Goal: Task Accomplishment & Management: Complete application form

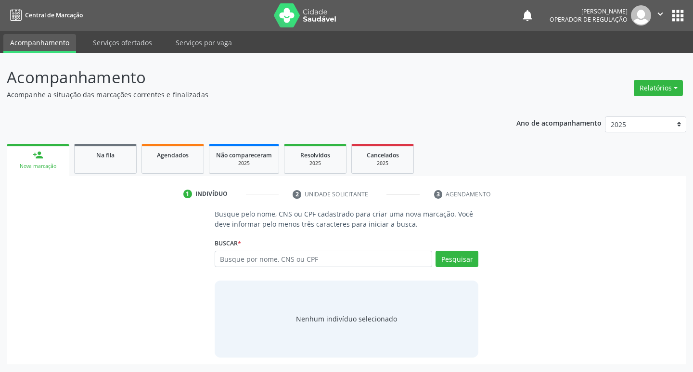
click at [253, 265] on input "text" at bounding box center [324, 259] width 218 height 16
click at [252, 259] on input "text" at bounding box center [324, 259] width 218 height 16
click at [247, 263] on input "text" at bounding box center [324, 259] width 218 height 16
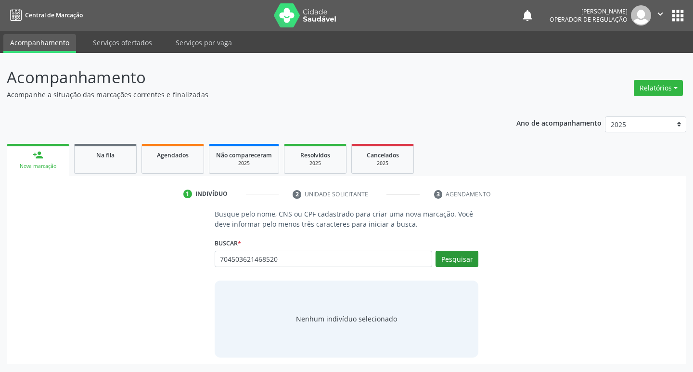
type input "704503621468520"
click at [462, 258] on button "Pesquisar" at bounding box center [457, 259] width 43 height 16
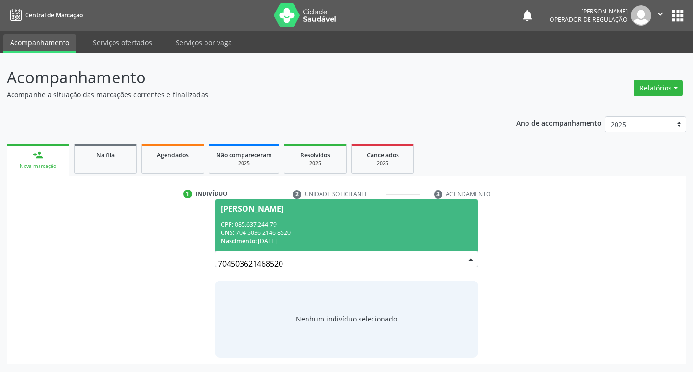
click at [252, 235] on div "CNS: 704 5036 2146 8520" at bounding box center [347, 233] width 252 height 8
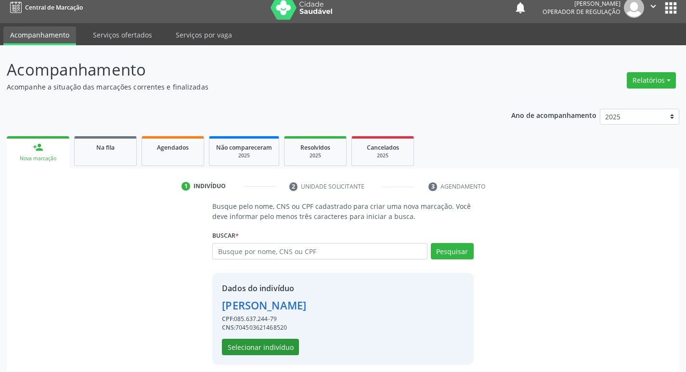
scroll to position [14, 0]
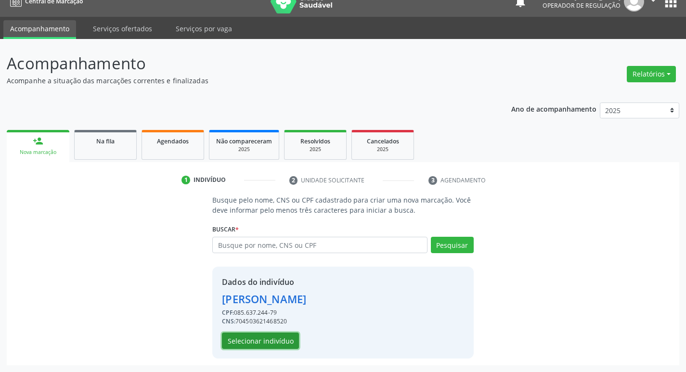
click at [270, 340] on button "Selecionar indivíduo" at bounding box center [260, 341] width 77 height 16
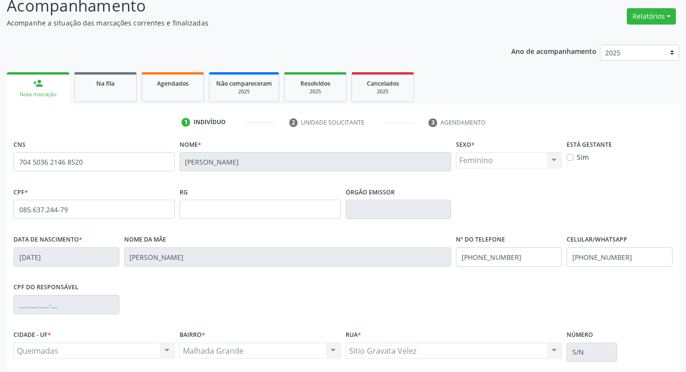
scroll to position [150, 0]
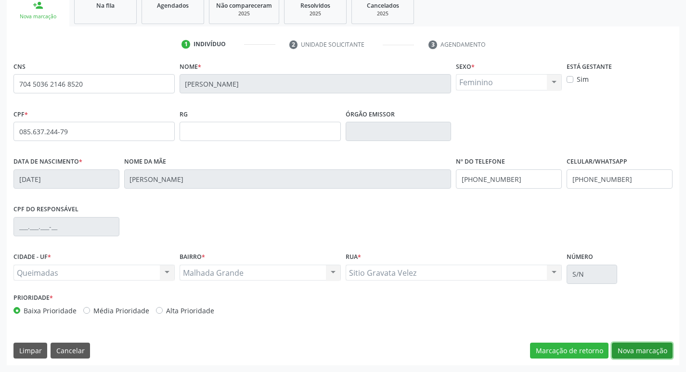
click at [638, 351] on button "Nova marcação" at bounding box center [642, 351] width 61 height 16
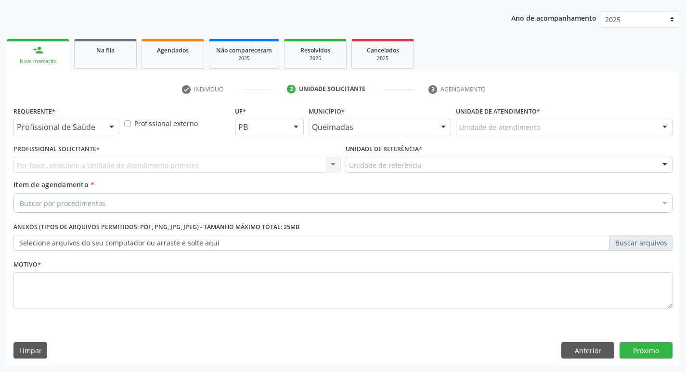
scroll to position [105, 0]
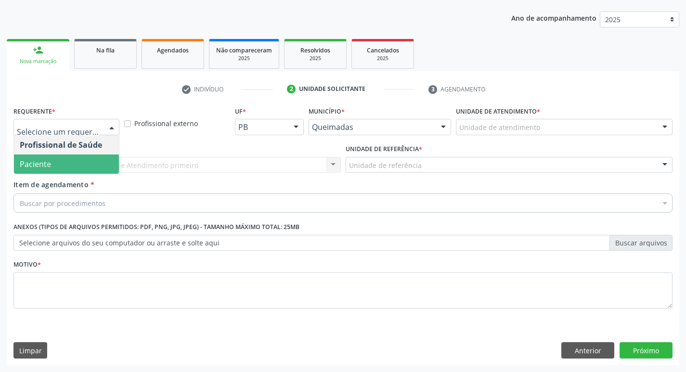
click at [32, 165] on span "Paciente" at bounding box center [35, 164] width 31 height 11
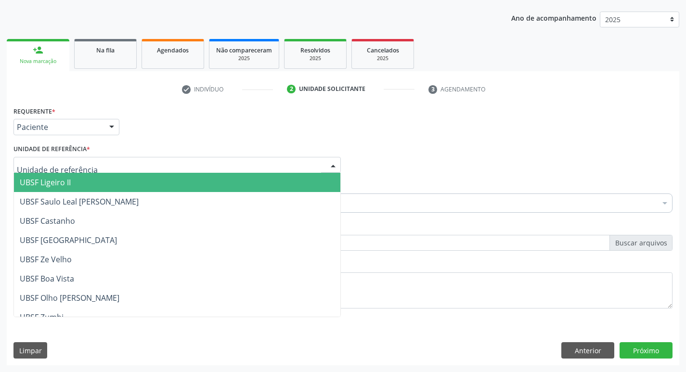
type input "M"
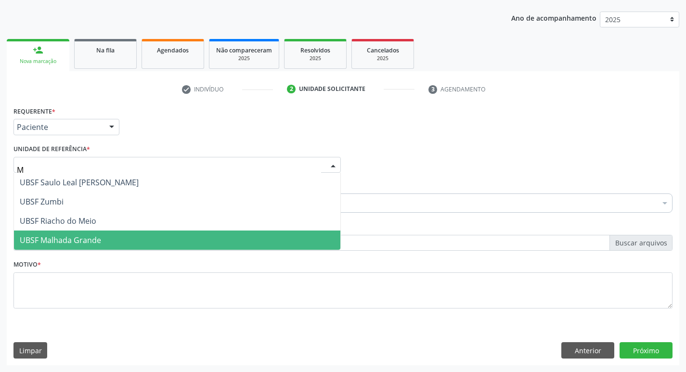
click at [83, 243] on span "UBSF Malhada Grande" at bounding box center [60, 240] width 81 height 11
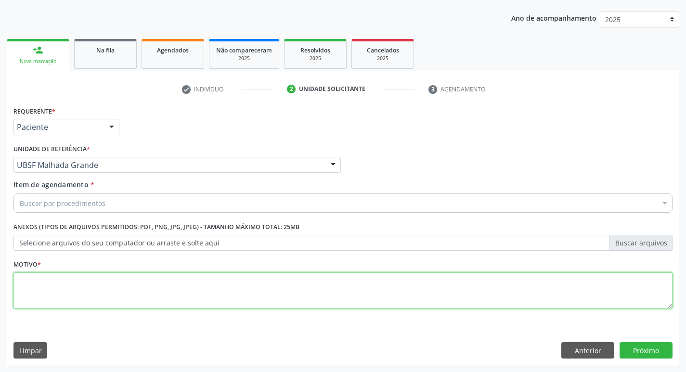
click at [61, 305] on textarea at bounding box center [342, 291] width 659 height 37
type textarea "AVALIACAO"
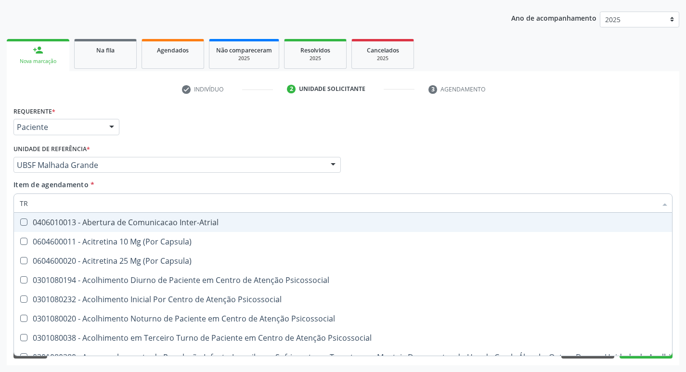
type input "TRANSVAGIN"
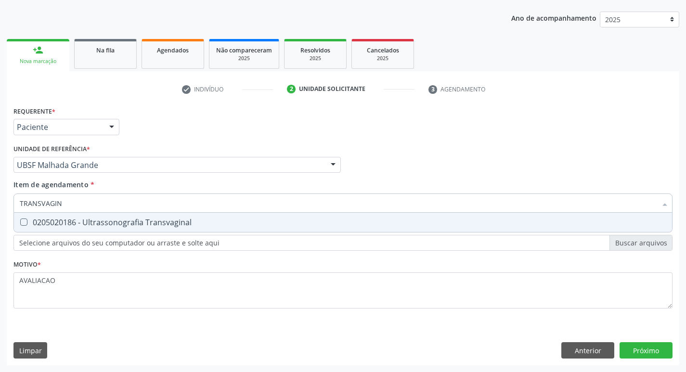
click at [116, 229] on span "0205020186 - Ultrassonografia Transvaginal" at bounding box center [343, 222] width 658 height 19
checkbox Transvaginal "true"
click at [647, 348] on div "Requerente * Paciente Profissional de Saúde Paciente Nenhum resultado encontrad…" at bounding box center [343, 234] width 673 height 261
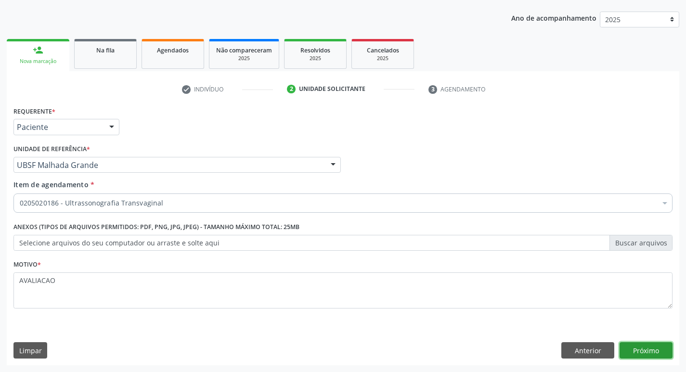
click at [647, 348] on button "Próximo" at bounding box center [646, 350] width 53 height 16
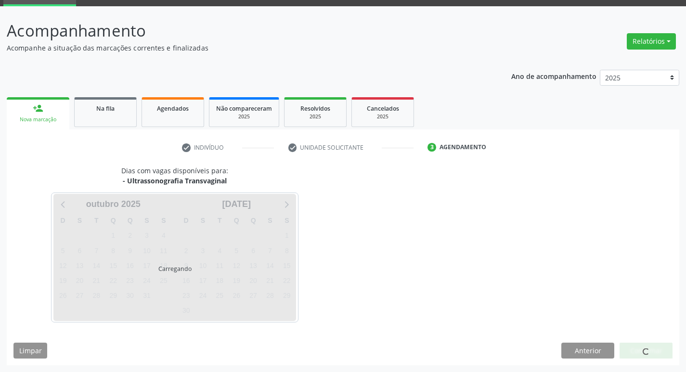
scroll to position [47, 0]
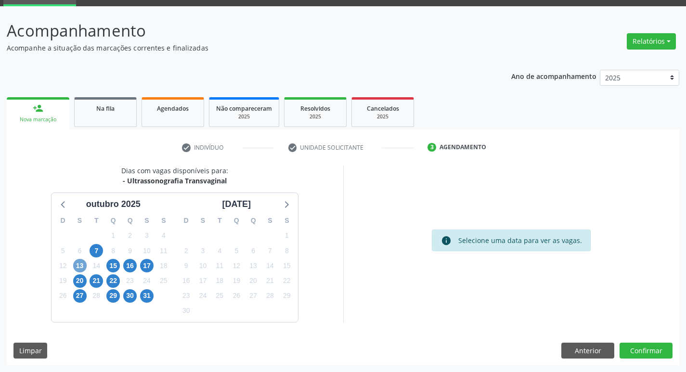
click at [78, 268] on span "13" at bounding box center [79, 265] width 13 height 13
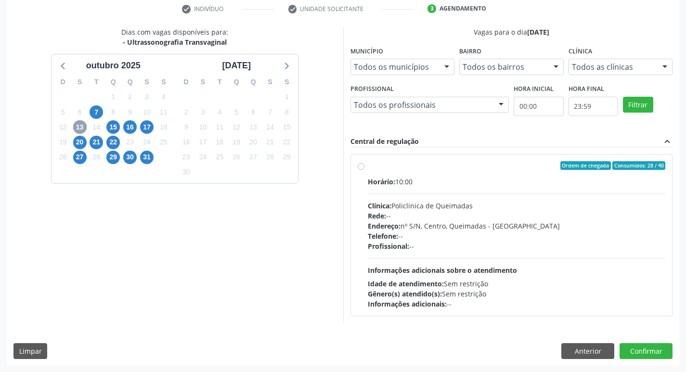
scroll to position [186, 0]
click at [113, 130] on span "15" at bounding box center [112, 126] width 13 height 13
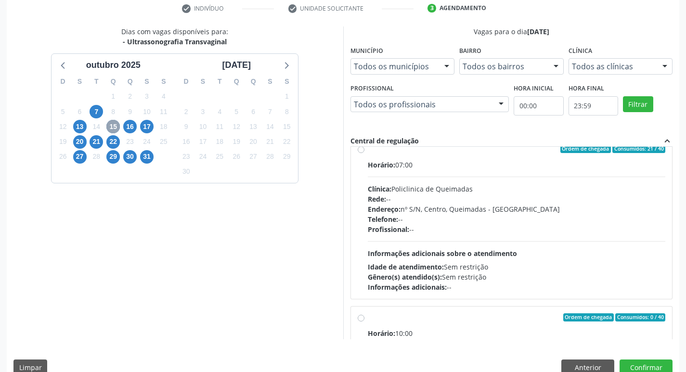
scroll to position [0, 0]
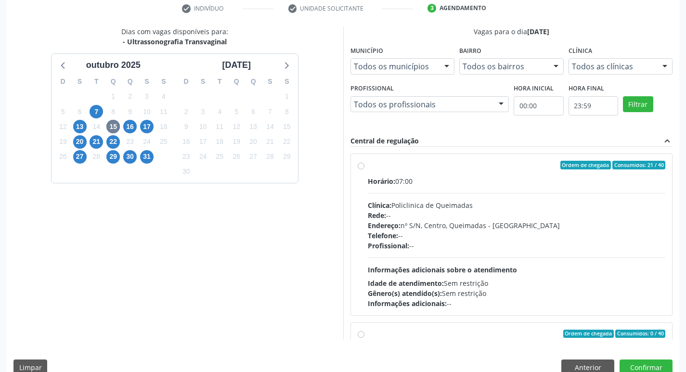
click at [432, 208] on div "Clínica: Policlinica de Queimadas" at bounding box center [517, 205] width 298 height 10
click at [364, 169] on input "Ordem de chegada Consumidos: 21 / 40 Horário: 07:00 Clínica: Policlinica de Que…" at bounding box center [361, 165] width 7 height 9
radio input "true"
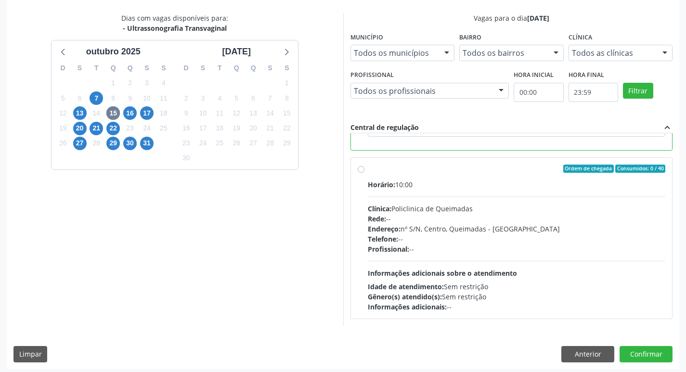
scroll to position [203, 0]
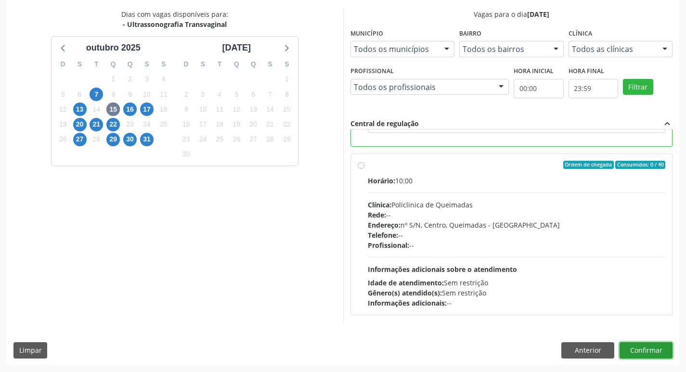
click at [645, 343] on button "Confirmar" at bounding box center [646, 350] width 53 height 16
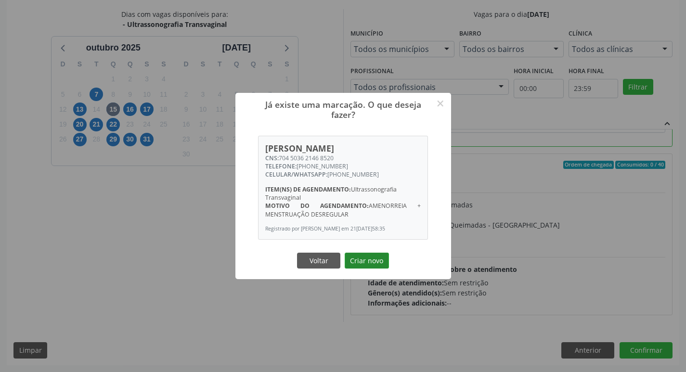
click at [367, 260] on button "Criar novo" at bounding box center [367, 261] width 44 height 16
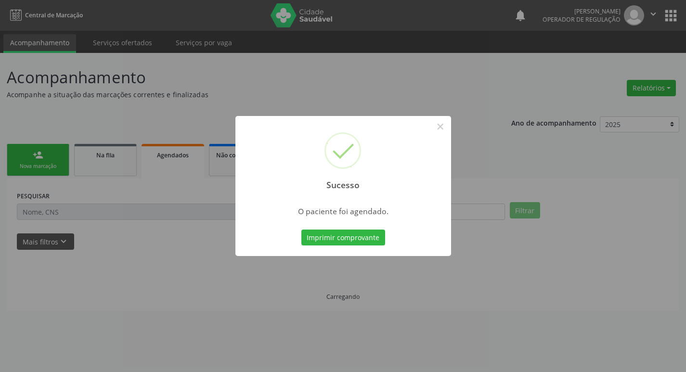
scroll to position [0, 0]
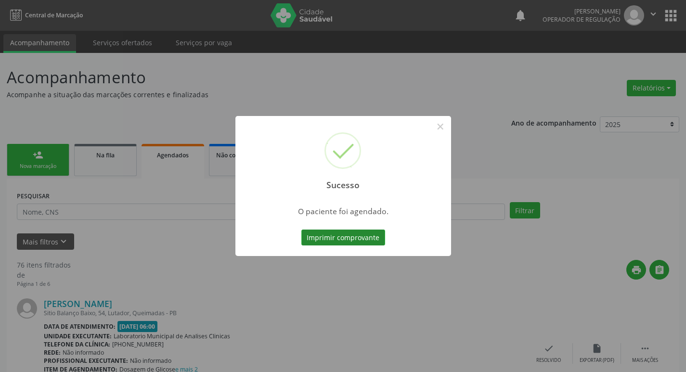
click at [345, 240] on button "Imprimir comprovante" at bounding box center [343, 238] width 84 height 16
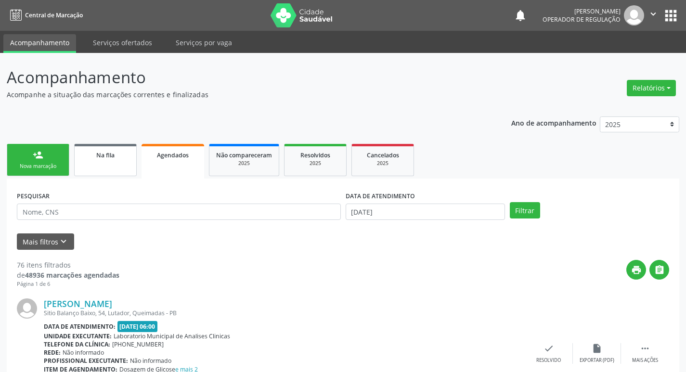
click at [111, 159] on div "Na fila" at bounding box center [105, 155] width 48 height 10
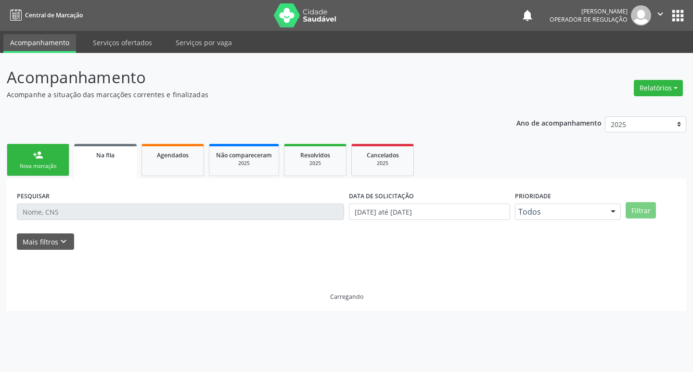
click at [111, 159] on span "Na fila" at bounding box center [105, 155] width 18 height 8
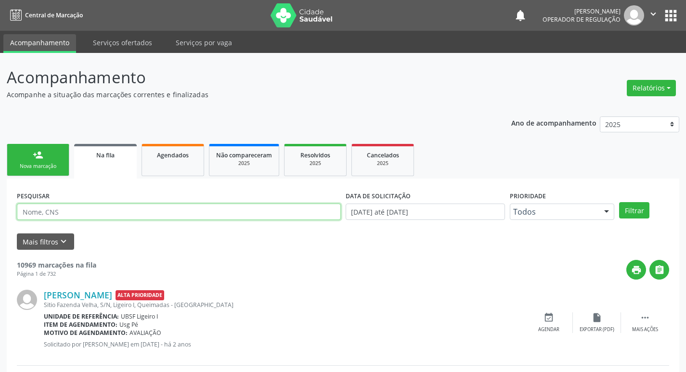
click at [117, 212] on input "text" at bounding box center [179, 212] width 324 height 16
type input "704503621468520"
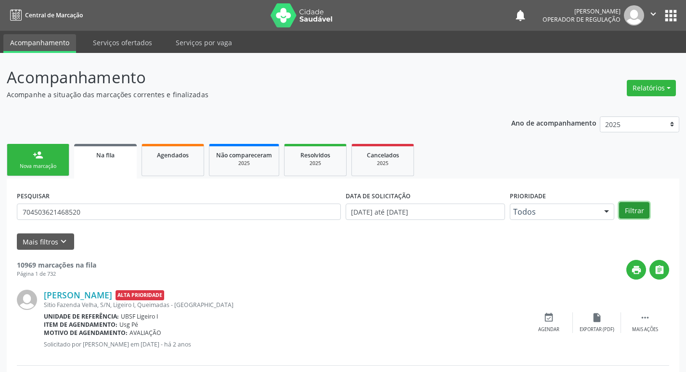
click at [630, 209] on button "Filtrar" at bounding box center [634, 210] width 30 height 16
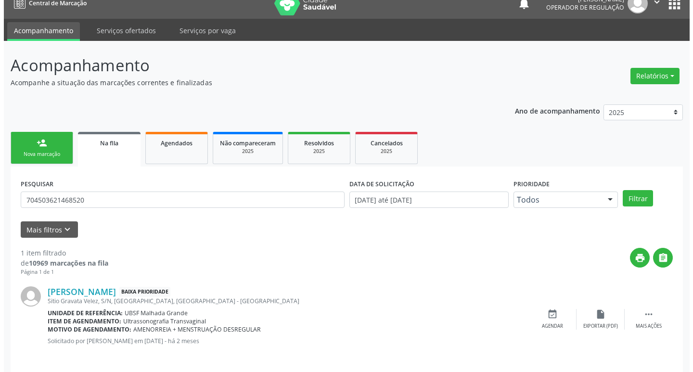
scroll to position [19, 0]
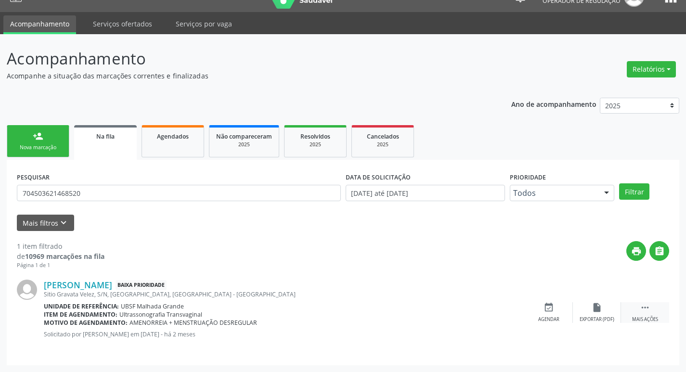
click at [651, 318] on div "Mais ações" at bounding box center [645, 319] width 26 height 7
click at [546, 318] on div "Cancelar" at bounding box center [548, 319] width 23 height 7
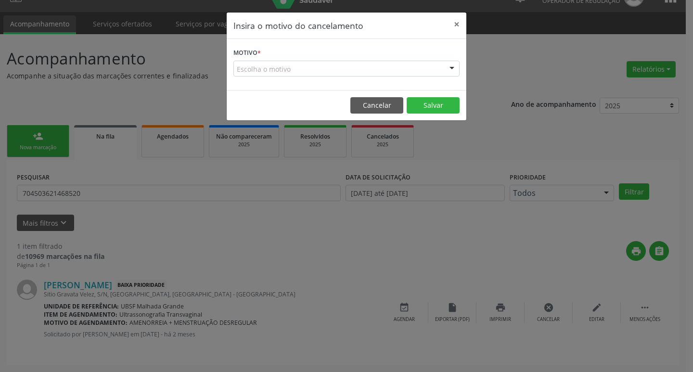
click at [277, 61] on div "Escolha o motivo" at bounding box center [347, 69] width 226 height 16
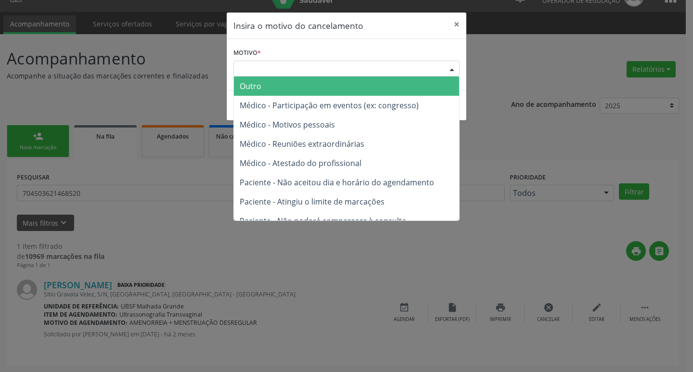
click at [291, 72] on div "Escolha o motivo" at bounding box center [347, 69] width 226 height 16
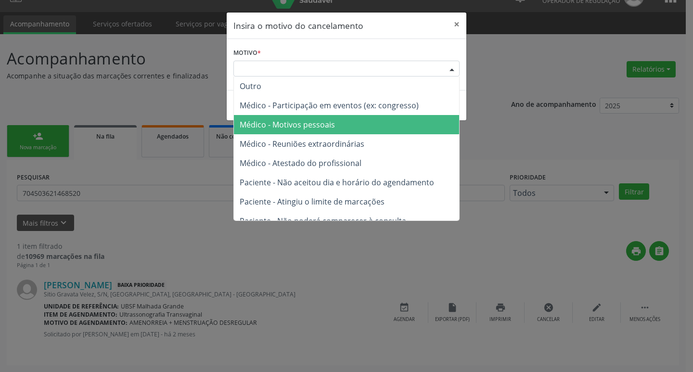
click at [302, 119] on span "Médico - Motivos pessoais" at bounding box center [287, 124] width 95 height 11
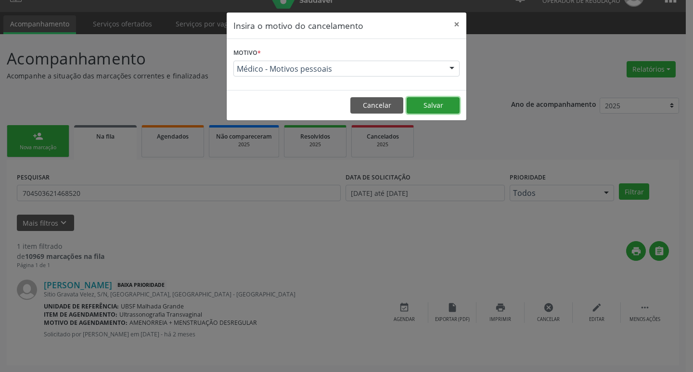
click at [442, 107] on button "Salvar" at bounding box center [433, 105] width 53 height 16
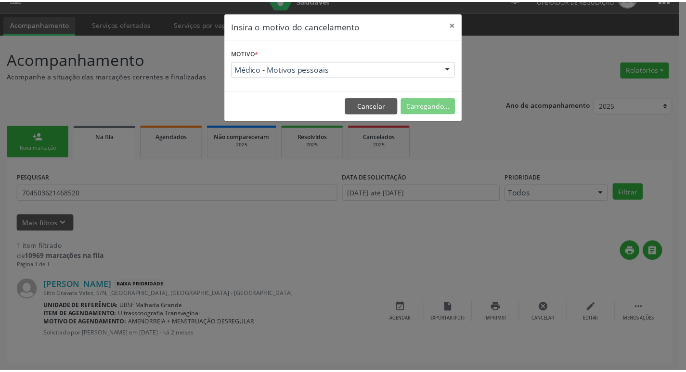
scroll to position [0, 0]
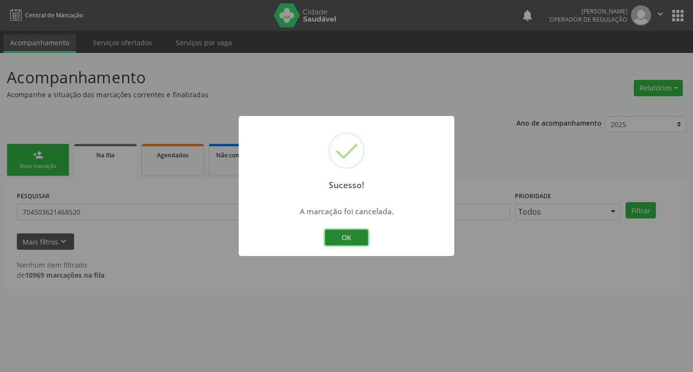
click at [352, 240] on button "OK" at bounding box center [346, 238] width 43 height 16
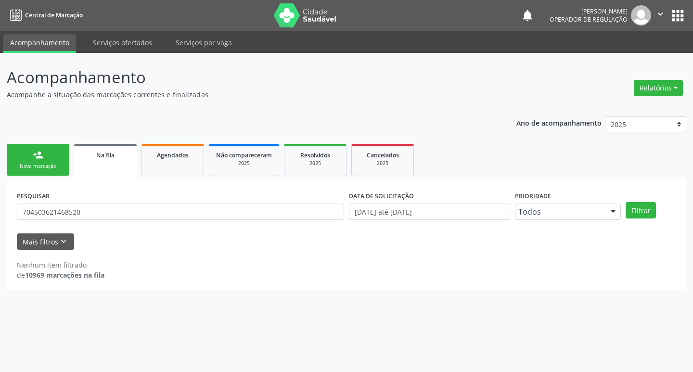
click at [41, 156] on div "person_add" at bounding box center [38, 155] width 11 height 11
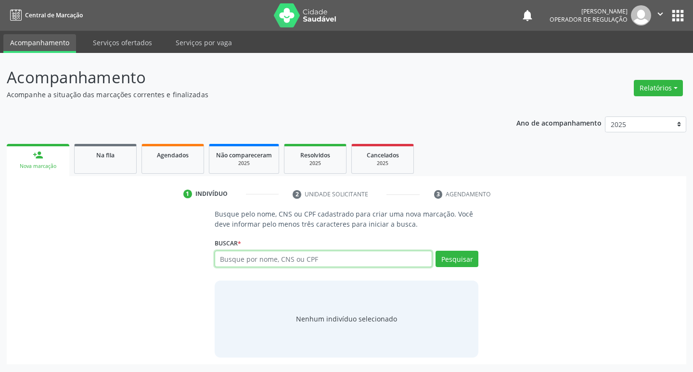
click at [240, 257] on input "text" at bounding box center [324, 259] width 218 height 16
type input "704503621468520"
click at [442, 263] on button "Pesquisar" at bounding box center [457, 259] width 43 height 16
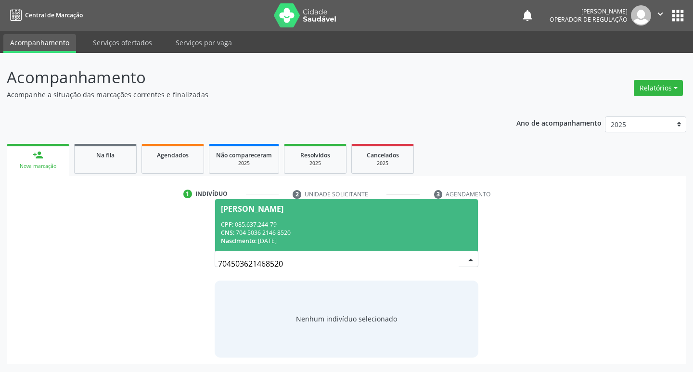
click at [270, 209] on div "Erica da Silva Sabno" at bounding box center [252, 209] width 63 height 8
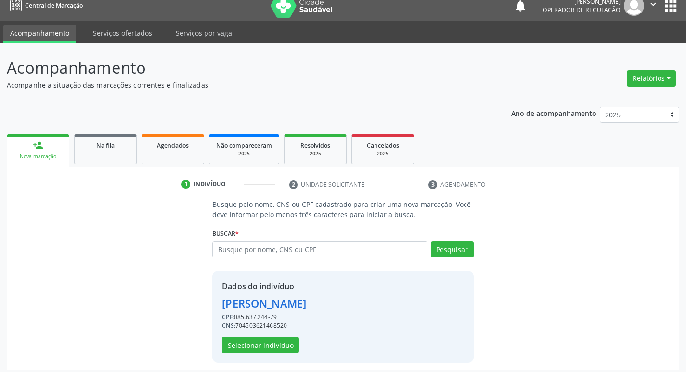
scroll to position [14, 0]
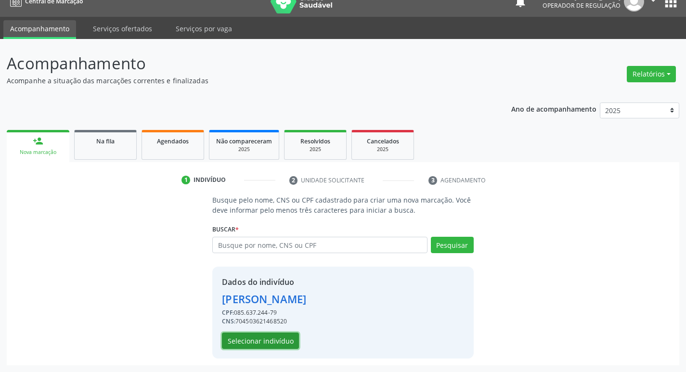
click at [252, 340] on button "Selecionar indivíduo" at bounding box center [260, 341] width 77 height 16
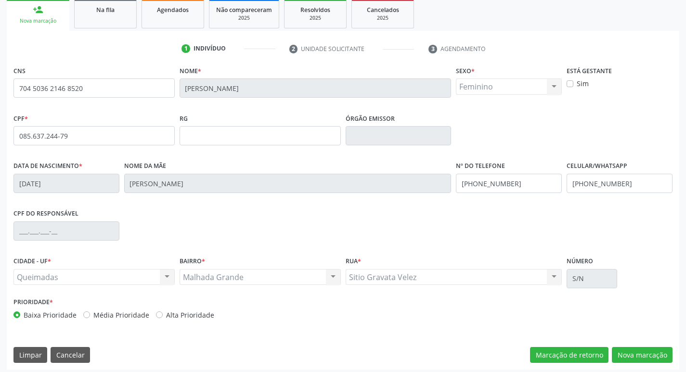
scroll to position [150, 0]
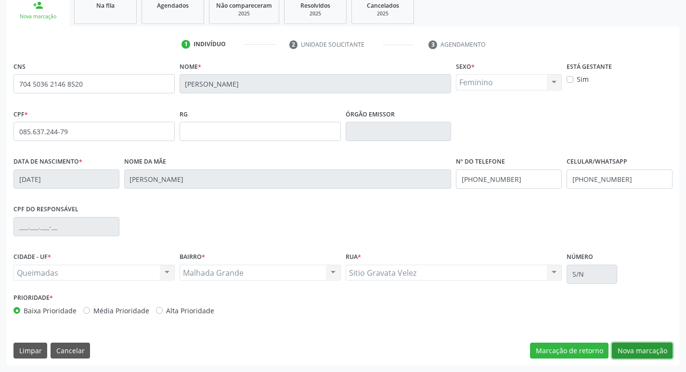
click at [642, 350] on button "Nova marcação" at bounding box center [642, 351] width 61 height 16
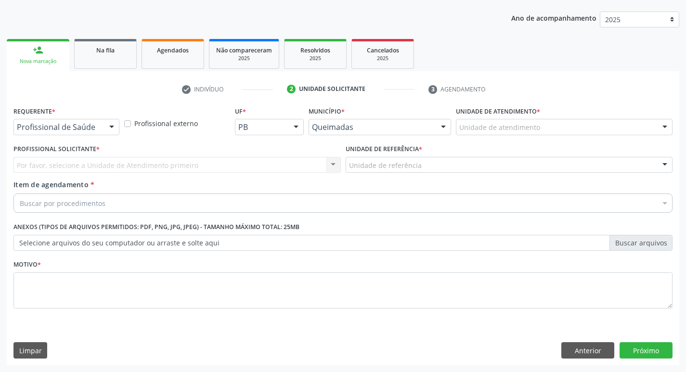
scroll to position [105, 0]
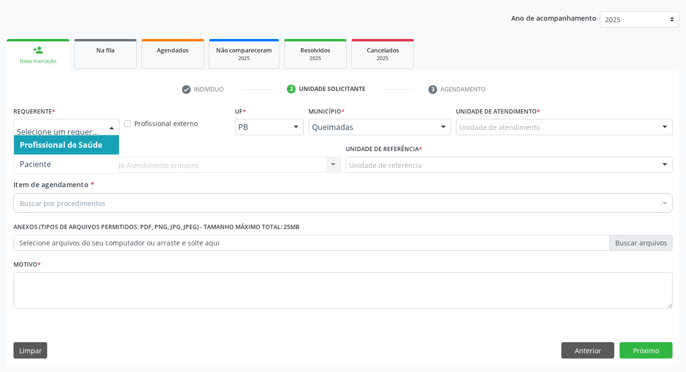
click at [76, 149] on span "Profissional de Saúde" at bounding box center [61, 145] width 82 height 11
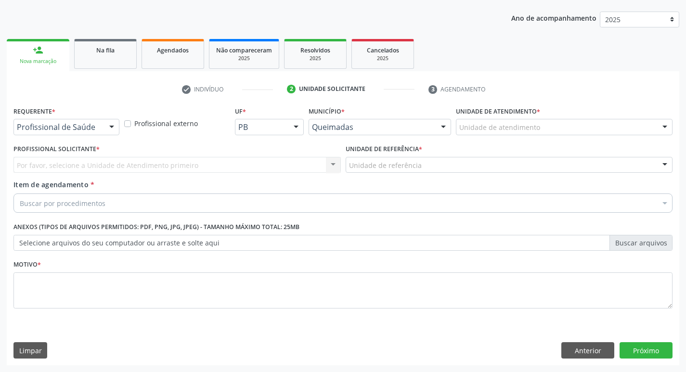
click at [81, 135] on div "Profissional de Saúde Profissional de Saúde Paciente Nenhum resultado encontrad…" at bounding box center [66, 127] width 106 height 16
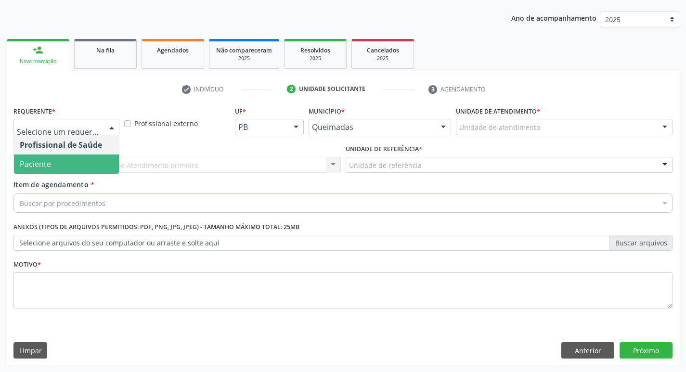
click at [78, 160] on span "Paciente" at bounding box center [66, 164] width 105 height 19
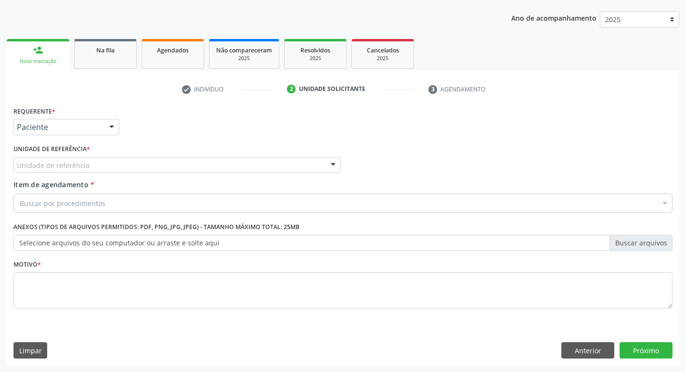
click at [89, 164] on div "Unidade de referência" at bounding box center [176, 165] width 327 height 16
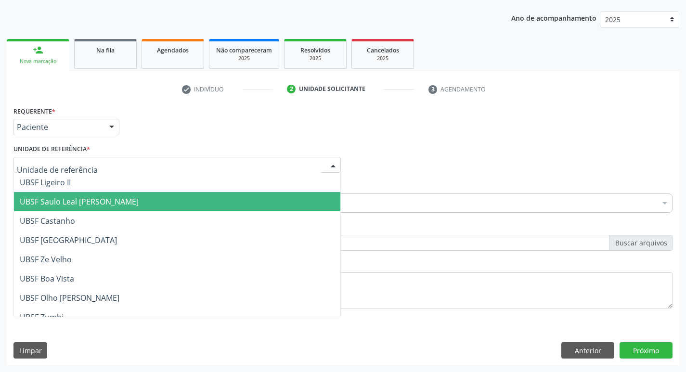
type input "M"
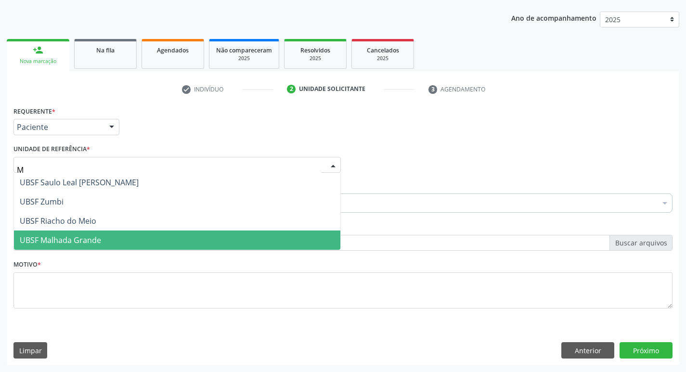
click at [89, 243] on span "UBSF Malhada Grande" at bounding box center [60, 240] width 81 height 11
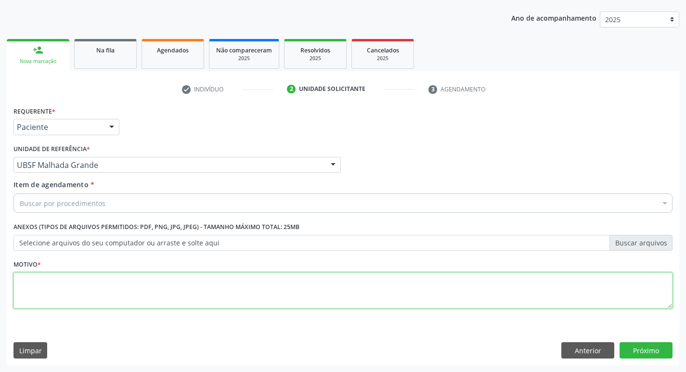
click at [84, 288] on textarea at bounding box center [342, 291] width 659 height 37
type textarea "AVALIACAO"
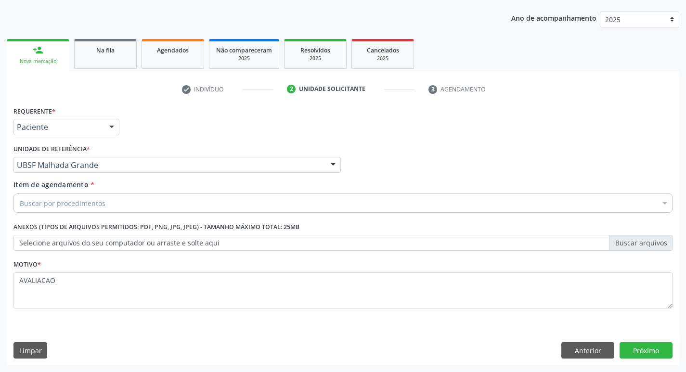
click at [63, 209] on div "Buscar por procedimentos" at bounding box center [342, 203] width 659 height 19
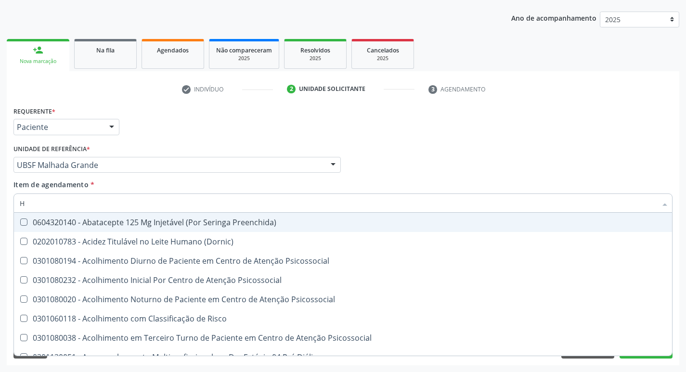
type input "HEMOGR"
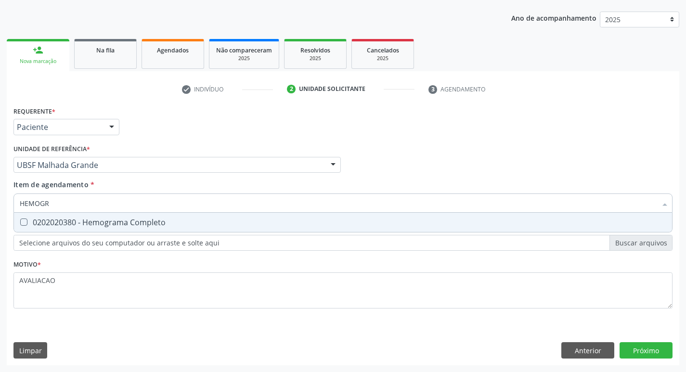
click at [92, 223] on div "0202020380 - Hemograma Completo" at bounding box center [343, 223] width 647 height 8
checkbox Completo "true"
type input "HEMOG"
checkbox Completo "false"
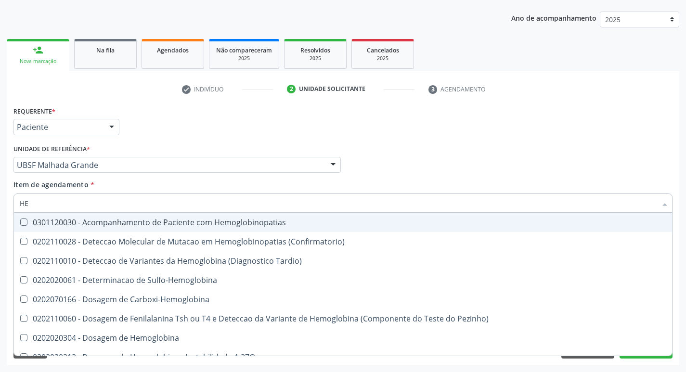
type input "H"
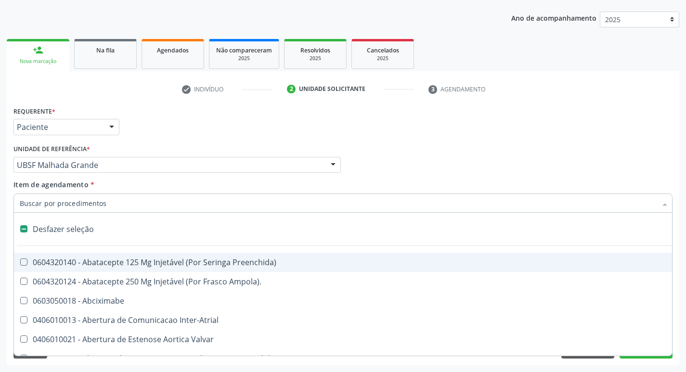
checkbox Capsula\) "false"
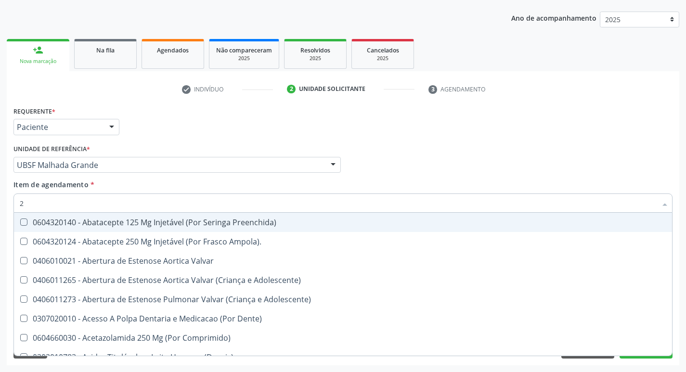
type input "20205001"
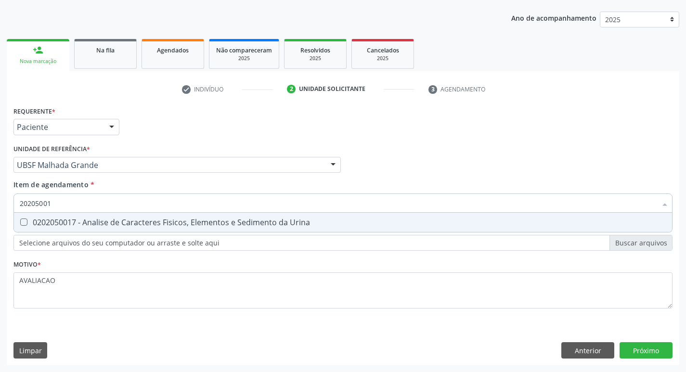
click at [89, 224] on div "0202050017 - Analise de Caracteres Fisicos, Elementos e Sedimento da Urina" at bounding box center [343, 223] width 647 height 8
checkbox Urina "true"
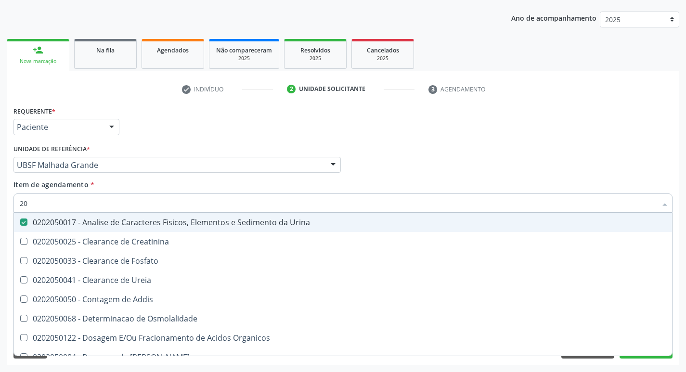
type input "2"
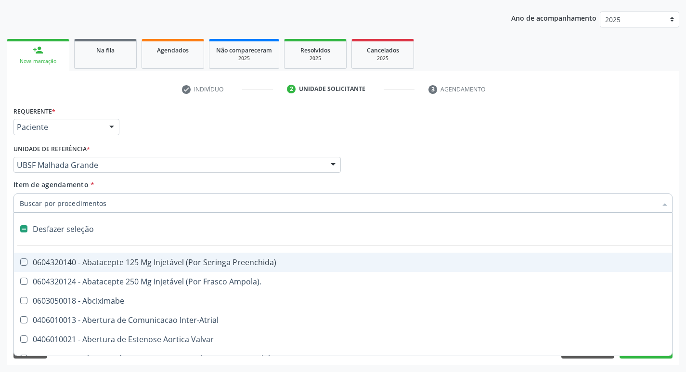
checkbox Preenchida\) "false"
checkbox Inter-Atrial "false"
type input "T"
checkbox Dedo "true"
checkbox Urina "false"
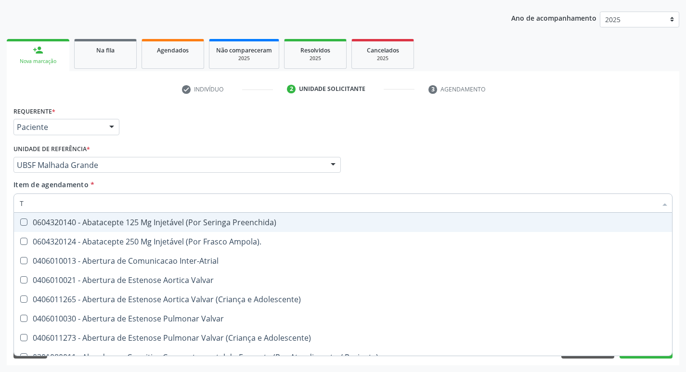
type input "TR"
checkbox Urina "false"
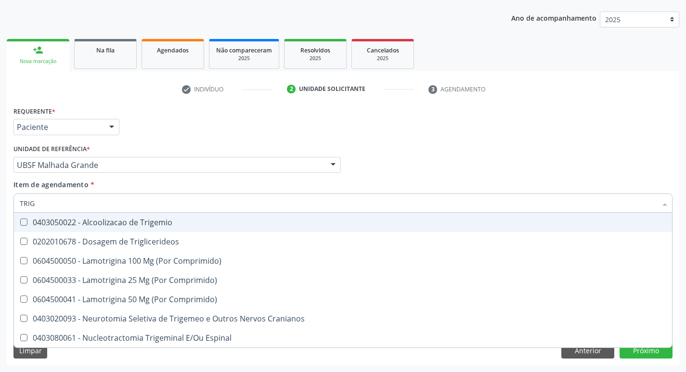
type input "TRIGL"
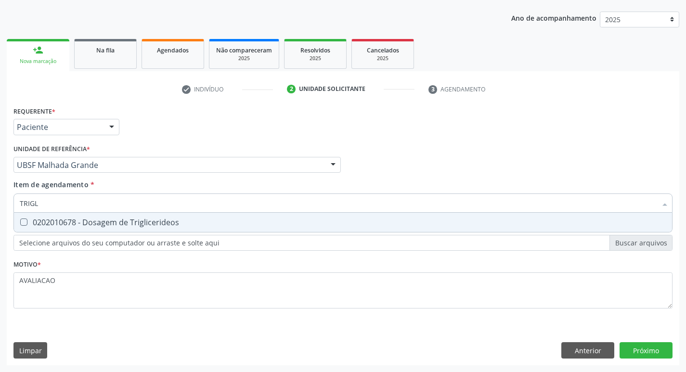
click at [89, 224] on div "0202010678 - Dosagem de Triglicerideos" at bounding box center [343, 223] width 647 height 8
checkbox Triglicerideos "true"
type input "TRIG"
checkbox Triglicerideos "false"
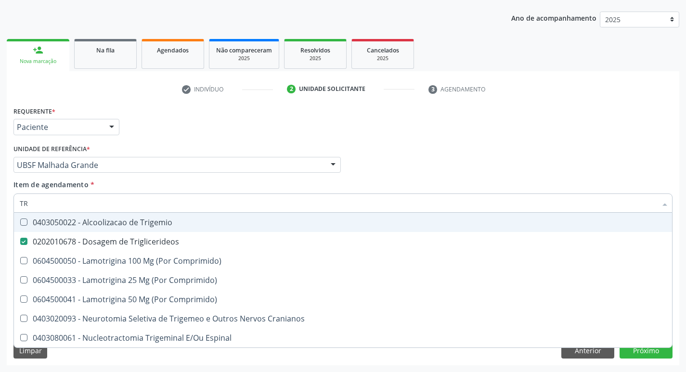
type input "T"
checkbox Triglicerideos "false"
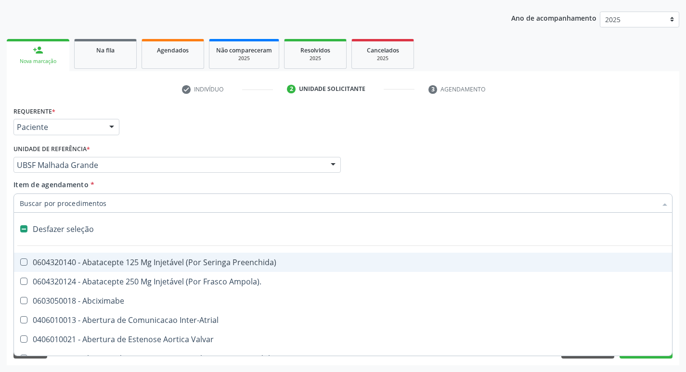
type input "C"
checkbox Dedo "true"
checkbox Urina "false"
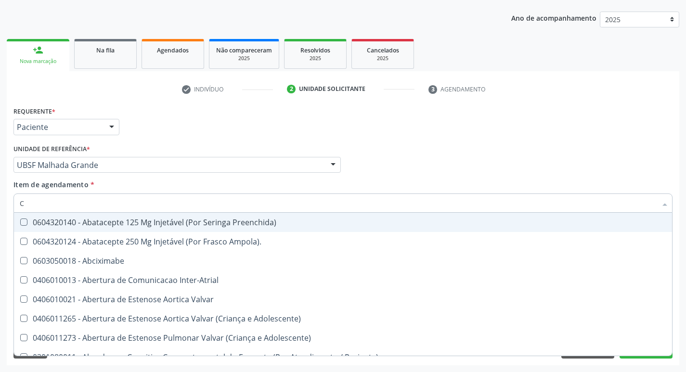
type input "CO"
checkbox Frasco-Ampola\) "true"
checkbox Urina "false"
checkbox Osseo "true"
type input "COL"
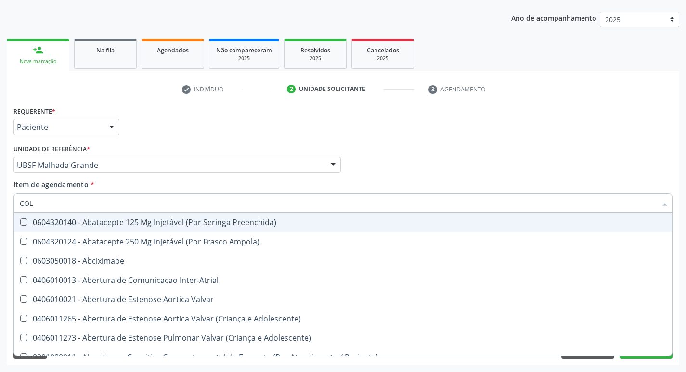
checkbox Frasco-Ampola\) "false"
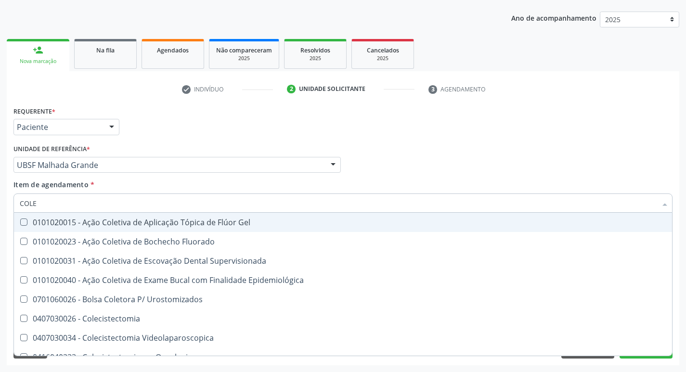
type input "COLES"
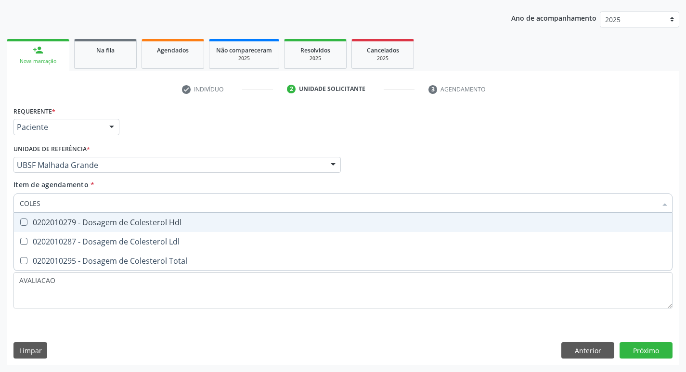
click at [89, 224] on div "0202010279 - Dosagem de Colesterol Hdl" at bounding box center [343, 223] width 647 height 8
checkbox Hdl "true"
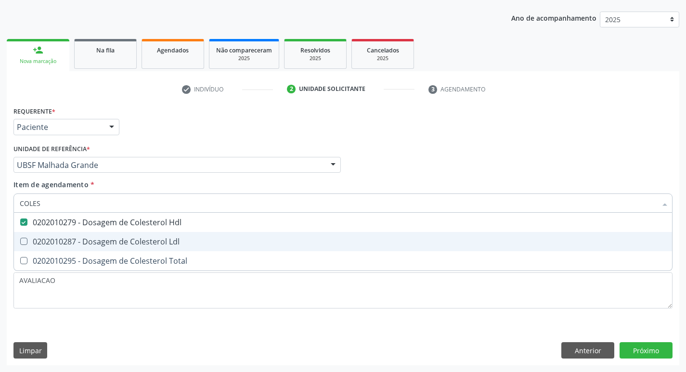
click at [101, 243] on div "0202010287 - Dosagem de Colesterol Ldl" at bounding box center [343, 242] width 647 height 8
checkbox Ldl "true"
type input "COLE"
checkbox Hdl "false"
checkbox Ldl "false"
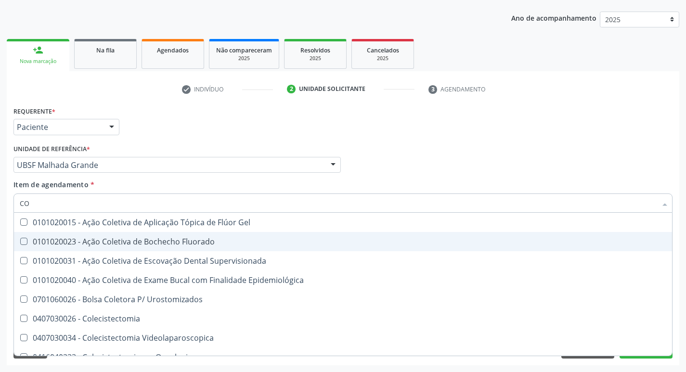
type input "C"
checkbox Hdl "false"
checkbox Ldl "false"
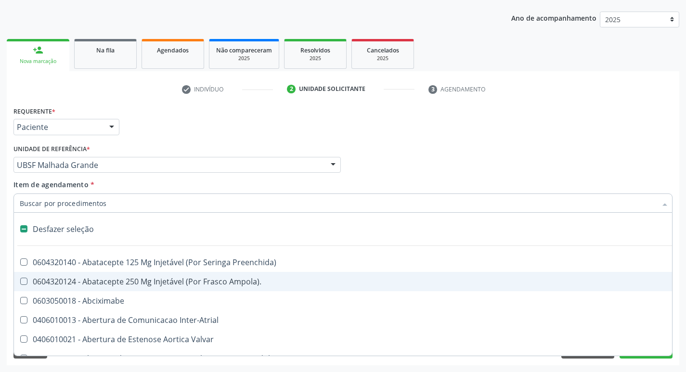
type input "G"
checkbox Urina "false"
checkbox Comprimido\) "true"
checkbox Sanitária "true"
checkbox Osso "true"
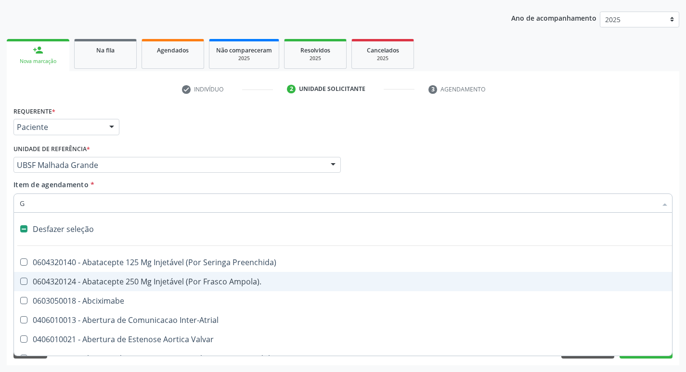
checkbox Persistente "true"
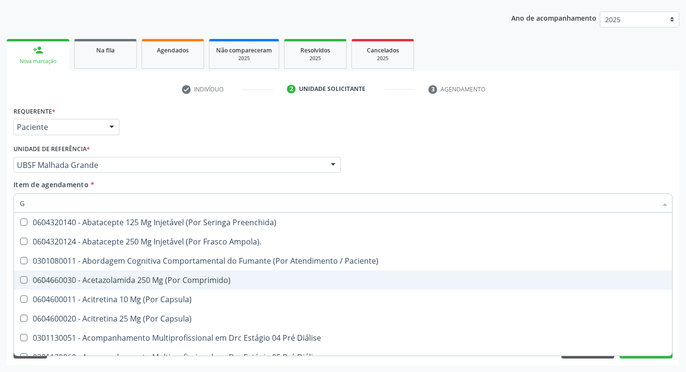
type input "GLICOSE"
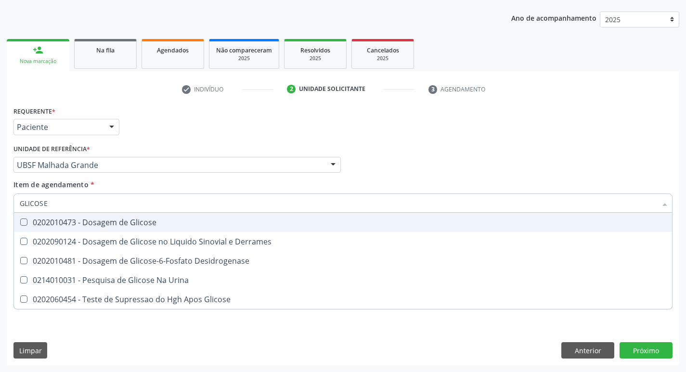
click at [115, 221] on div "0202010473 - Dosagem de Glicose" at bounding box center [343, 223] width 647 height 8
checkbox Glicose "true"
type input "GLICOS"
checkbox Glicose "false"
checkbox Derrames "true"
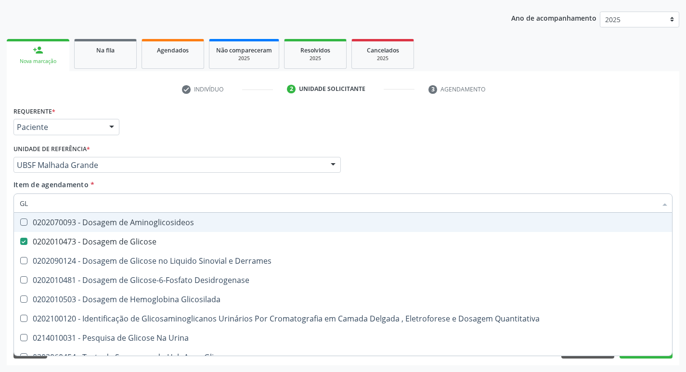
type input "G"
checkbox Glicose "false"
checkbox Derrames "false"
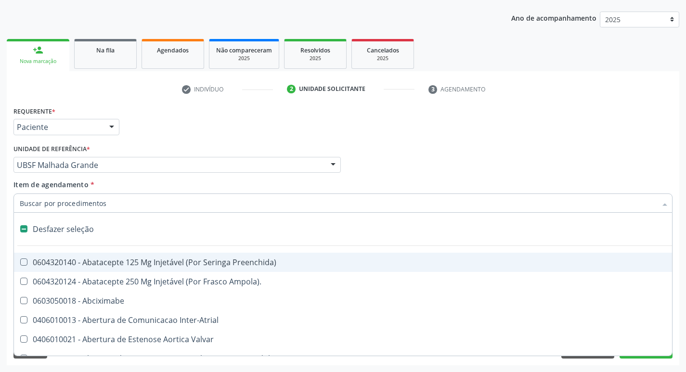
type input "U"
checkbox Frasco-Ampola\) "true"
checkbox Urina "false"
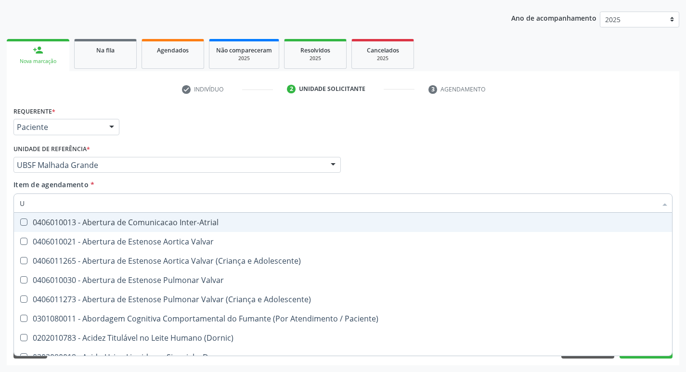
type input "UR"
checkbox Reabilitacao "true"
checkbox Urina "false"
type input "URE"
checkbox Urina "false"
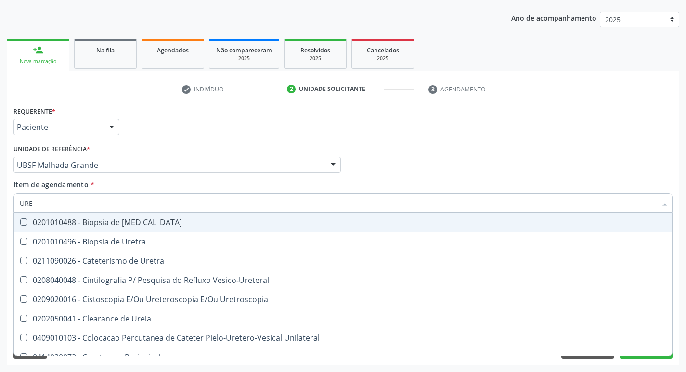
type input "UREI"
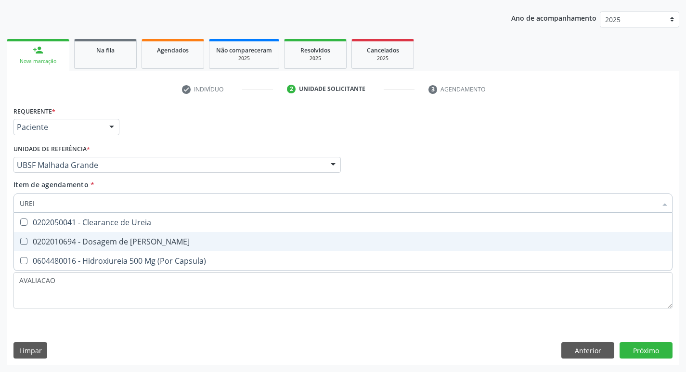
click at [124, 234] on span "0202010694 - Dosagem de [PERSON_NAME]" at bounding box center [343, 241] width 658 height 19
checkbox Ureia "true"
type input "URE"
checkbox Ureia "false"
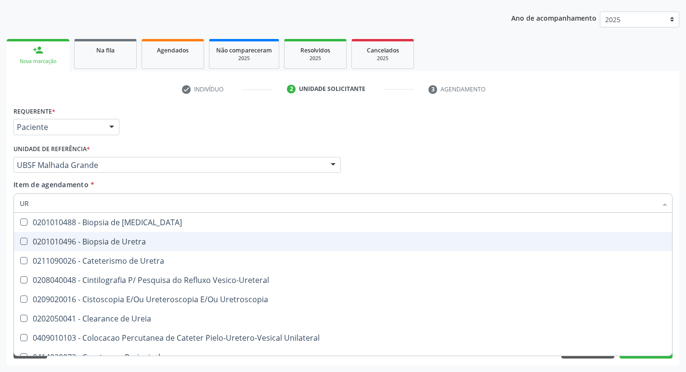
type input "U"
checkbox Ureia "false"
checkbox Bubonica\) "false"
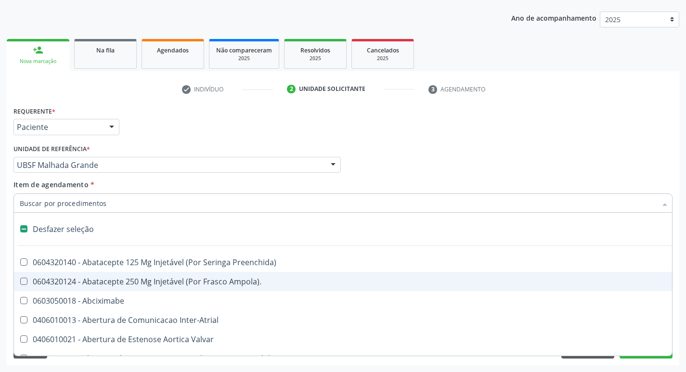
type input "C"
checkbox Dedo "true"
checkbox Urina "false"
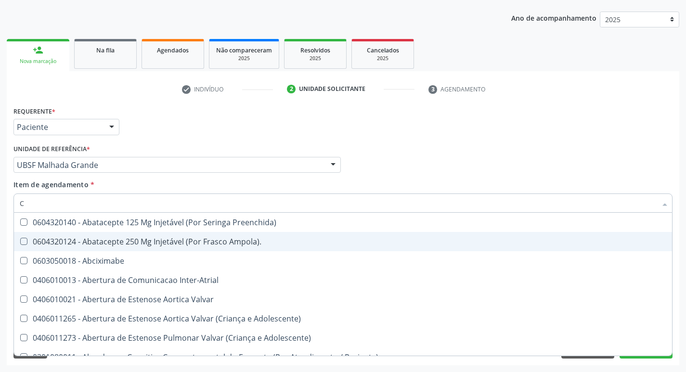
type input "CR"
checkbox Urina "false"
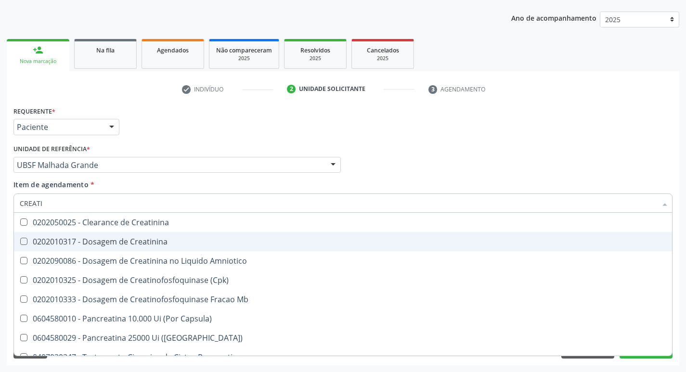
type input "CREATIN"
click at [124, 234] on span "0202010317 - Dosagem de Creatinina" at bounding box center [343, 241] width 658 height 19
checkbox Creatinina "true"
type input "CREAT"
checkbox Creatinina "false"
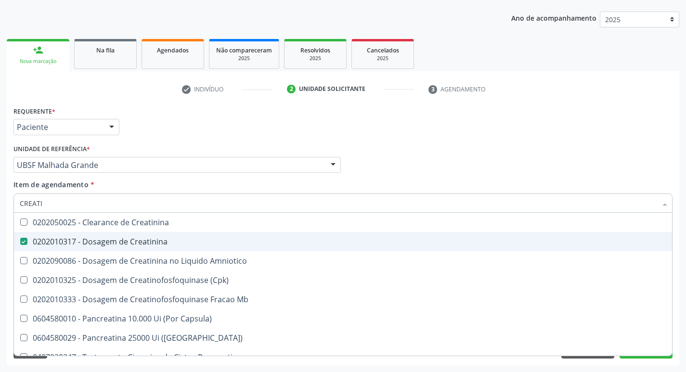
checkbox Amniotico "true"
type input "C"
checkbox Amniotico "false"
checkbox Mb "false"
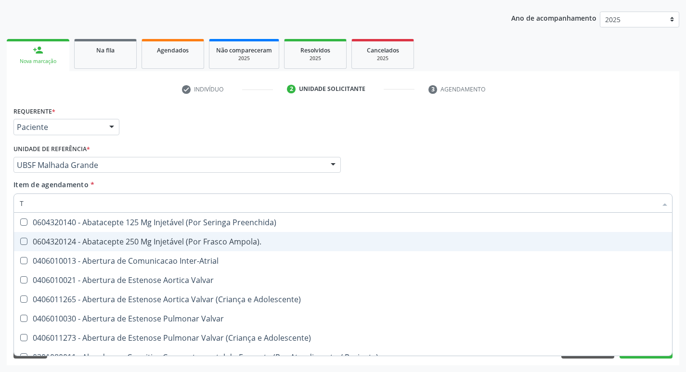
type input "TG"
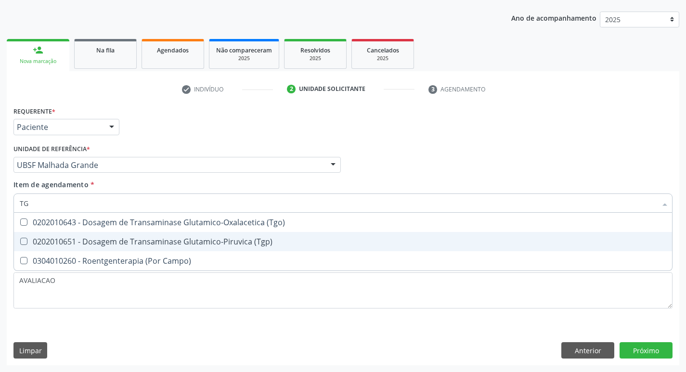
click at [124, 234] on span "0202010651 - Dosagem de Transaminase Glutamico-Piruvica (Tgp)" at bounding box center [343, 241] width 658 height 19
checkbox \(Tgp\) "true"
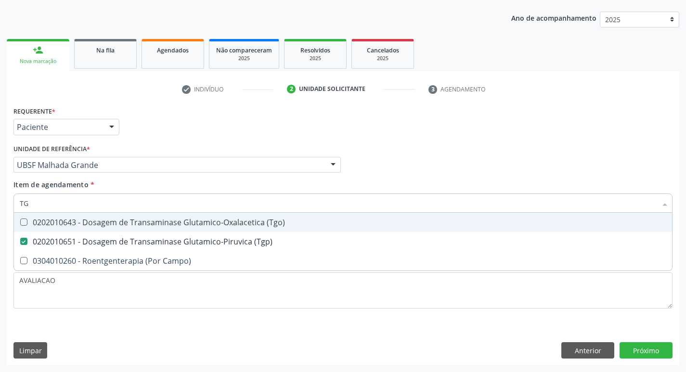
click at [129, 213] on span "0202010643 - Dosagem de Transaminase Glutamico-Oxalacetica (Tgo)" at bounding box center [343, 222] width 658 height 19
checkbox \(Tgo\) "true"
type input "T"
checkbox \(Tgo\) "false"
checkbox \(Tgp\) "false"
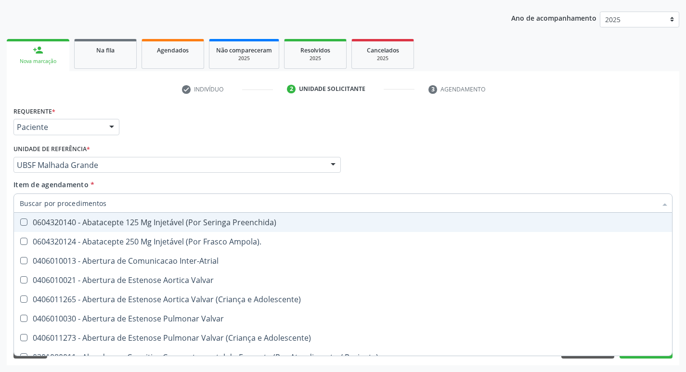
checkbox Urina "false"
checkbox Central "true"
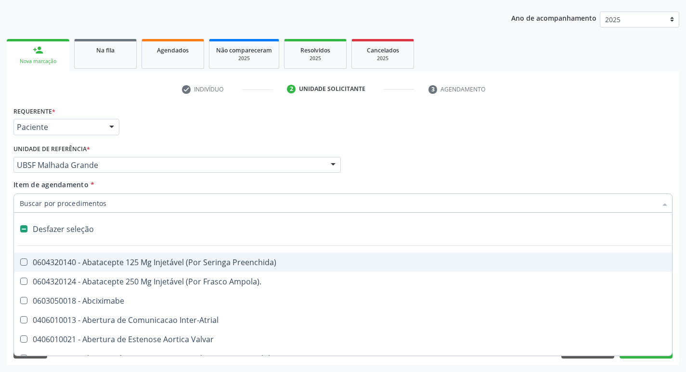
type input "T"
checkbox Dedo "true"
checkbox Urina "false"
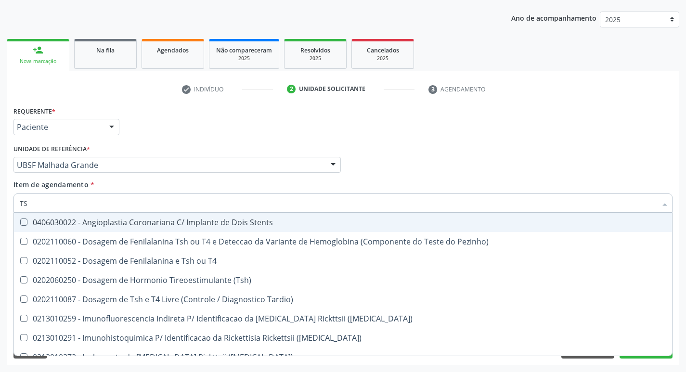
type input "TSH"
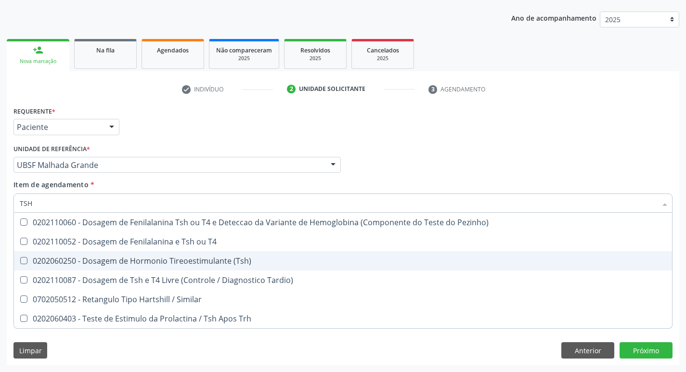
click at [177, 265] on div "0202060250 - Dosagem de Hormonio Tireoestimulante (Tsh)" at bounding box center [343, 261] width 647 height 8
checkbox \(Tsh\) "true"
type input "TS"
checkbox \(Tsh\) "false"
checkbox Tardio\) "true"
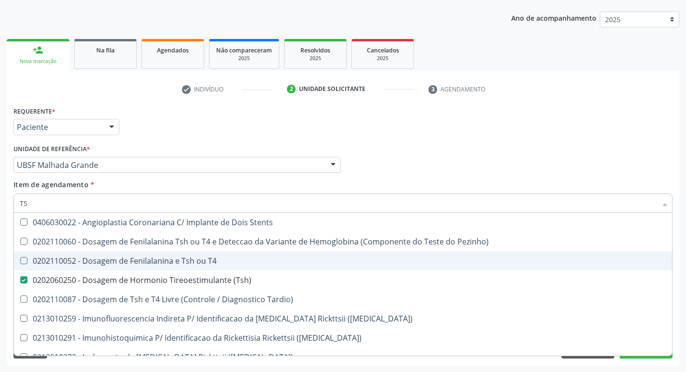
type input "T"
checkbox \(Tsh\) "false"
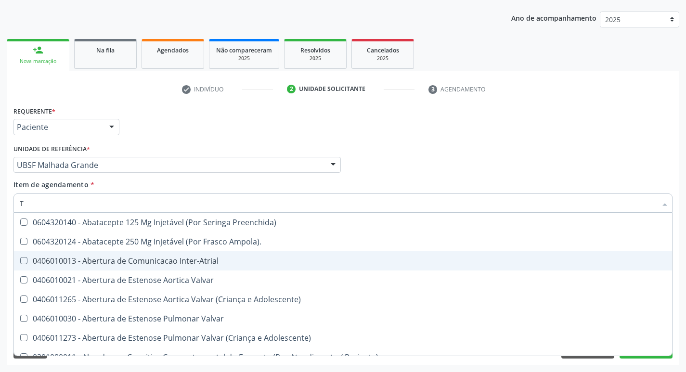
type input "T4"
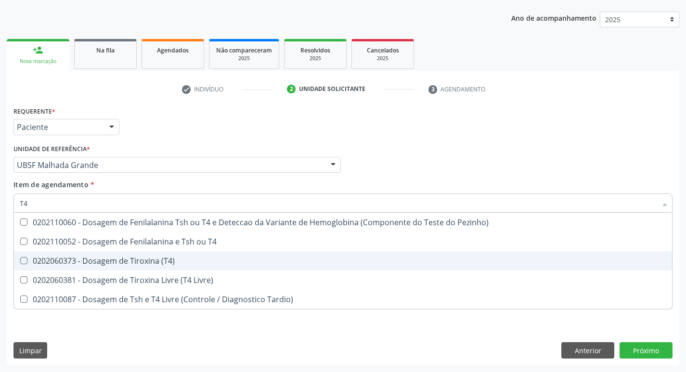
click at [193, 276] on div "0202060381 - Dosagem de Tiroxina Livre (T4 Livre)" at bounding box center [343, 280] width 647 height 8
checkbox Livre\) "true"
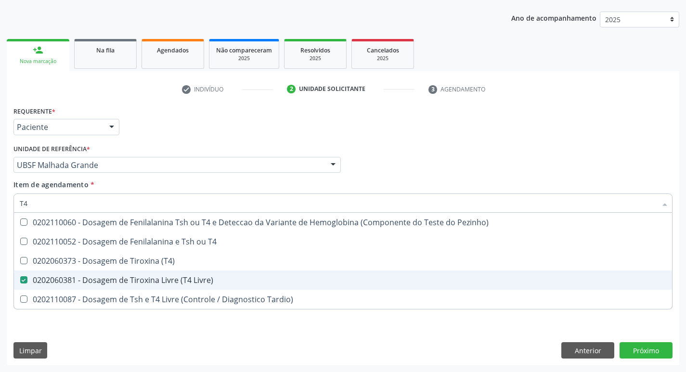
type input "T"
checkbox Livre\) "false"
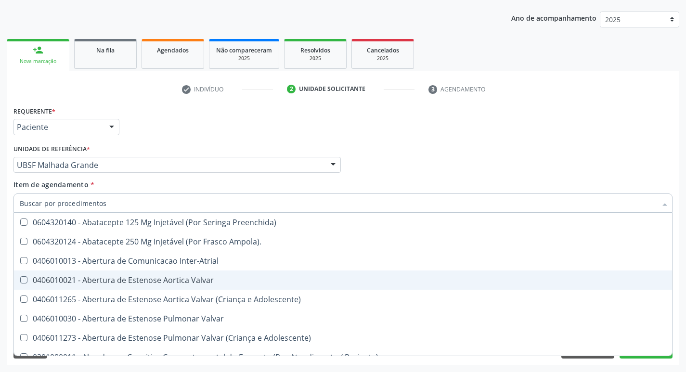
checkbox Urina "false"
checkbox Central "true"
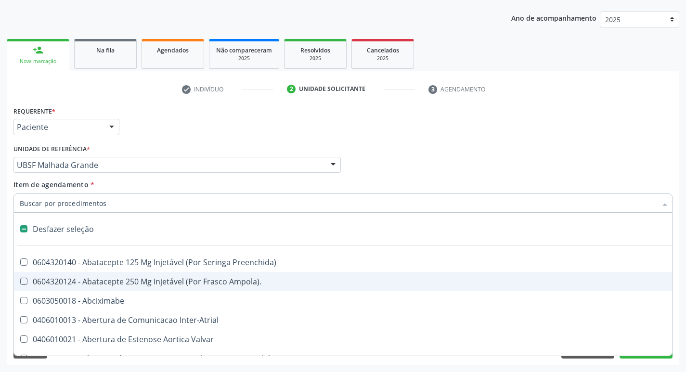
type input "V"
checkbox Urina "false"
checkbox \(Unilateral\) "true"
checkbox Cornea "true"
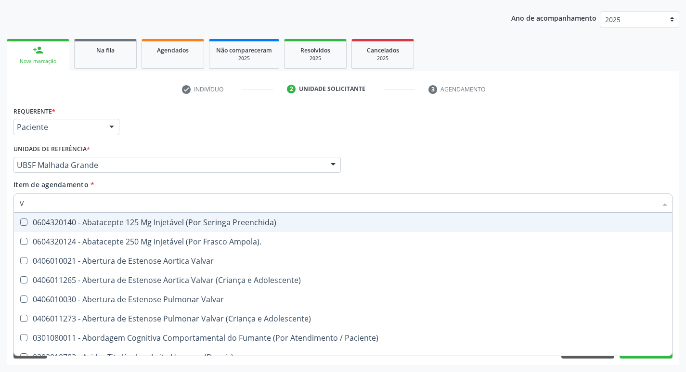
type input "VITAM"
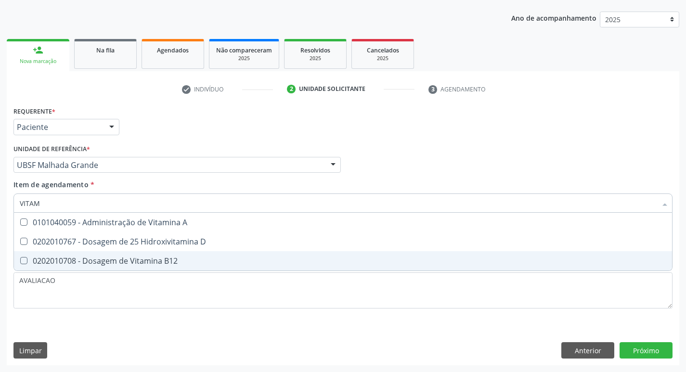
click at [142, 260] on div "0202010708 - Dosagem de Vitamina B12" at bounding box center [343, 261] width 647 height 8
checkbox B12 "true"
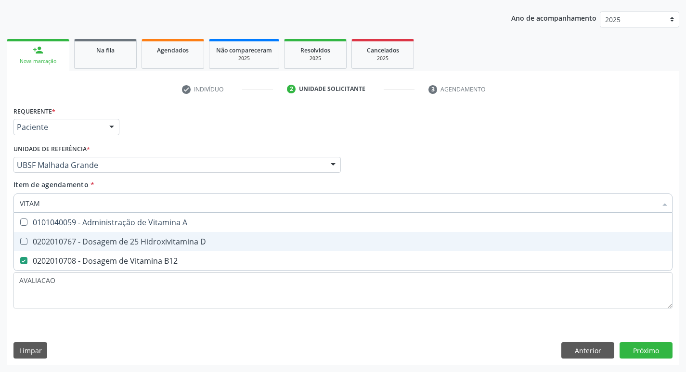
click at [153, 245] on div "0202010767 - Dosagem de 25 Hidroxivitamina D" at bounding box center [343, 242] width 647 height 8
checkbox D "true"
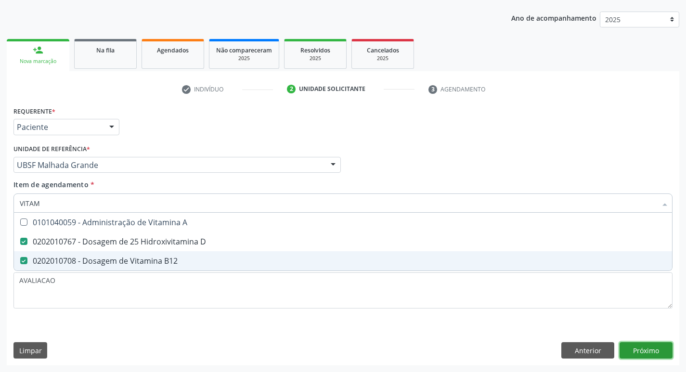
click at [647, 354] on div "Requerente * Paciente Profissional de Saúde Paciente Nenhum resultado encontrad…" at bounding box center [343, 234] width 673 height 261
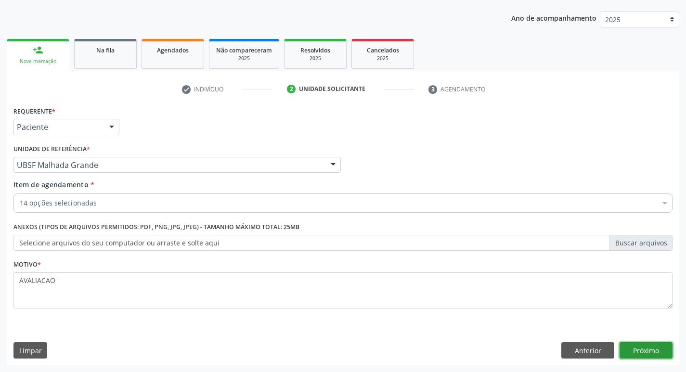
click at [653, 350] on button "Próximo" at bounding box center [646, 350] width 53 height 16
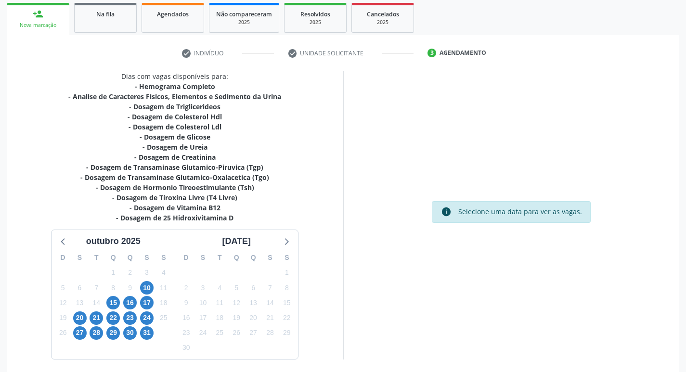
scroll to position [178, 0]
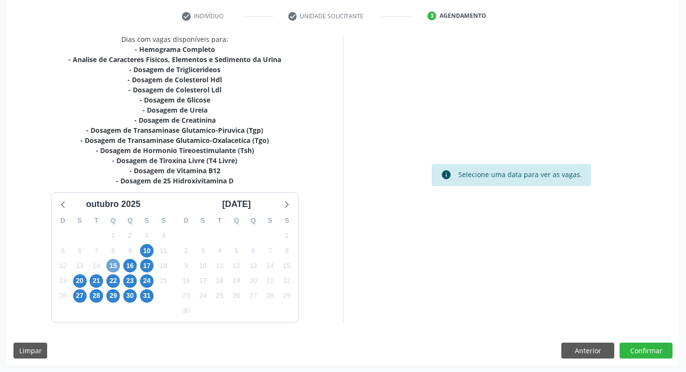
click at [114, 264] on span "15" at bounding box center [112, 265] width 13 height 13
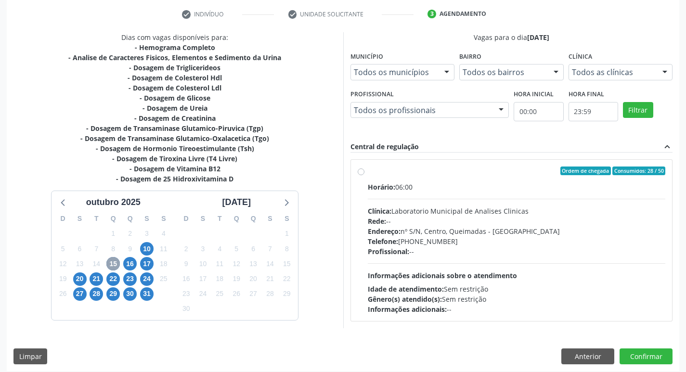
scroll to position [186, 0]
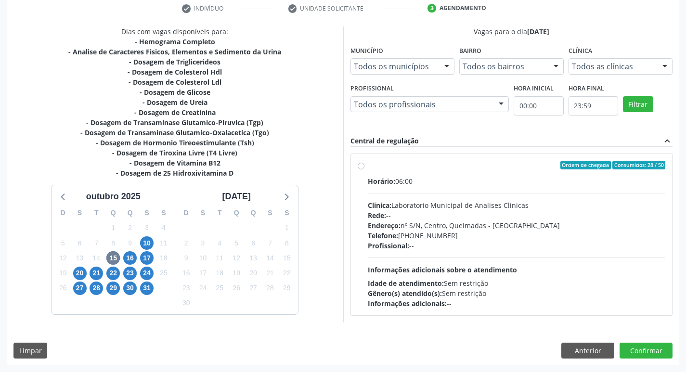
click at [472, 226] on div "Endereço: nº S/N, Centro, Queimadas - PB" at bounding box center [517, 226] width 298 height 10
click at [364, 169] on input "Ordem de chegada Consumidos: 28 / 50 Horário: 06:00 Clínica: Laboratorio Munici…" at bounding box center [361, 165] width 7 height 9
radio input "true"
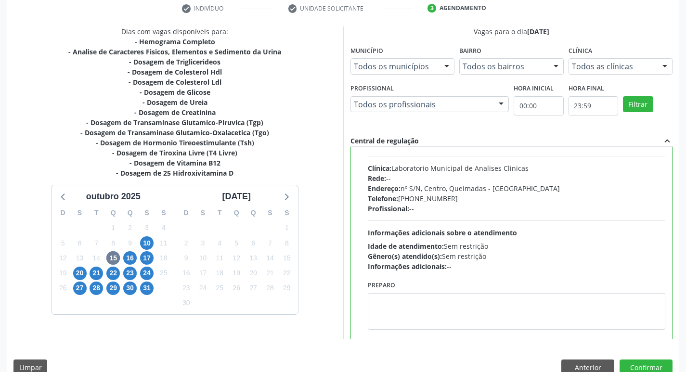
scroll to position [48, 0]
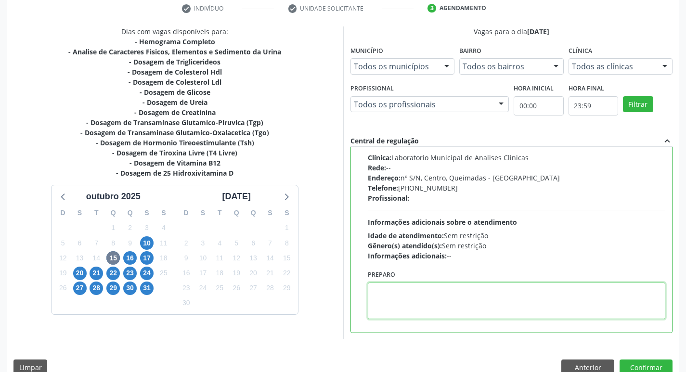
click at [410, 283] on textarea at bounding box center [517, 301] width 298 height 37
drag, startPoint x: 371, startPoint y: 290, endPoint x: 423, endPoint y: 292, distance: 52.5
click at [423, 292] on textarea "IR EM JEJUM" at bounding box center [517, 301] width 298 height 37
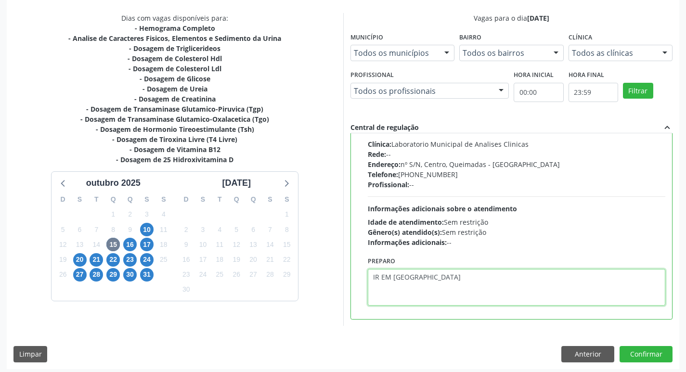
scroll to position [203, 0]
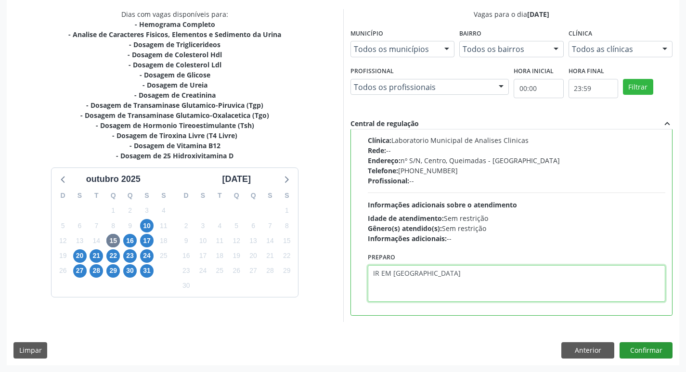
type textarea "IR EM JEJUM"
click at [654, 349] on button "Confirmar" at bounding box center [646, 350] width 53 height 16
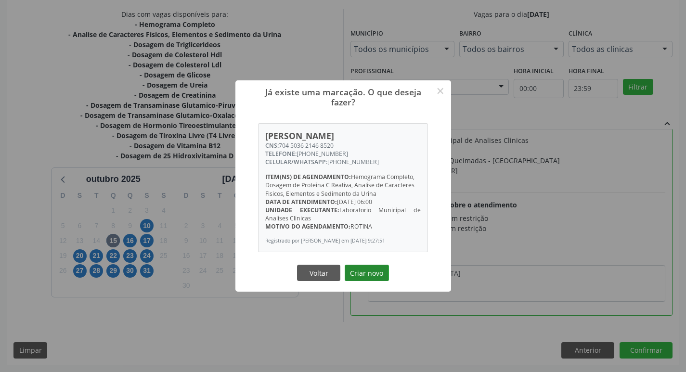
click at [367, 273] on button "Criar novo" at bounding box center [367, 273] width 44 height 16
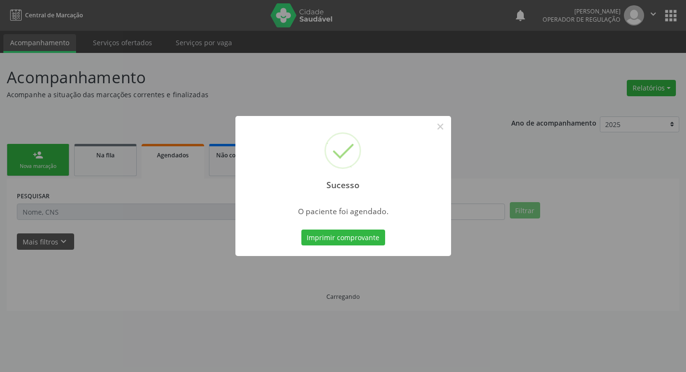
scroll to position [0, 0]
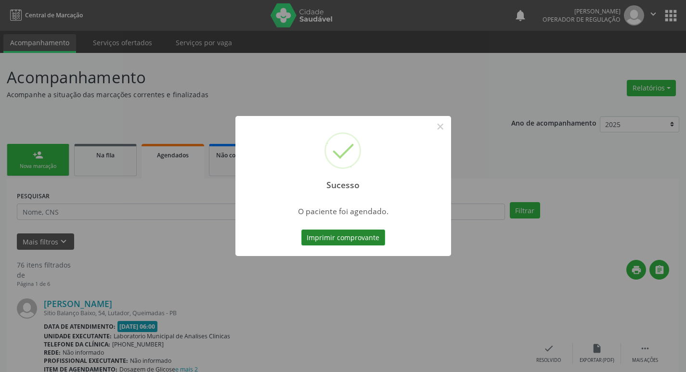
click at [346, 240] on button "Imprimir comprovante" at bounding box center [343, 238] width 84 height 16
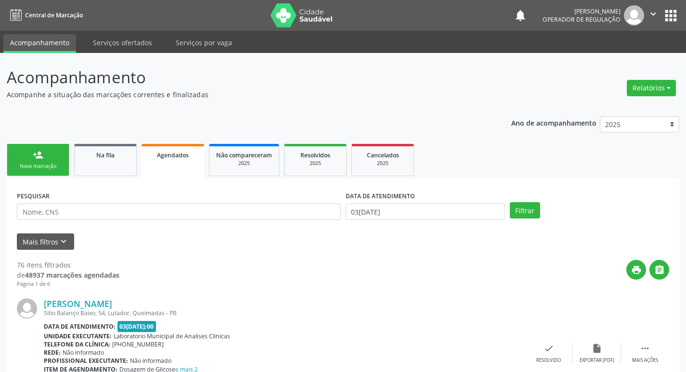
click at [176, 157] on span "Agendados" at bounding box center [173, 155] width 32 height 8
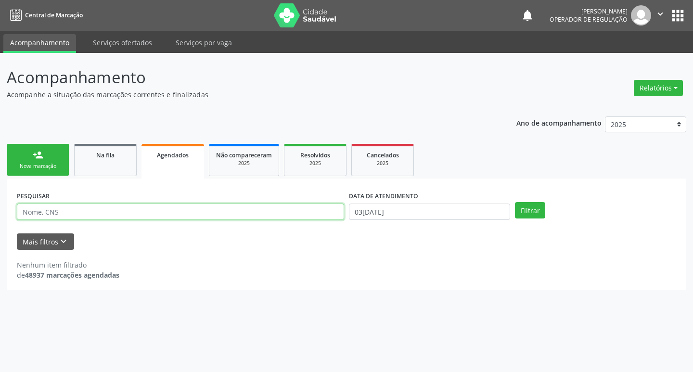
click at [149, 215] on input "text" at bounding box center [180, 212] width 327 height 16
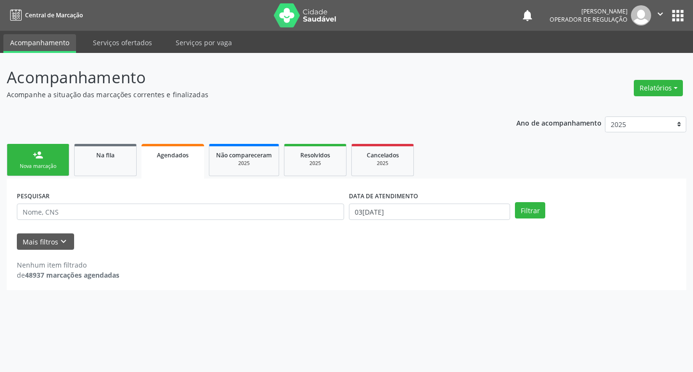
click at [41, 163] on div "Nova marcação" at bounding box center [38, 166] width 48 height 7
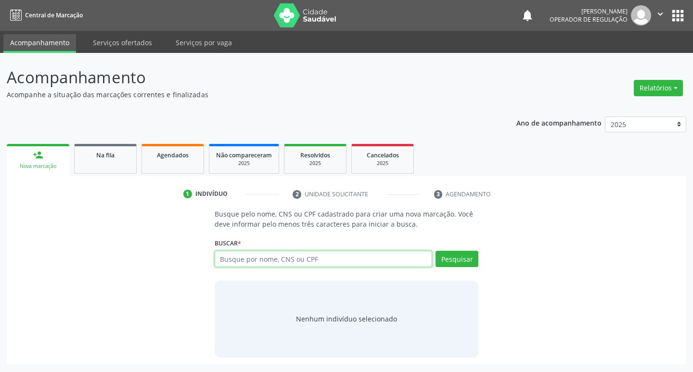
click at [273, 258] on input "text" at bounding box center [324, 259] width 218 height 16
type input "705601407531417"
click at [459, 260] on button "Pesquisar" at bounding box center [457, 259] width 43 height 16
click at [306, 260] on input "705601407531417" at bounding box center [324, 259] width 218 height 16
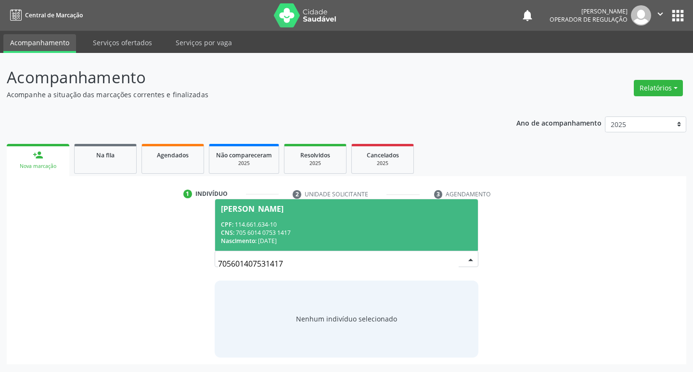
click at [309, 222] on div "CPF: 114.661.634-10" at bounding box center [347, 225] width 252 height 8
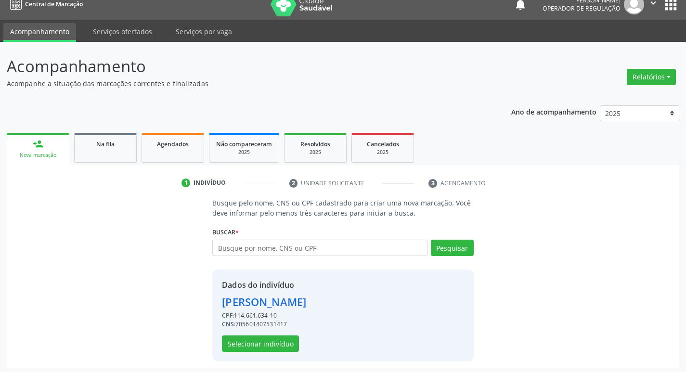
scroll to position [14, 0]
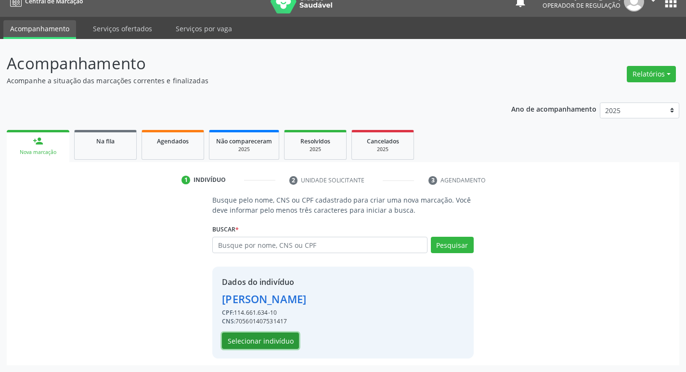
click at [266, 348] on button "Selecionar indivíduo" at bounding box center [260, 341] width 77 height 16
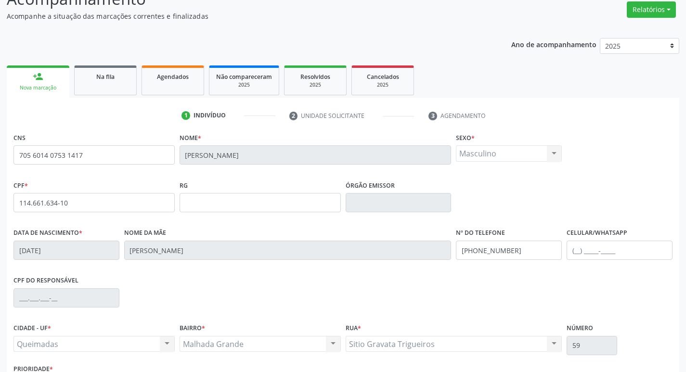
scroll to position [150, 0]
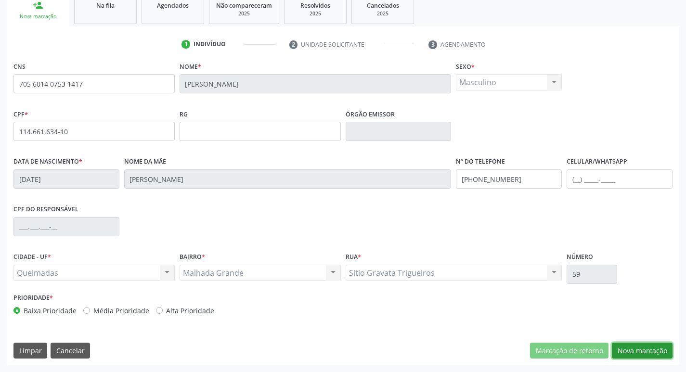
click at [642, 351] on button "Nova marcação" at bounding box center [642, 351] width 61 height 16
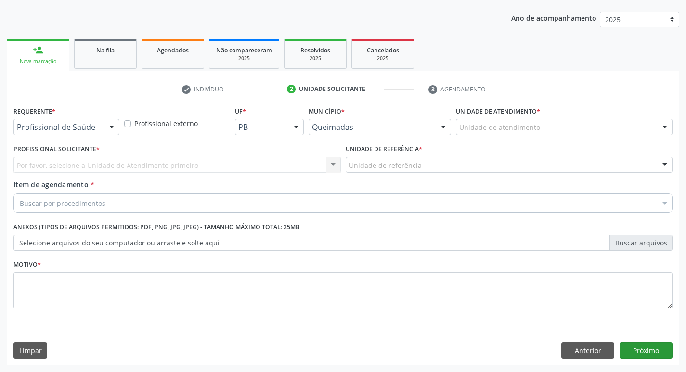
scroll to position [105, 0]
click at [66, 122] on div "Profissional de Saúde" at bounding box center [66, 127] width 106 height 16
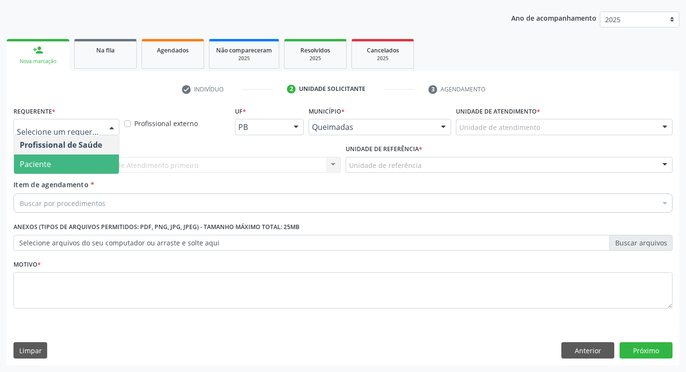
click at [102, 165] on span "Paciente" at bounding box center [66, 164] width 105 height 19
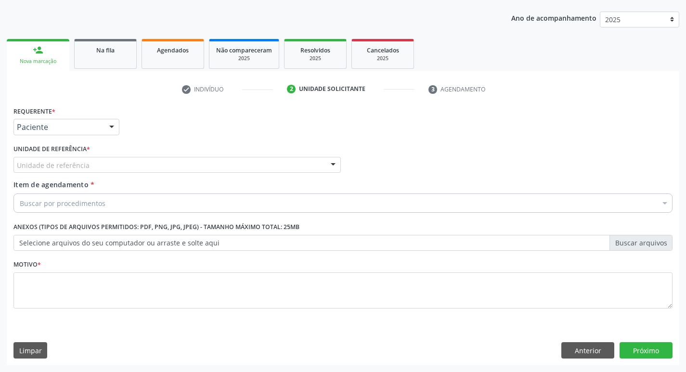
click at [93, 174] on div "Unidade de referência * Unidade de referência UBSF Ligeiro II UBSF Saulo Leal […" at bounding box center [177, 161] width 332 height 38
click at [89, 172] on div "Unidade de referência" at bounding box center [176, 165] width 327 height 16
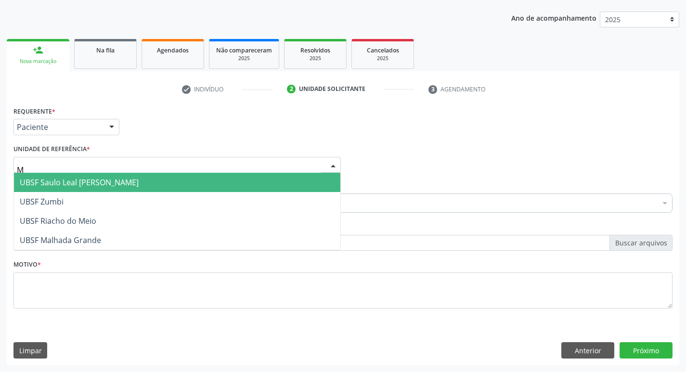
type input "MA"
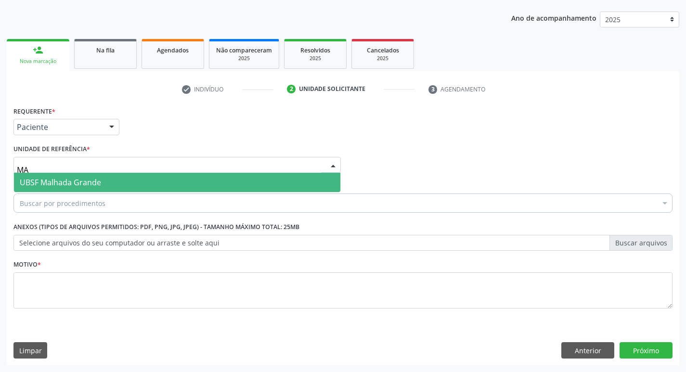
click at [104, 180] on span "UBSF Malhada Grande" at bounding box center [177, 182] width 326 height 19
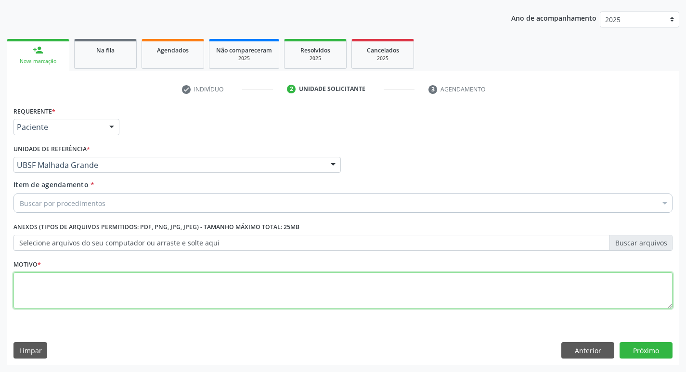
click at [108, 294] on textarea at bounding box center [342, 291] width 659 height 37
type textarea "AVALIACAO"
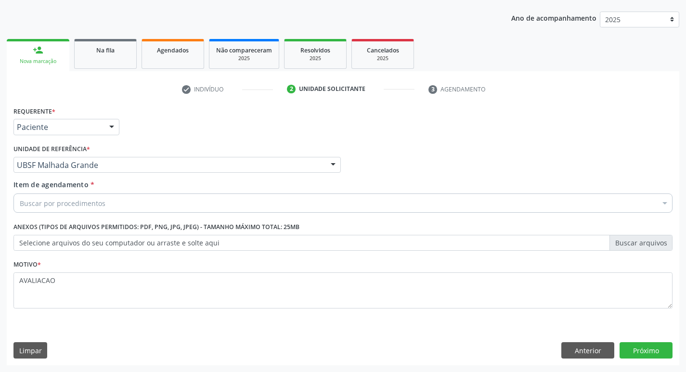
click at [60, 209] on div "Buscar por procedimentos" at bounding box center [342, 203] width 659 height 19
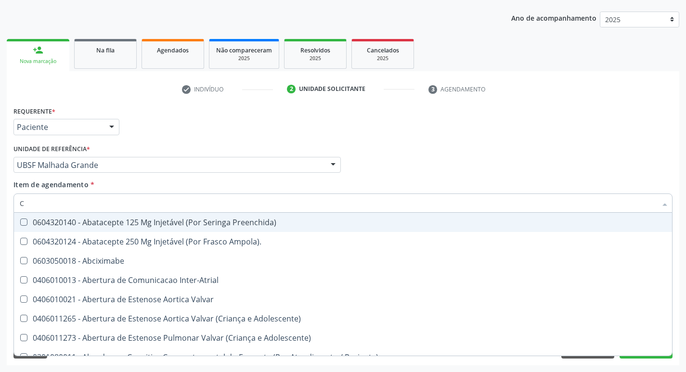
type input "CARDIOLO"
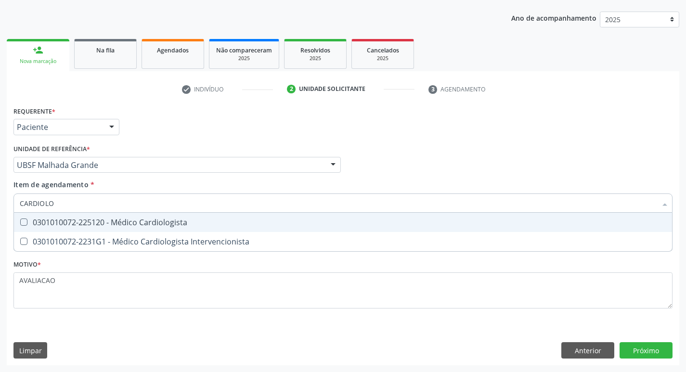
click at [137, 223] on div "0301010072-225120 - Médico Cardiologista" at bounding box center [343, 223] width 647 height 8
checkbox Cardiologista "true"
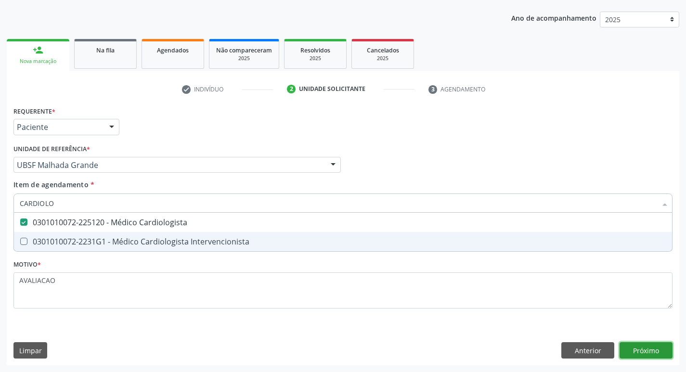
click at [638, 348] on div "Requerente * Paciente Profissional de Saúde Paciente Nenhum resultado encontrad…" at bounding box center [343, 234] width 673 height 261
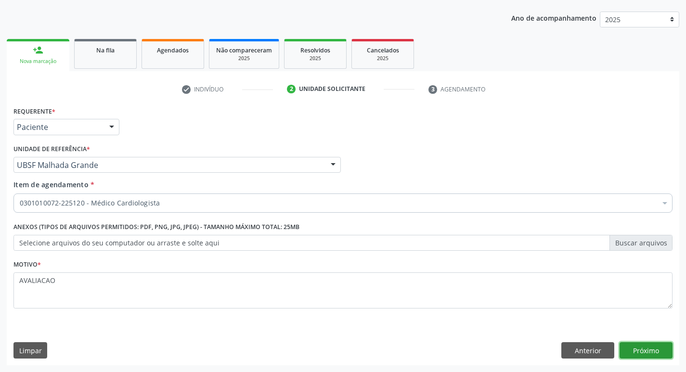
click at [643, 349] on button "Próximo" at bounding box center [646, 350] width 53 height 16
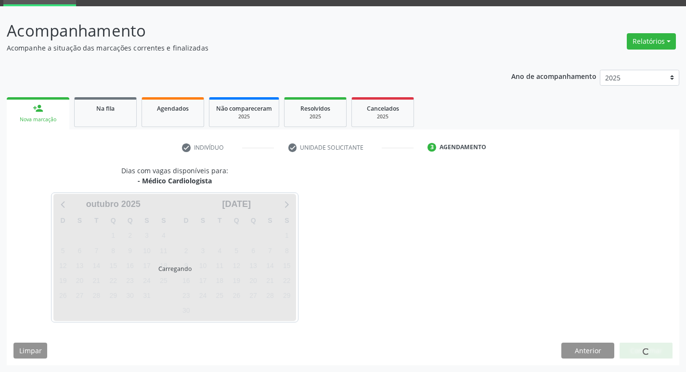
scroll to position [47, 0]
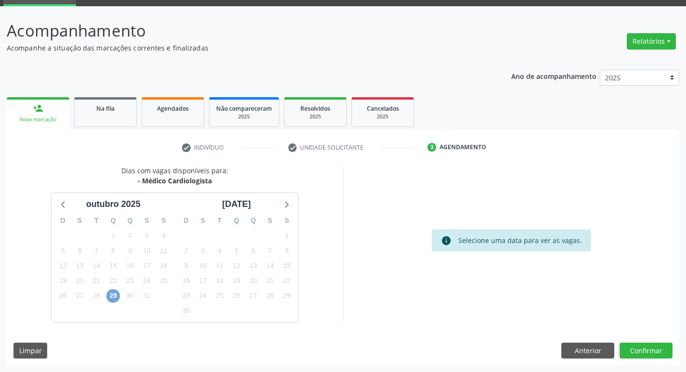
click at [109, 301] on span "29" at bounding box center [112, 295] width 13 height 13
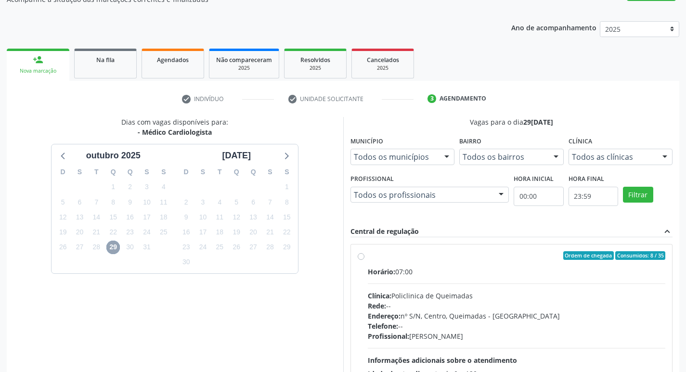
scroll to position [186, 0]
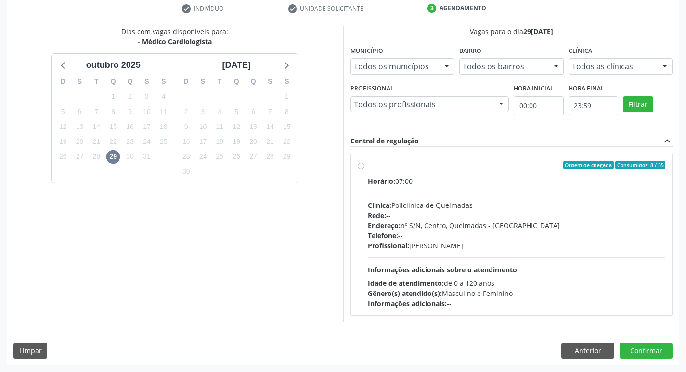
click at [518, 271] on div "Horário: 07:00 Clínica: Policlinica de Queimadas Rede: -- Endereço: nº S/N, Cen…" at bounding box center [517, 242] width 298 height 132
click at [364, 169] on input "Ordem de chegada Consumidos: 8 / 35 Horário: 07:00 Clínica: Policlinica de Quei…" at bounding box center [361, 165] width 7 height 9
radio input "true"
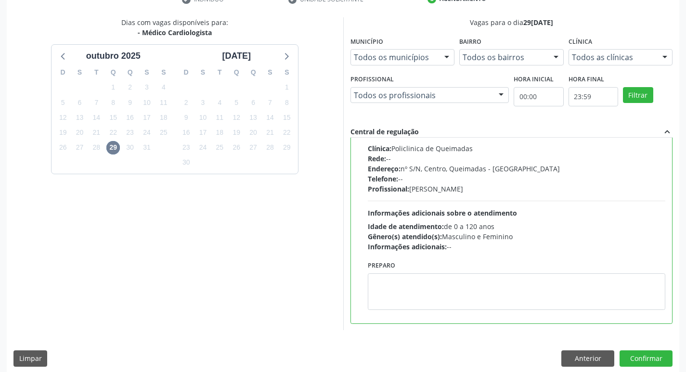
scroll to position [203, 0]
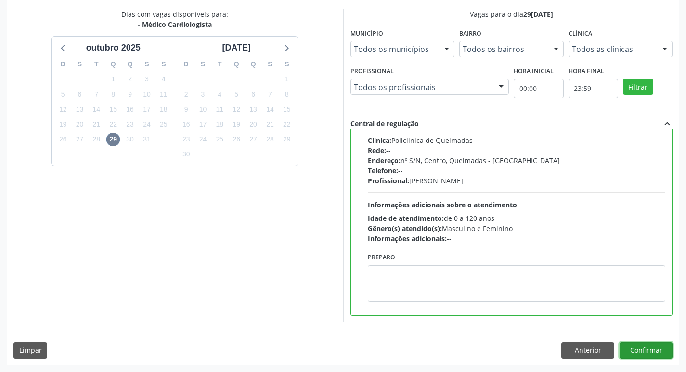
click at [635, 348] on button "Confirmar" at bounding box center [646, 350] width 53 height 16
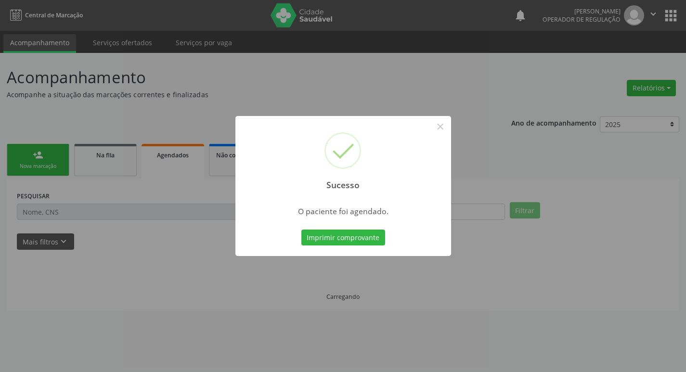
scroll to position [0, 0]
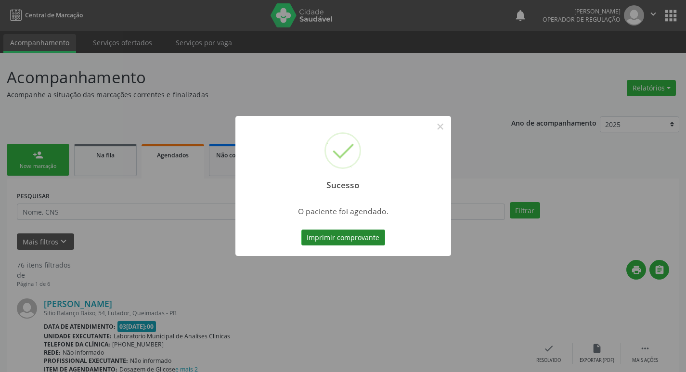
click at [357, 241] on button "Imprimir comprovante" at bounding box center [343, 238] width 84 height 16
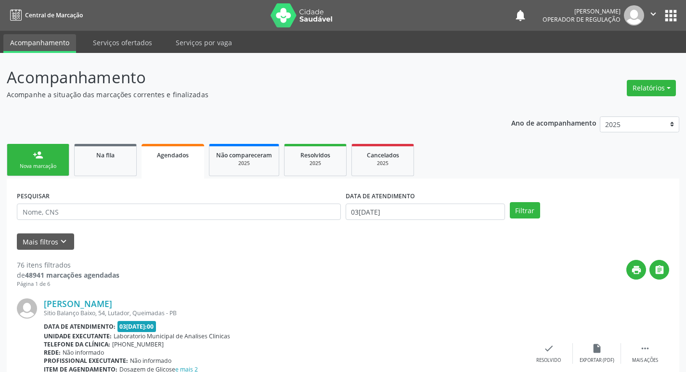
click at [41, 165] on div "Nova marcação" at bounding box center [38, 166] width 48 height 7
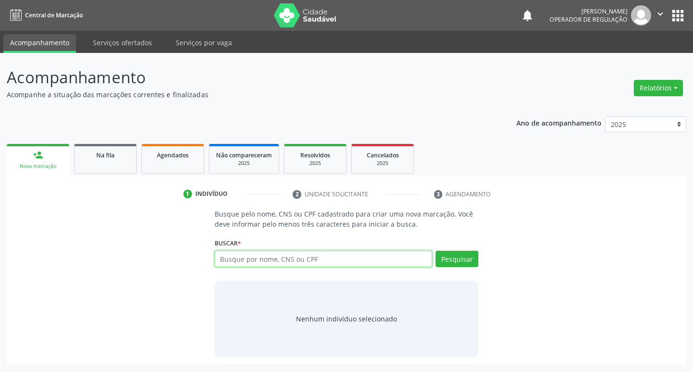
click at [261, 261] on input "text" at bounding box center [324, 259] width 218 height 16
click at [277, 265] on input "text" at bounding box center [324, 259] width 218 height 16
click at [237, 264] on input "text" at bounding box center [324, 259] width 218 height 16
click at [269, 259] on input "text" at bounding box center [324, 259] width 218 height 16
click at [282, 261] on input "text" at bounding box center [324, 259] width 218 height 16
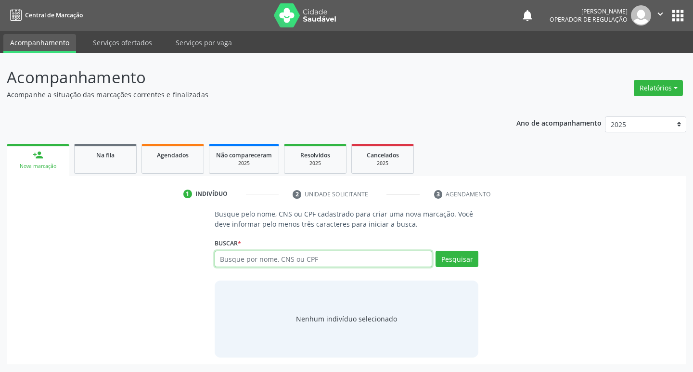
click at [282, 261] on input "text" at bounding box center [324, 259] width 218 height 16
click at [233, 259] on input "text" at bounding box center [324, 259] width 218 height 16
type input "702009319829188"
click at [452, 263] on button "Pesquisar" at bounding box center [457, 259] width 43 height 16
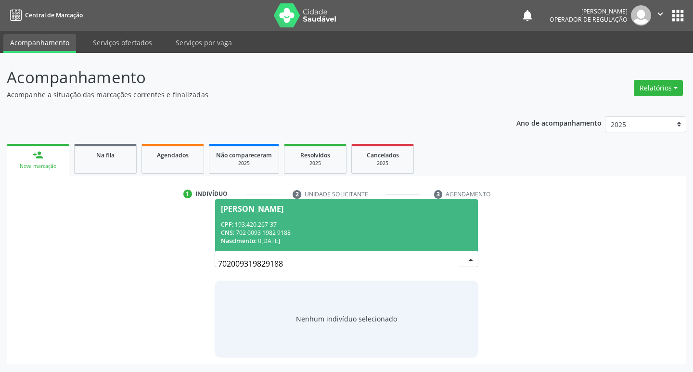
click at [286, 216] on span "Letícia Vicente de Souza CPF: 193.420.267-37 CNS: 702 0093 1982 9188 Nascimento…" at bounding box center [346, 225] width 263 height 52
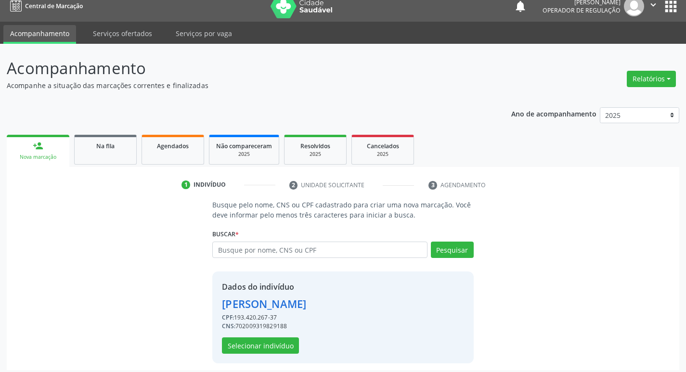
scroll to position [14, 0]
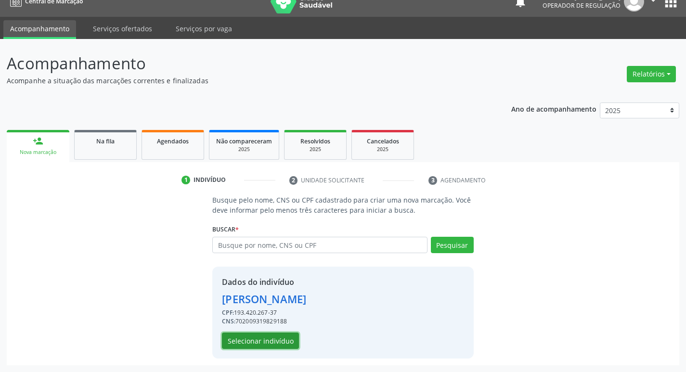
click at [270, 346] on button "Selecionar indivíduo" at bounding box center [260, 341] width 77 height 16
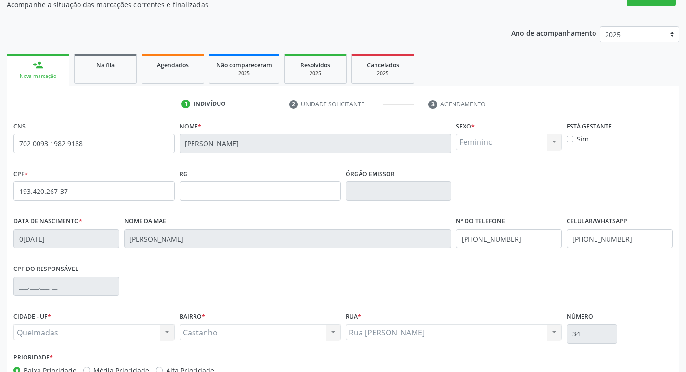
scroll to position [150, 0]
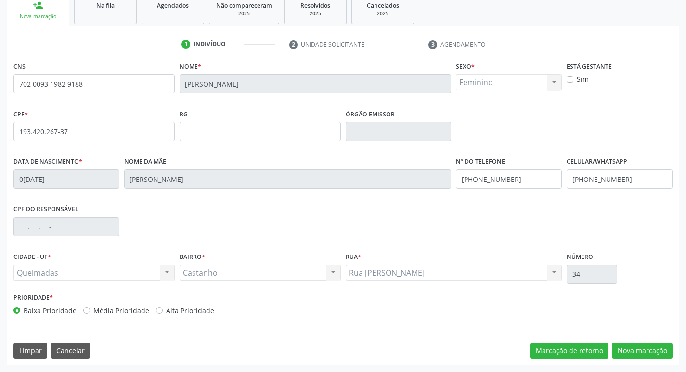
click at [641, 338] on div "CNS 702 0093 1982 9188 Nome * Letícia Vicente de Souza Sexo * Feminino Masculin…" at bounding box center [343, 212] width 673 height 306
click at [641, 341] on div "CNS 702 0093 1982 9188 Nome * Letícia Vicente de Souza Sexo * Feminino Masculin…" at bounding box center [343, 212] width 673 height 306
click at [644, 354] on button "Nova marcação" at bounding box center [642, 351] width 61 height 16
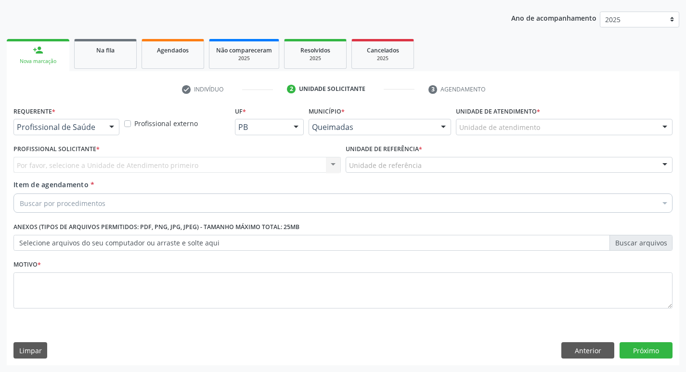
scroll to position [105, 0]
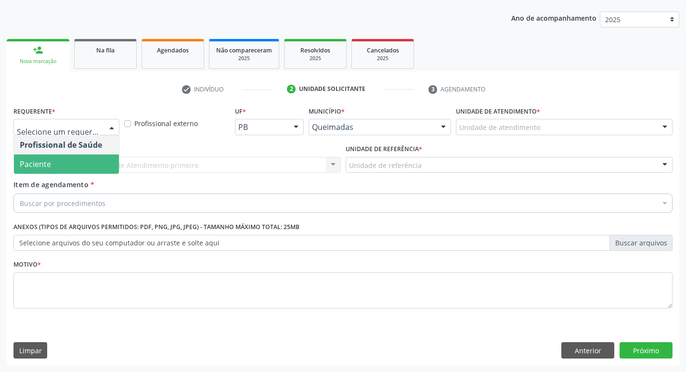
click at [71, 165] on span "Paciente" at bounding box center [66, 164] width 105 height 19
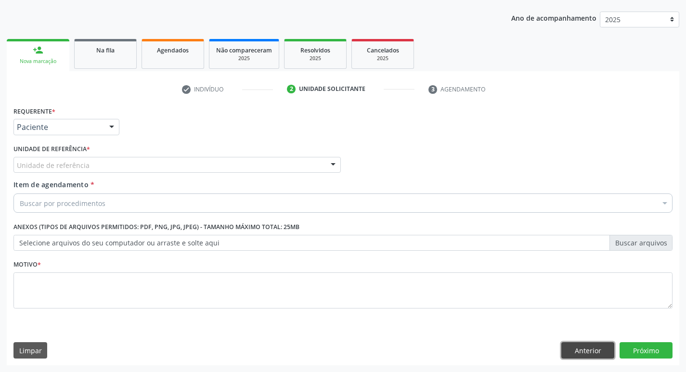
click at [587, 357] on button "Anterior" at bounding box center [587, 350] width 53 height 16
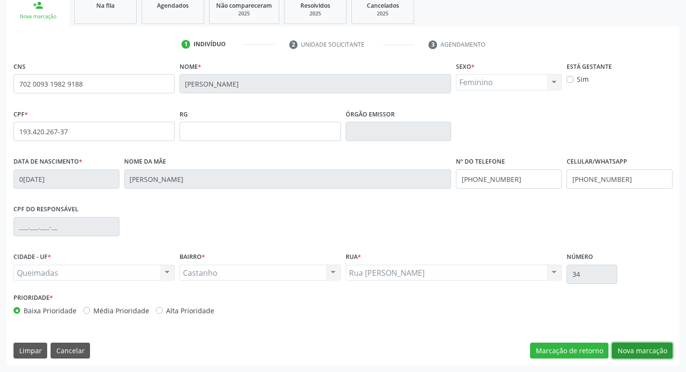
click at [638, 352] on button "Nova marcação" at bounding box center [642, 351] width 61 height 16
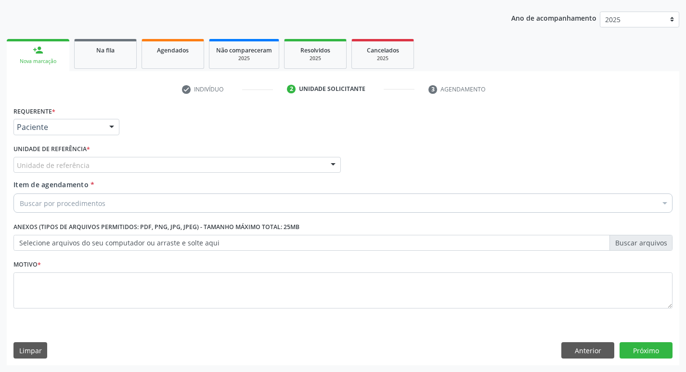
click at [94, 158] on div "Unidade de referência" at bounding box center [176, 165] width 327 height 16
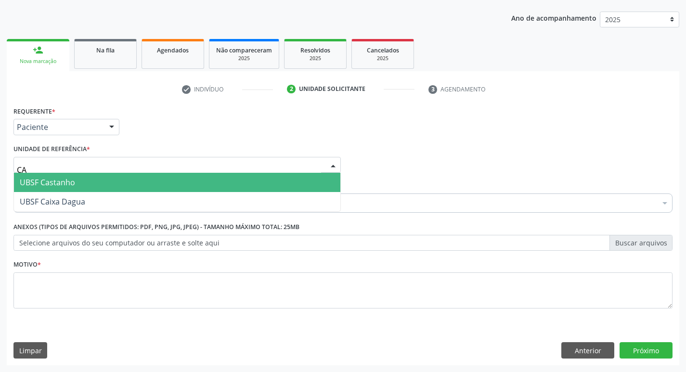
type input "CAS"
click at [69, 188] on span "UBSF Castanho" at bounding box center [177, 182] width 326 height 19
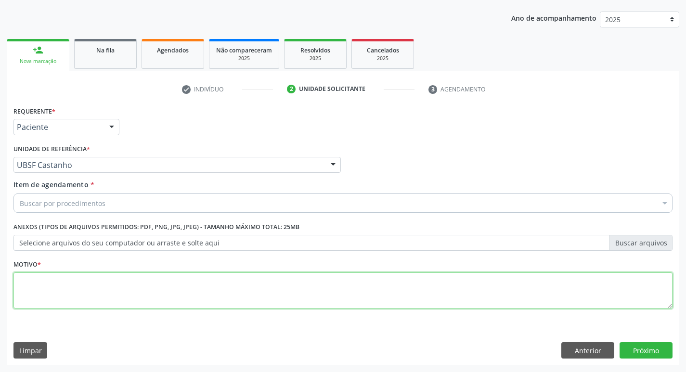
click at [50, 283] on textarea at bounding box center [342, 291] width 659 height 37
type textarea "AVALIACAO"
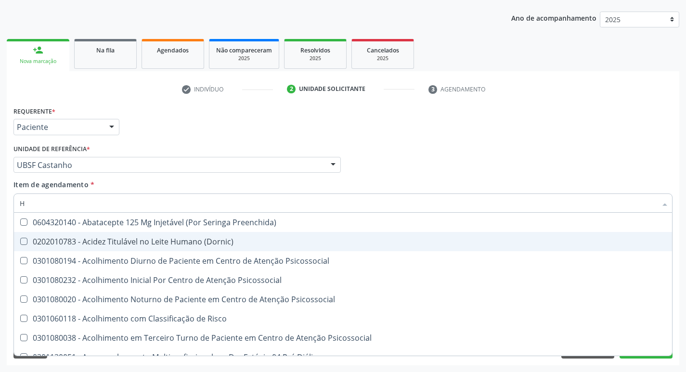
type input "HEMOGR"
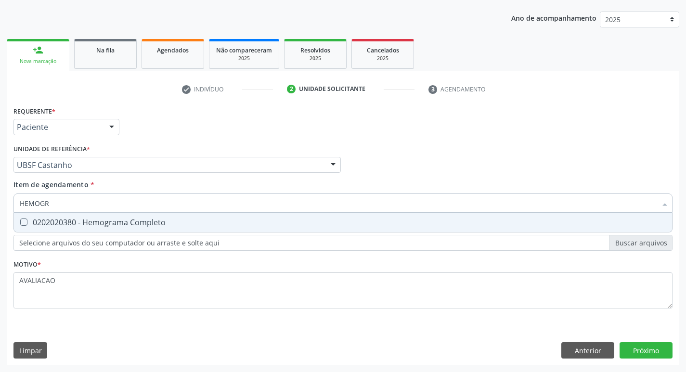
click at [93, 228] on span "0202020380 - Hemograma Completo" at bounding box center [343, 222] width 658 height 19
checkbox Completo "true"
type input "HEMOG"
checkbox Completo "false"
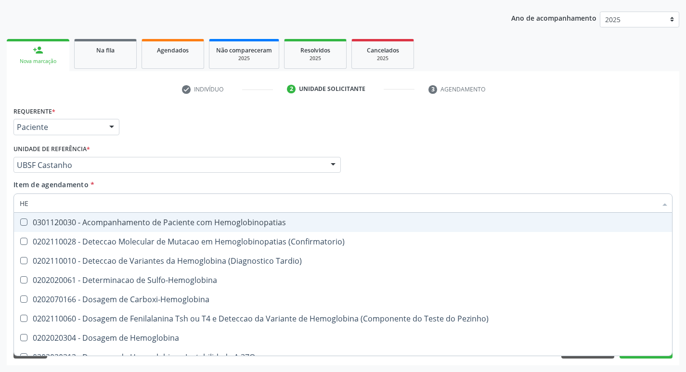
type input "H"
checkbox Completo "false"
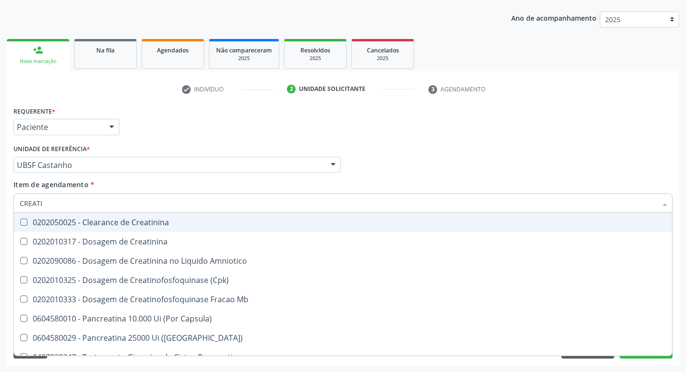
type input "CREATIN"
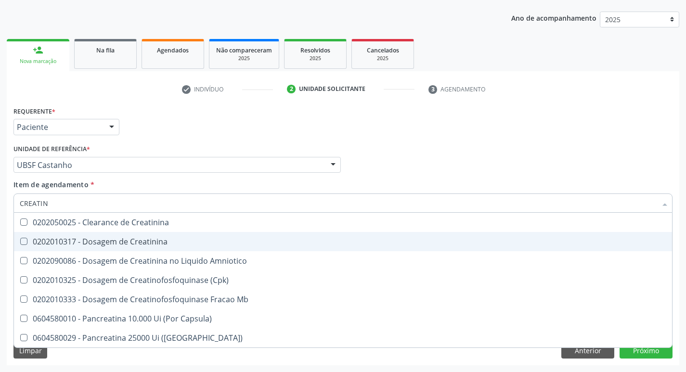
click at [120, 244] on div "0202010317 - Dosagem de Creatinina" at bounding box center [343, 242] width 647 height 8
checkbox Creatinina "true"
type input "CREAT"
checkbox Creatinina "false"
checkbox Amniotico "true"
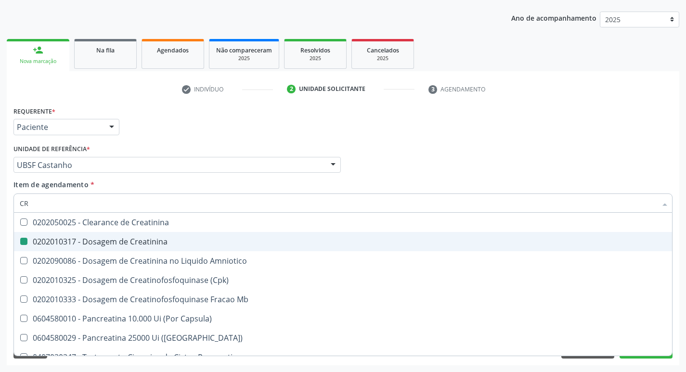
type input "C"
checkbox Amniotico "false"
checkbox Mb "false"
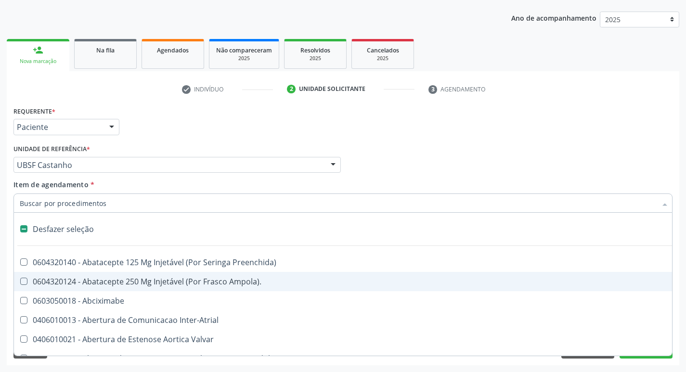
type input "G"
checkbox Criança "true"
checkbox Persistente "true"
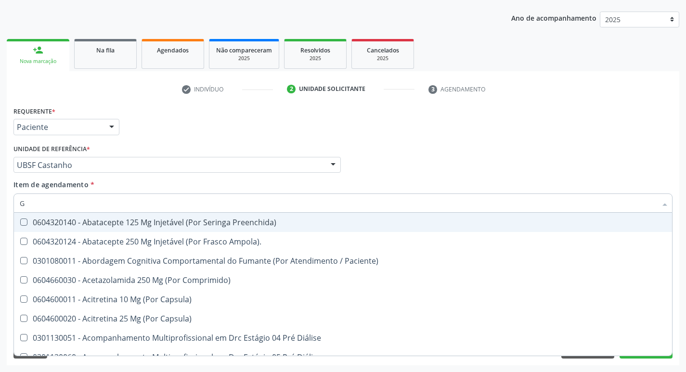
type input "GLICOSE"
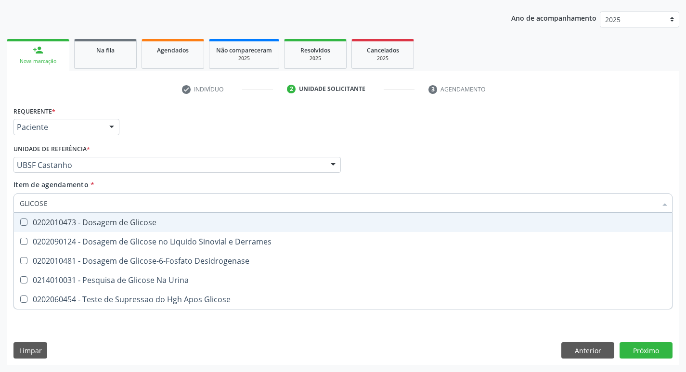
click at [116, 223] on div "0202010473 - Dosagem de Glicose" at bounding box center [343, 223] width 647 height 8
checkbox Glicose "true"
type input "GLICOS"
checkbox Glicose "false"
checkbox Derrames "true"
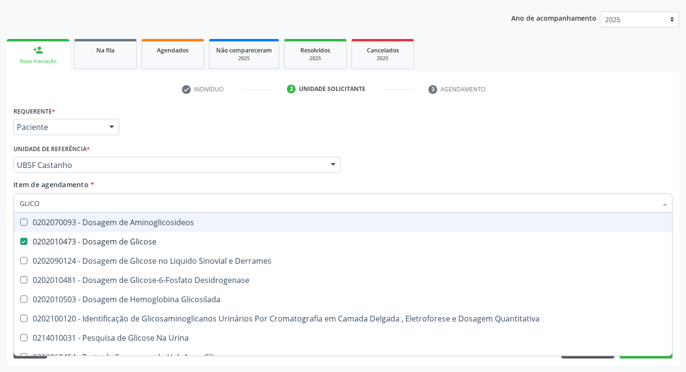
type input "GLIC"
checkbox Glicose "false"
checkbox Derrames "false"
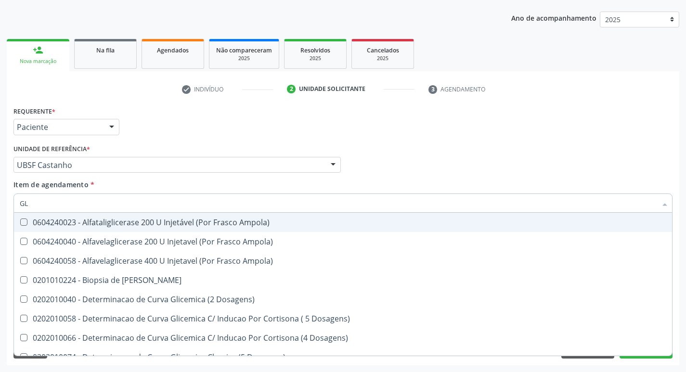
type input "G"
checkbox Glicose "false"
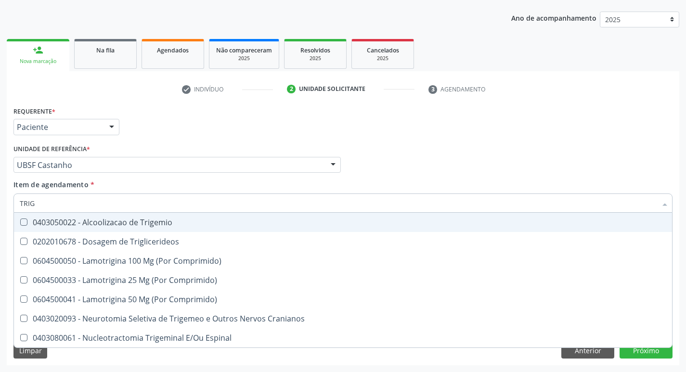
type input "TRIGL"
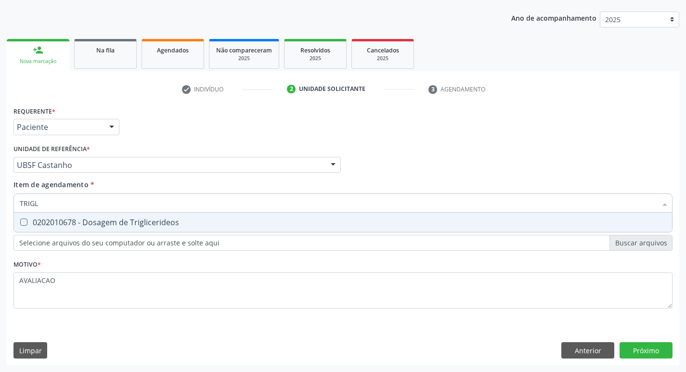
click at [116, 223] on div "0202010678 - Dosagem de Triglicerideos" at bounding box center [343, 223] width 647 height 8
checkbox Triglicerideos "true"
type input "TRIG"
checkbox Triglicerideos "false"
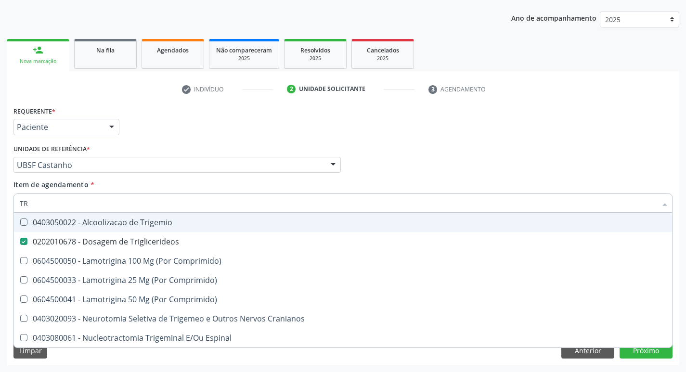
type input "T"
checkbox Triglicerideos "false"
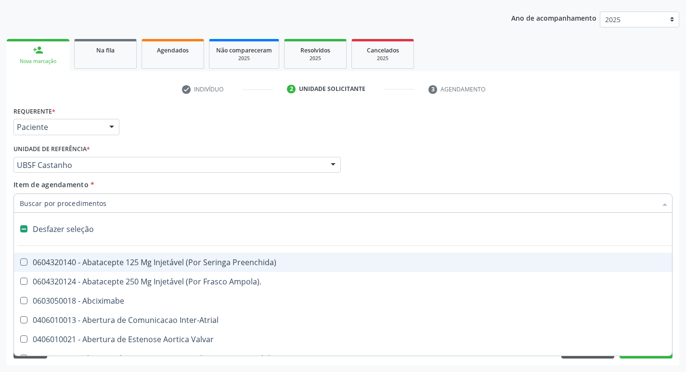
type input "H"
checkbox Convencional\) "true"
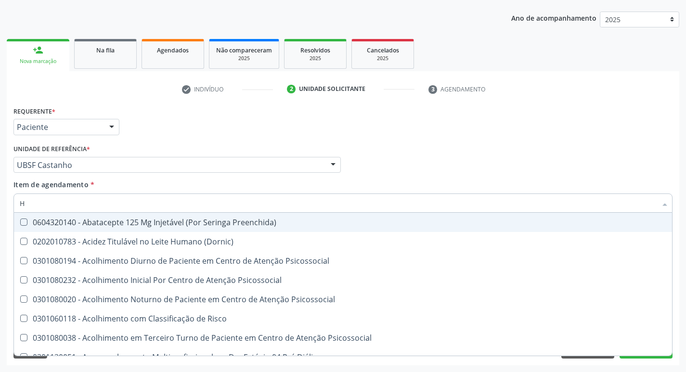
type input "HEMOGLOBINA G"
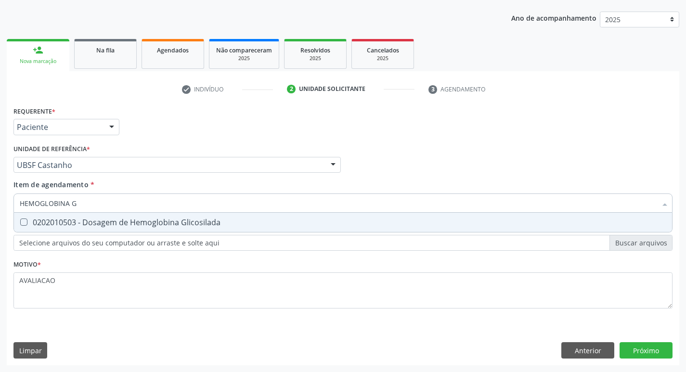
click at [121, 222] on div "0202010503 - Dosagem de Hemoglobina Glicosilada" at bounding box center [343, 223] width 647 height 8
checkbox Glicosilada "true"
type input "HEMOGLOBINA"
checkbox Glicosilada "false"
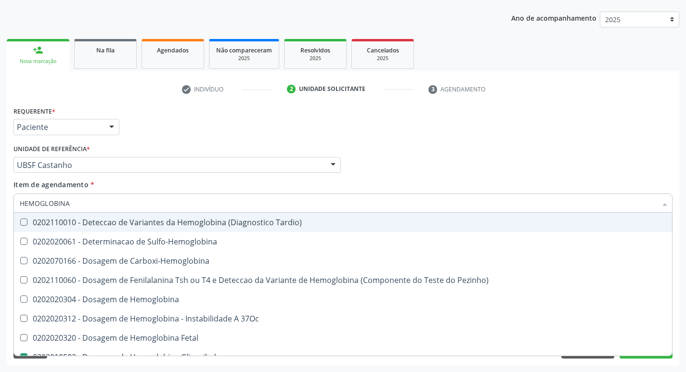
type input "HEMOGLOBIN"
checkbox Glicosilada "false"
checkbox Hemoglobina "true"
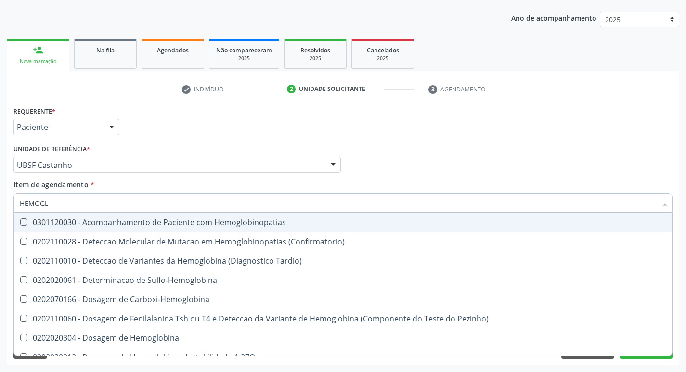
type input "HEMOG"
checkbox S "true"
type input "H"
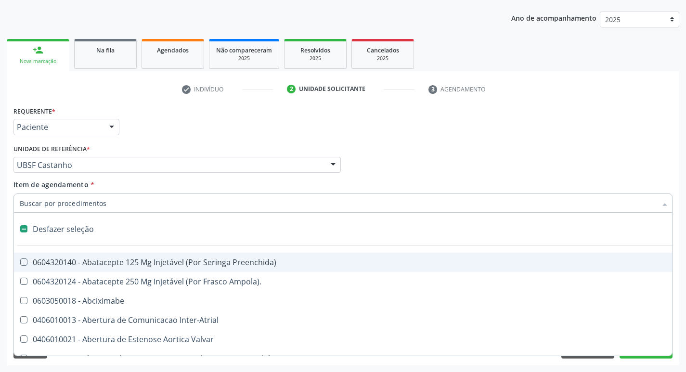
checkbox Dente\) "false"
checkbox Capsula\) "false"
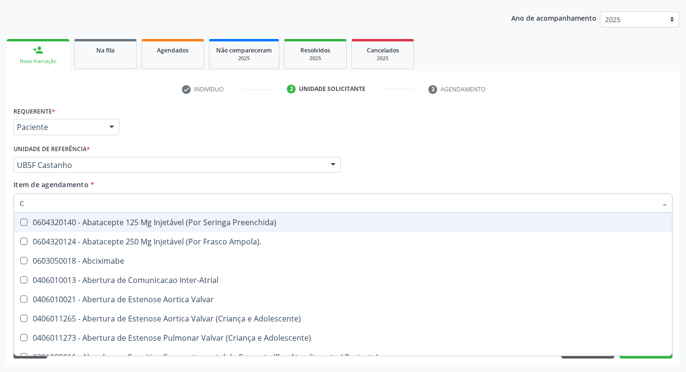
type input "CO"
checkbox Comprimido\) "true"
checkbox Transcutanea "true"
checkbox Osseo "true"
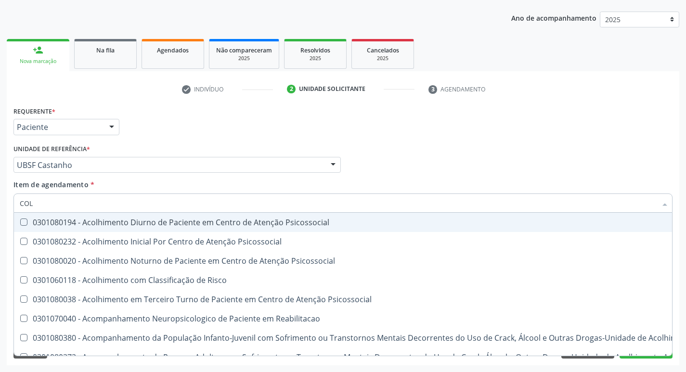
type input "COLES"
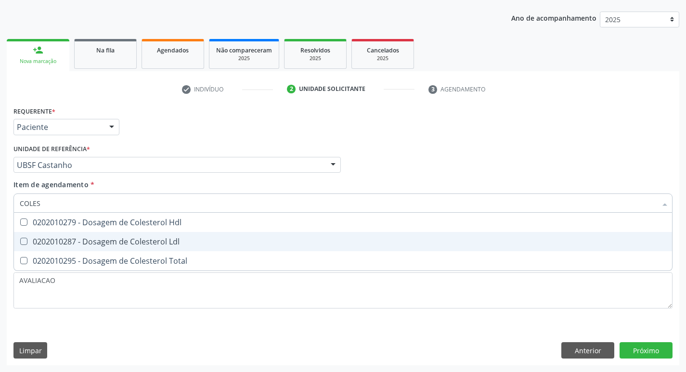
click at [151, 239] on div "0202010287 - Dosagem de Colesterol Ldl" at bounding box center [343, 242] width 647 height 8
checkbox Ldl "true"
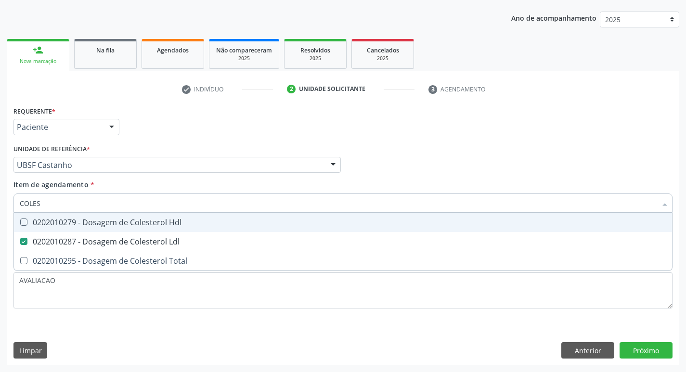
click at [147, 228] on span "0202010279 - Dosagem de Colesterol Hdl" at bounding box center [343, 222] width 658 height 19
checkbox Hdl "true"
type input "COLE"
checkbox Hdl "false"
checkbox Ldl "false"
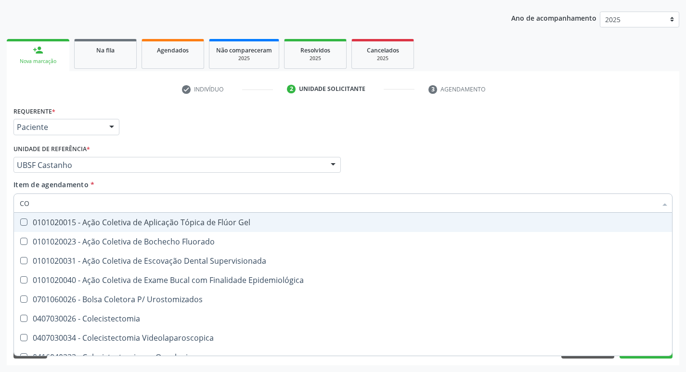
type input "C"
checkbox Hdl "false"
checkbox Ldl "false"
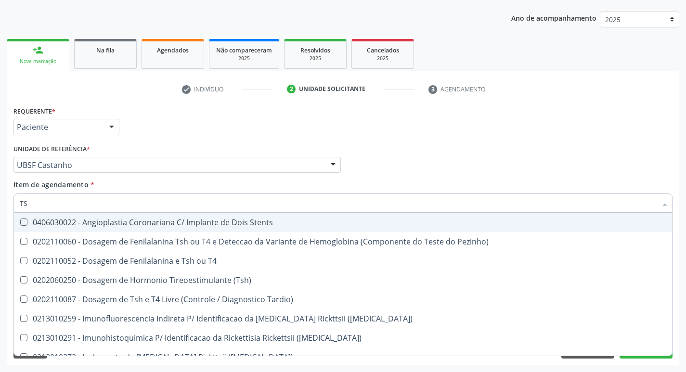
type input "TSH"
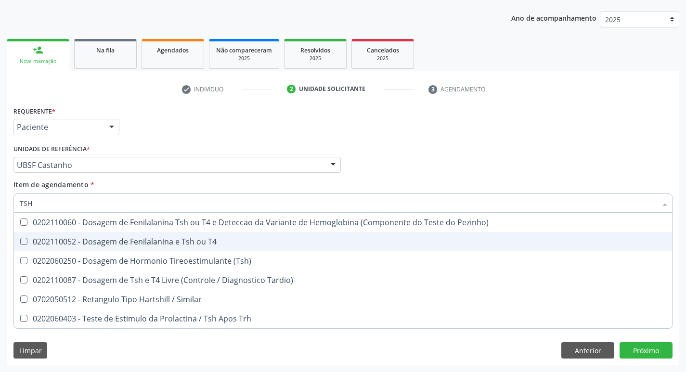
click at [206, 250] on span "0202110052 - Dosagem de Fenilalanina e Tsh ou T4" at bounding box center [343, 241] width 658 height 19
checkbox T4 "false"
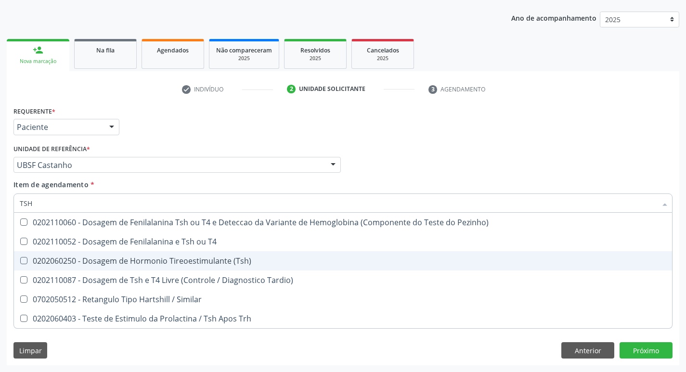
click at [220, 263] on div "0202060250 - Dosagem de Hormonio Tireoestimulante (Tsh)" at bounding box center [343, 261] width 647 height 8
checkbox \(Tsh\) "true"
type input "TS"
checkbox \(Tsh\) "false"
checkbox Tardio\) "true"
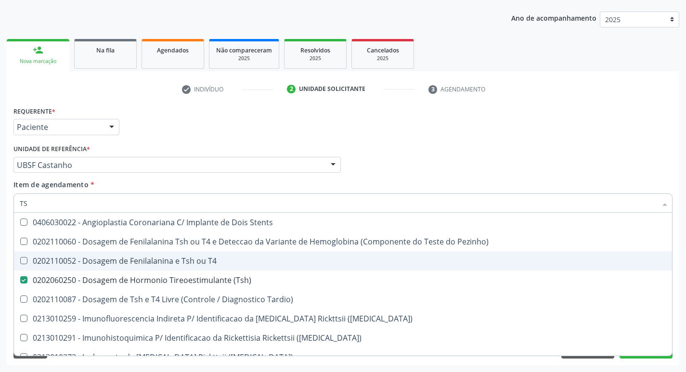
type input "T"
checkbox \(Tsh\) "false"
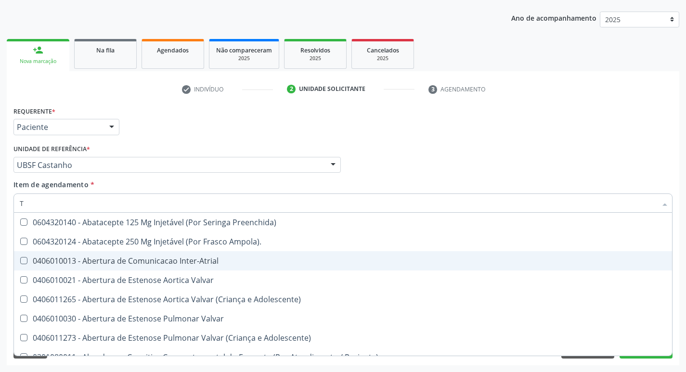
type input "T4"
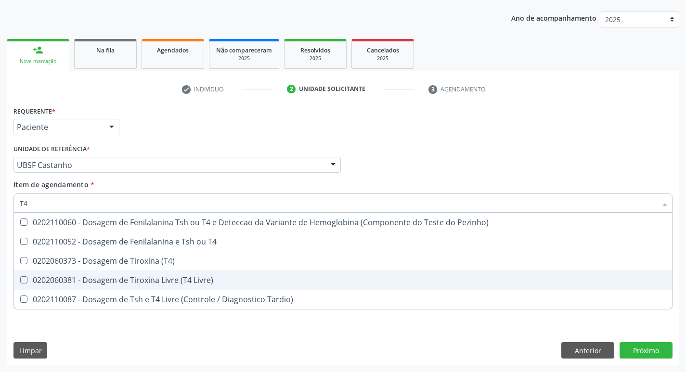
click at [218, 281] on div "0202060381 - Dosagem de Tiroxina Livre (T4 Livre)" at bounding box center [343, 280] width 647 height 8
checkbox Livre\) "true"
type input "T"
checkbox Livre\) "false"
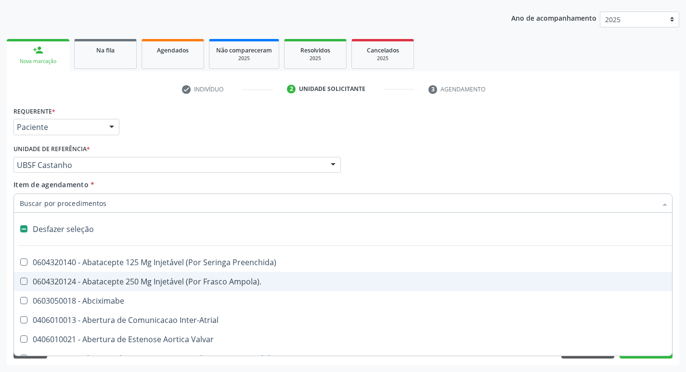
type input "V"
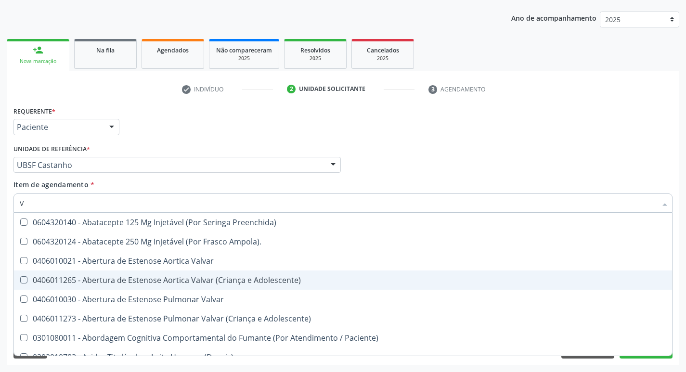
checkbox Livre\) "true"
type input "VI"
checkbox Livre\) "false"
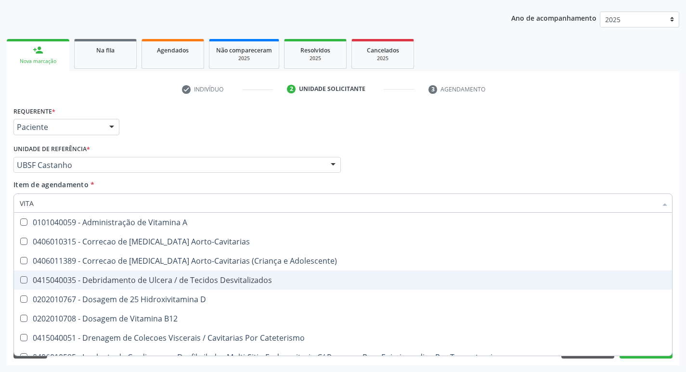
type input "VITAM"
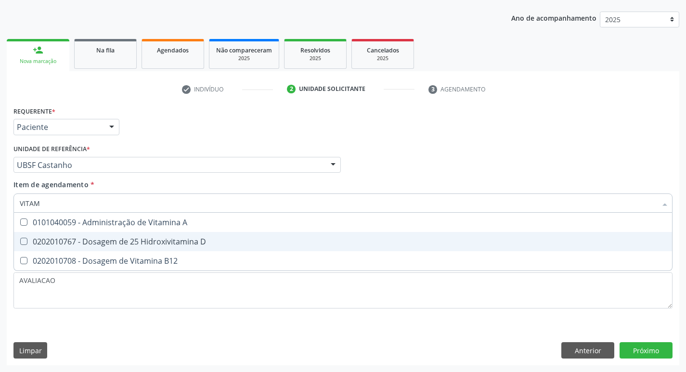
click at [182, 247] on span "0202010767 - Dosagem de 25 Hidroxivitamina D" at bounding box center [343, 241] width 658 height 19
checkbox D "true"
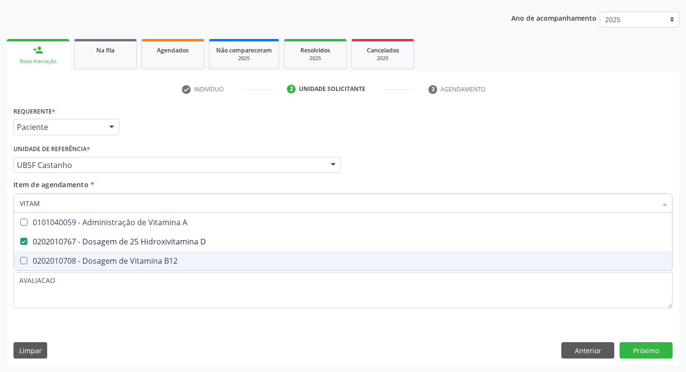
click at [187, 267] on span "0202010708 - Dosagem de Vitamina B12" at bounding box center [343, 260] width 658 height 19
checkbox B12 "true"
type input "VITA"
checkbox D "false"
checkbox B12 "false"
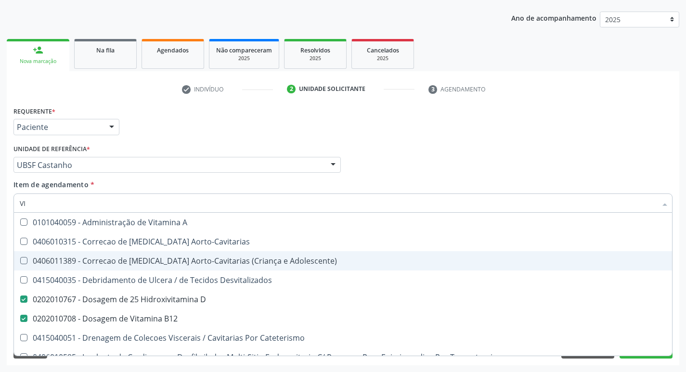
type input "V"
checkbox D "false"
checkbox B12 "false"
checkbox Cateterismo "false"
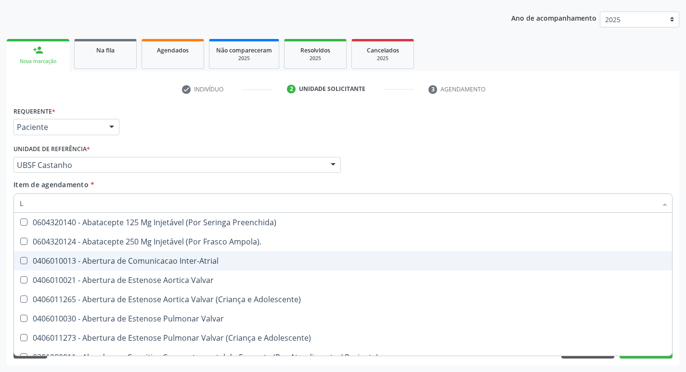
type input "LA"
checkbox Aberto\) "true"
checkbox Ossea "true"
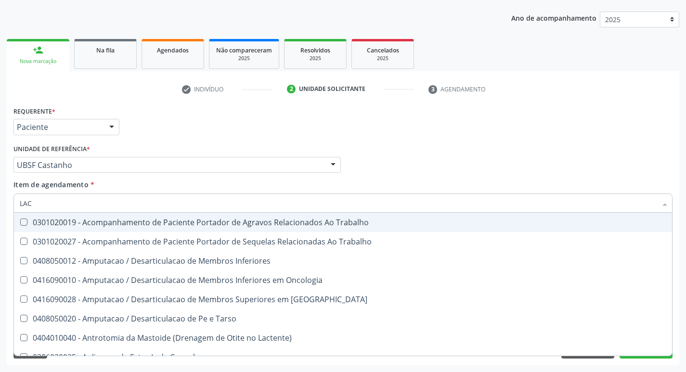
type input "LACTA"
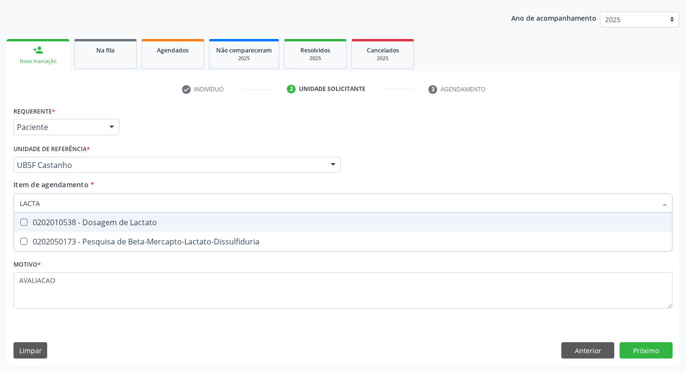
click at [112, 224] on div "0202010538 - Dosagem de Lactato" at bounding box center [343, 223] width 647 height 8
checkbox Lactato "true"
type input "LACT"
checkbox Lactato "false"
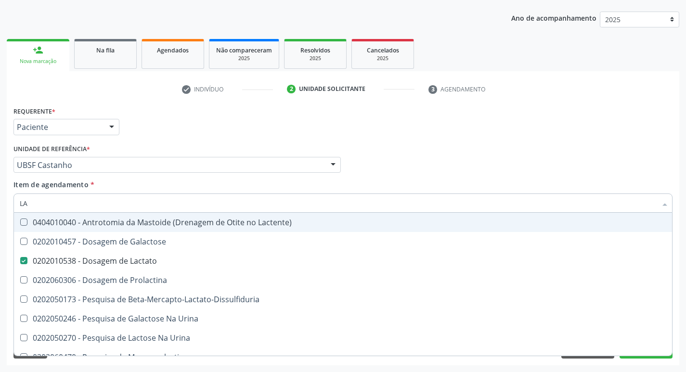
type input "L"
checkbox Lactato "false"
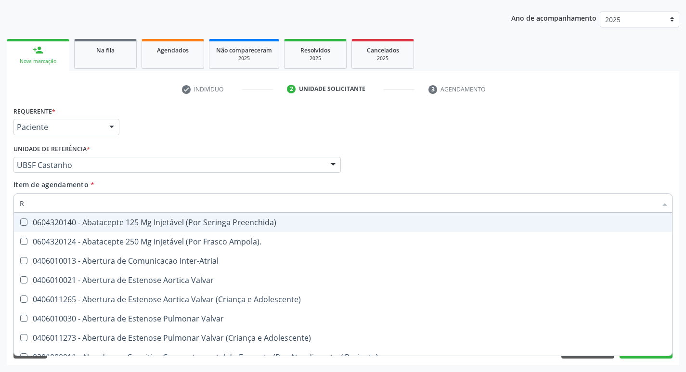
type input "RE"
checkbox Básica "true"
checkbox Oficina\) "true"
checkbox Básica "true"
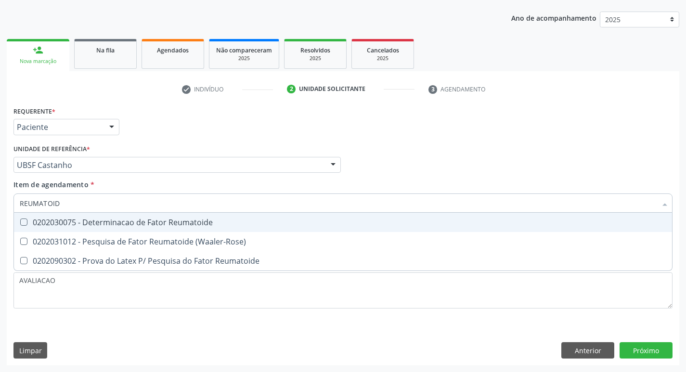
type input "REUMATOIDE"
click at [112, 224] on div "0202030075 - Determinacao de Fator Reumatoide" at bounding box center [343, 223] width 647 height 8
checkbox Reumatoide "true"
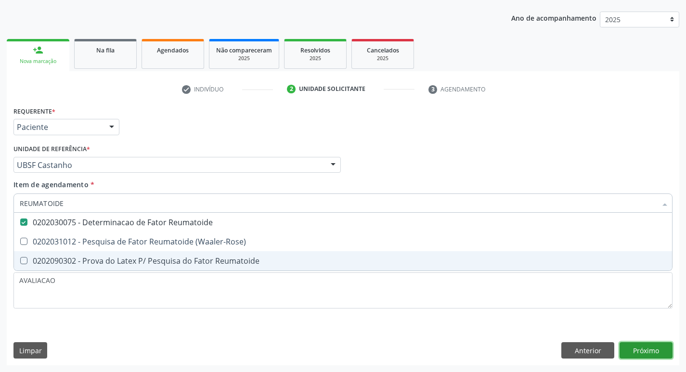
click at [653, 352] on div "Requerente * Paciente Profissional de Saúde Paciente Nenhum resultado encontrad…" at bounding box center [343, 234] width 673 height 261
checkbox \(Waaler-Rose\) "true"
checkbox Reumatoide "true"
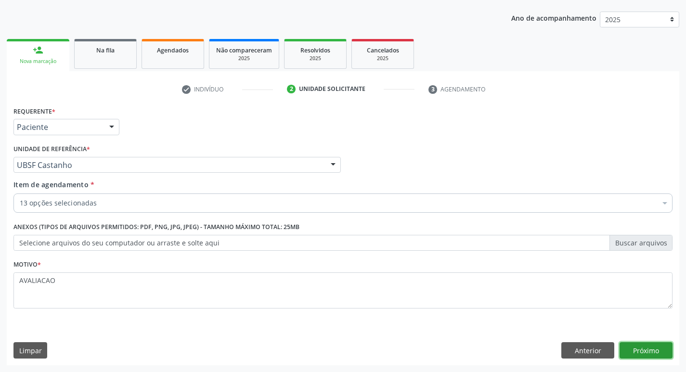
click at [658, 352] on button "Próximo" at bounding box center [646, 350] width 53 height 16
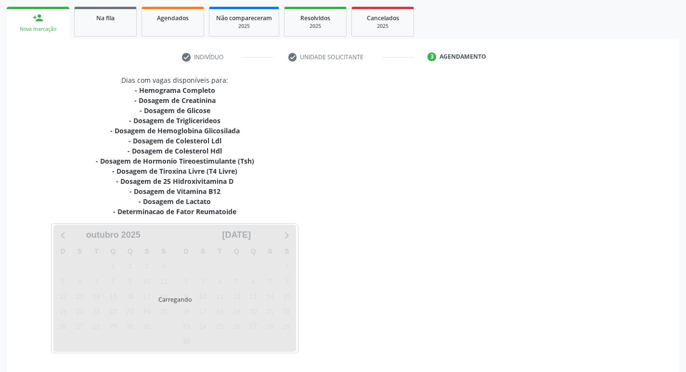
scroll to position [168, 0]
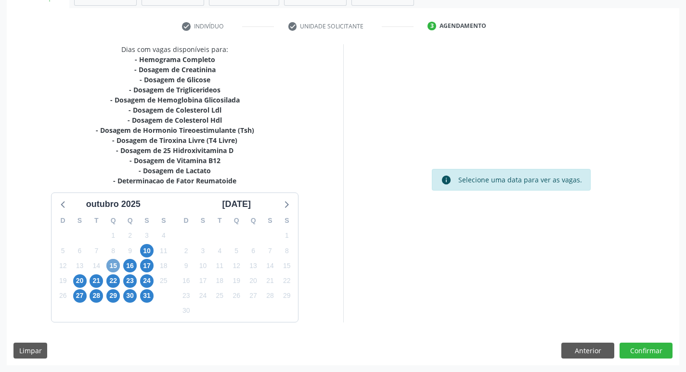
click at [112, 270] on span "15" at bounding box center [112, 265] width 13 height 13
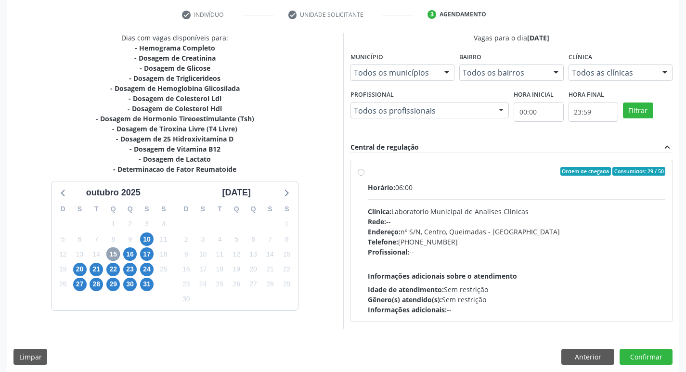
scroll to position [186, 0]
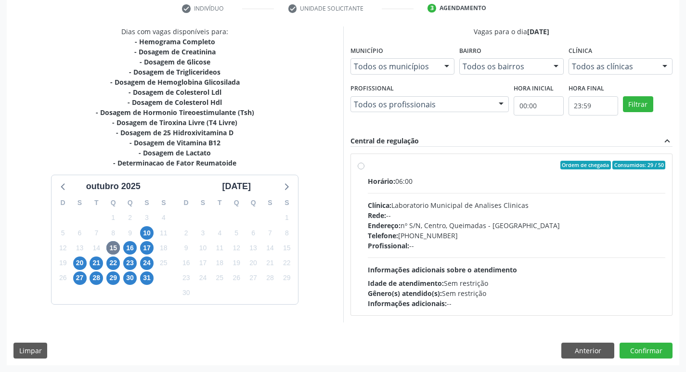
click at [490, 235] on div "Telefone: (83) 33921344" at bounding box center [517, 236] width 298 height 10
click at [364, 169] on input "Ordem de chegada Consumidos: 29 / 50 Horário: 06:00 Clínica: Laboratorio Munici…" at bounding box center [361, 165] width 7 height 9
radio input "true"
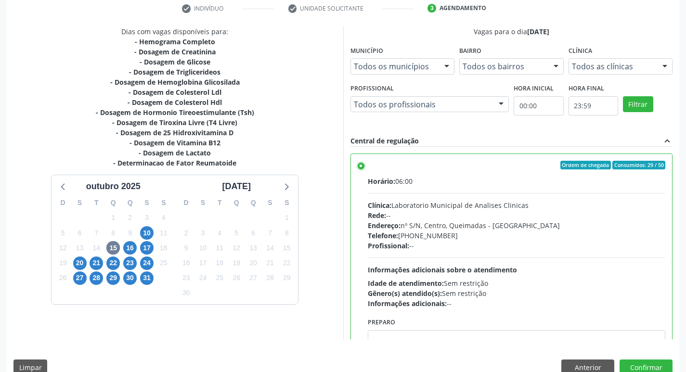
scroll to position [48, 0]
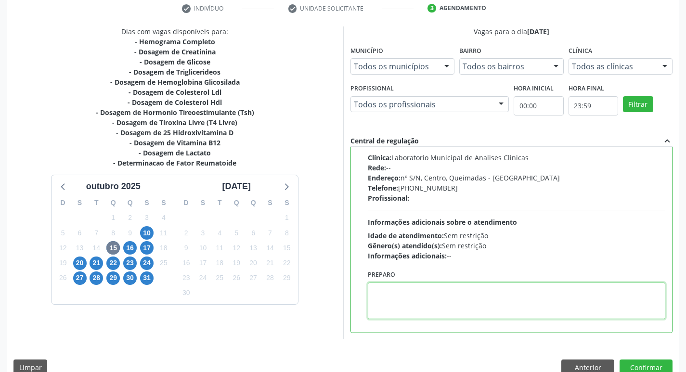
click at [428, 302] on textarea at bounding box center [517, 301] width 298 height 37
paste textarea "IR EM JEJUM"
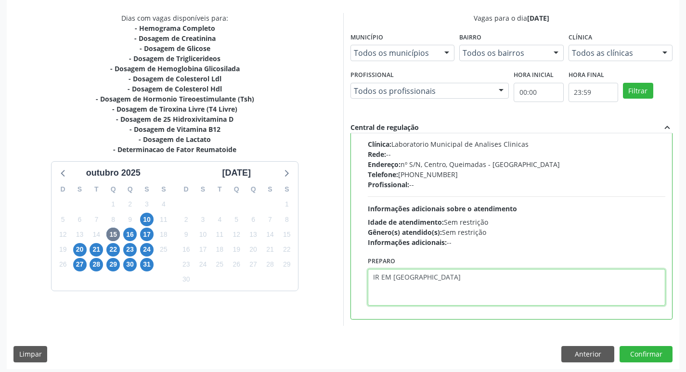
scroll to position [203, 0]
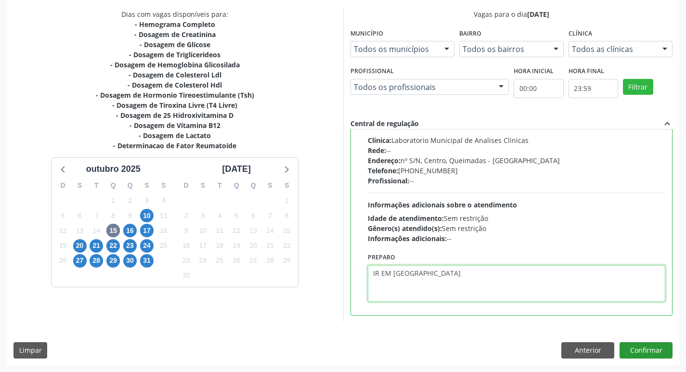
type textarea "IR EM JEJUM"
click at [654, 346] on button "Confirmar" at bounding box center [646, 350] width 53 height 16
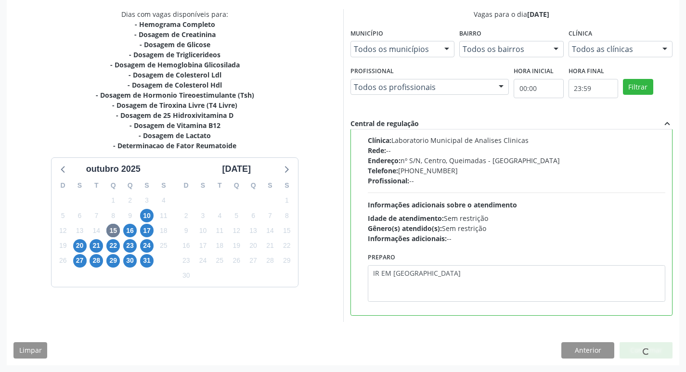
scroll to position [0, 0]
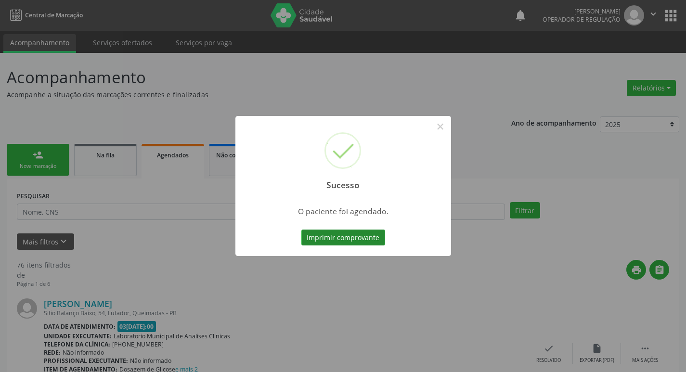
click at [355, 234] on button "Imprimir comprovante" at bounding box center [343, 238] width 84 height 16
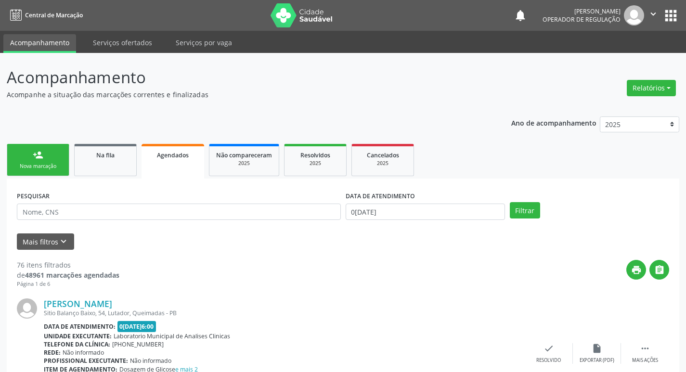
click at [32, 168] on div "Nova marcação" at bounding box center [38, 166] width 48 height 7
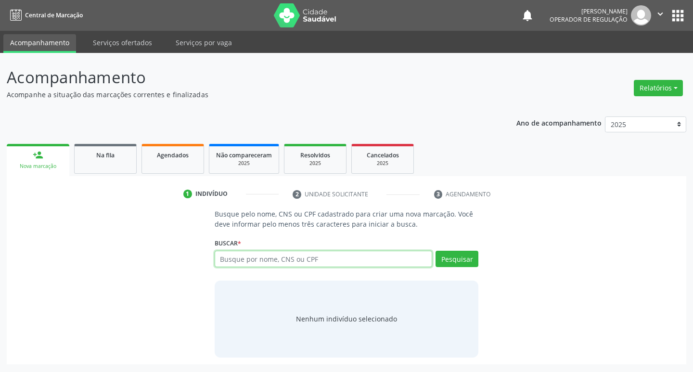
click at [260, 259] on input "text" at bounding box center [324, 259] width 218 height 16
click at [226, 259] on input "text" at bounding box center [324, 259] width 218 height 16
click at [167, 164] on link "Agendados" at bounding box center [173, 159] width 63 height 30
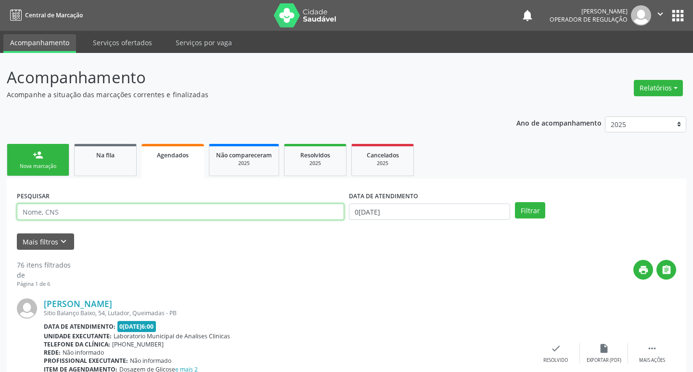
click at [114, 211] on input "text" at bounding box center [180, 212] width 327 height 16
click at [114, 211] on input "text" at bounding box center [179, 212] width 324 height 16
type input "J"
type input "709028203039436"
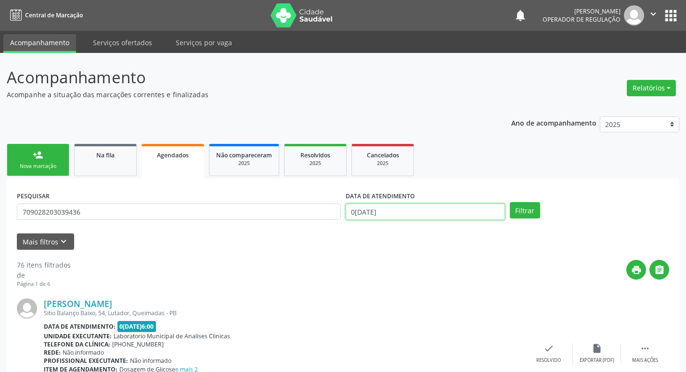
click at [367, 210] on input "03[DATE]" at bounding box center [425, 212] width 159 height 16
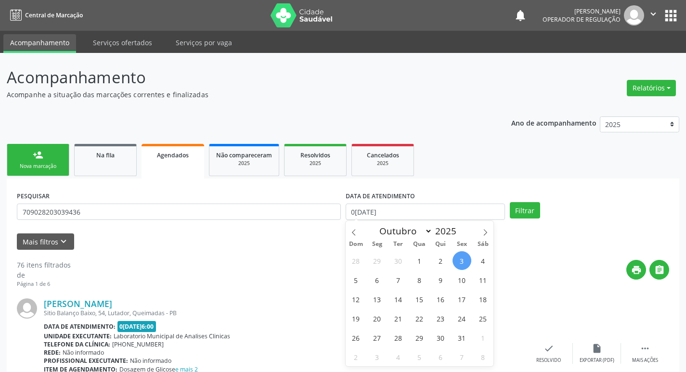
click at [462, 260] on span "3" at bounding box center [462, 260] width 19 height 19
type input "03[DATE]"
click at [530, 205] on button "Filtrar" at bounding box center [525, 210] width 30 height 16
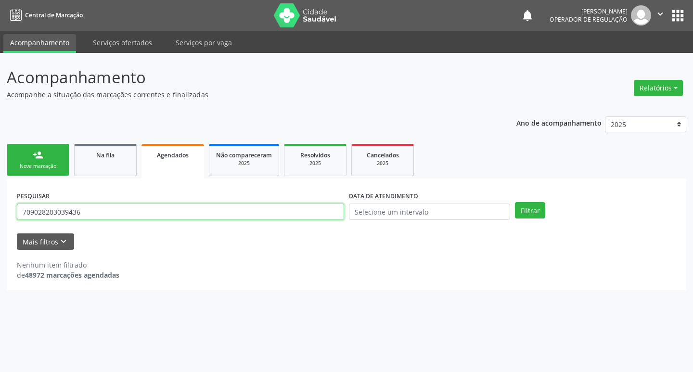
click at [129, 211] on input "709028203039436" at bounding box center [180, 212] width 327 height 16
type input "7"
type input "709208203039436"
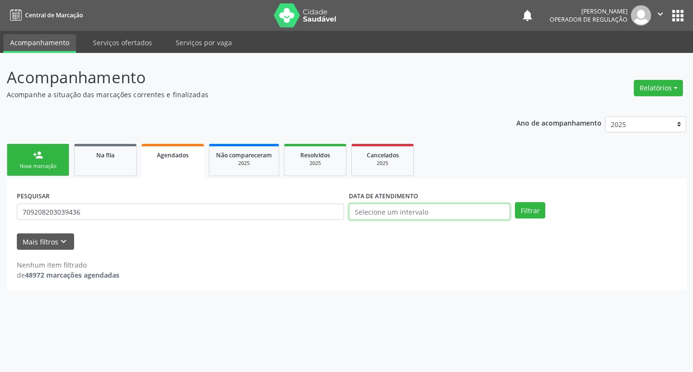
click at [393, 213] on input "text" at bounding box center [429, 212] width 161 height 16
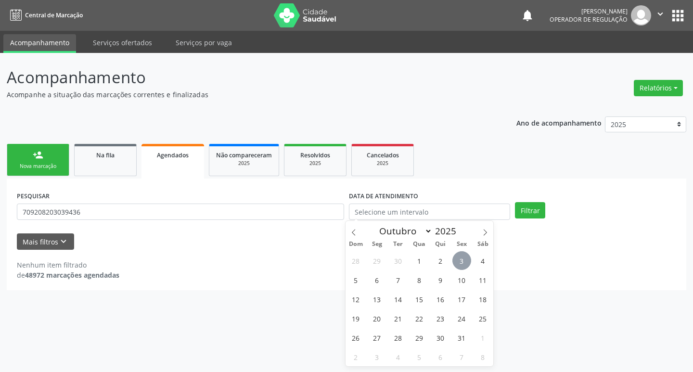
click at [458, 259] on span "3" at bounding box center [462, 260] width 19 height 19
type input "03[DATE]"
click at [529, 207] on button "Filtrar" at bounding box center [530, 210] width 30 height 16
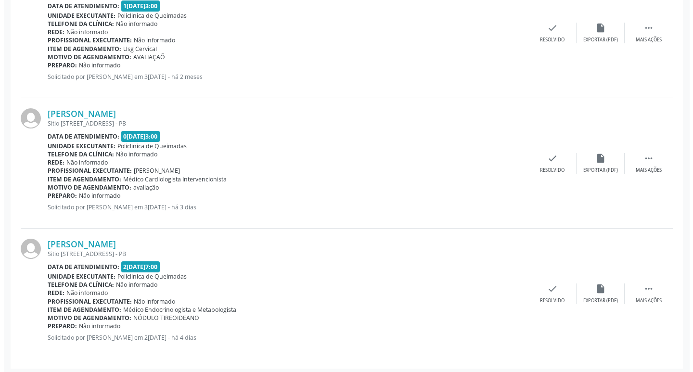
scroll to position [324, 0]
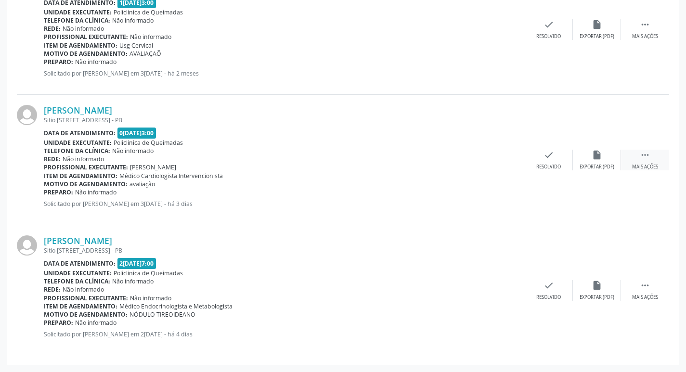
click at [641, 158] on icon "" at bounding box center [645, 155] width 11 height 11
click at [499, 164] on div "Cancelar" at bounding box center [500, 167] width 23 height 7
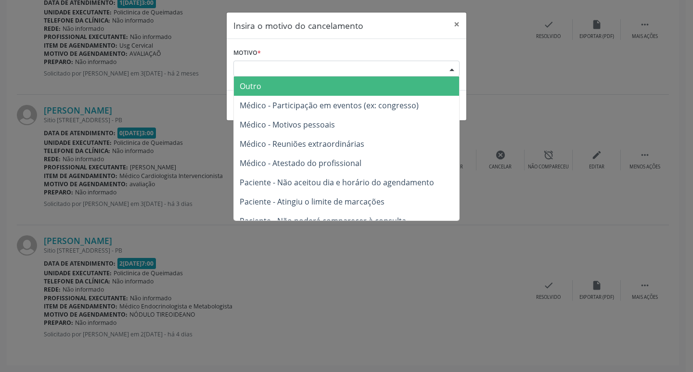
click at [286, 71] on div "Escolha o motivo" at bounding box center [347, 69] width 226 height 16
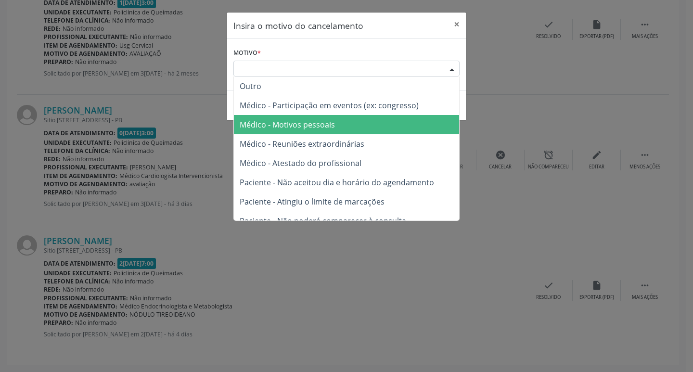
click at [297, 118] on span "Médico - Motivos pessoais" at bounding box center [346, 124] width 225 height 19
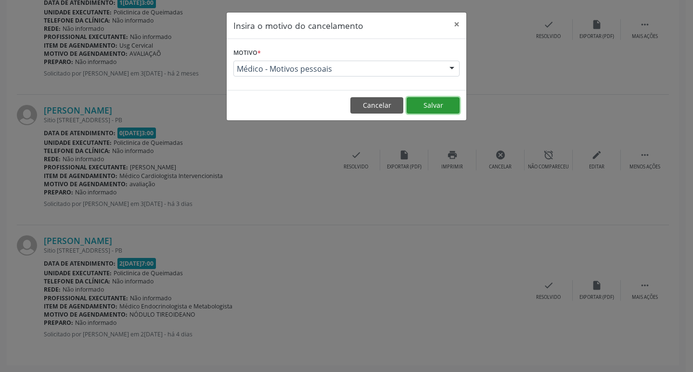
click at [413, 108] on button "Salvar" at bounding box center [433, 105] width 53 height 16
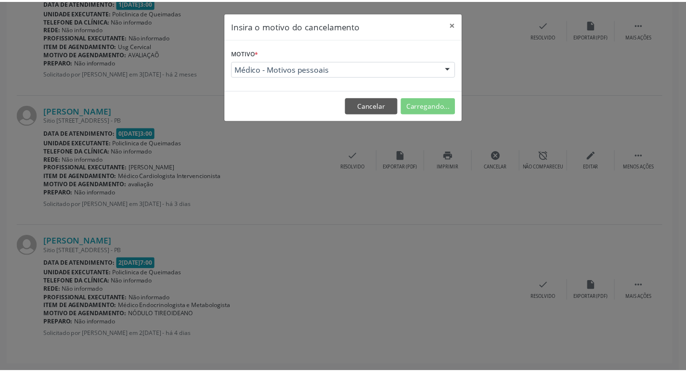
scroll to position [0, 0]
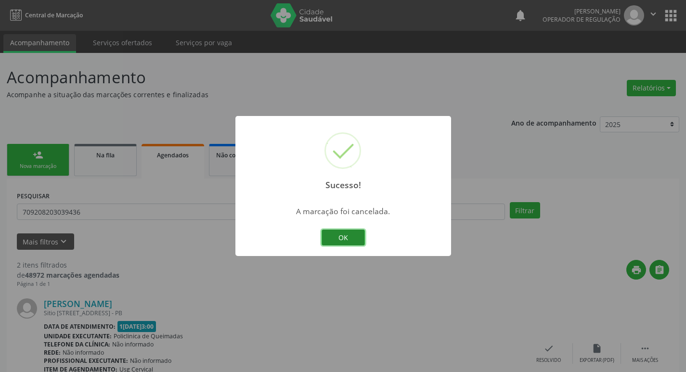
click at [347, 236] on button "OK" at bounding box center [343, 238] width 43 height 16
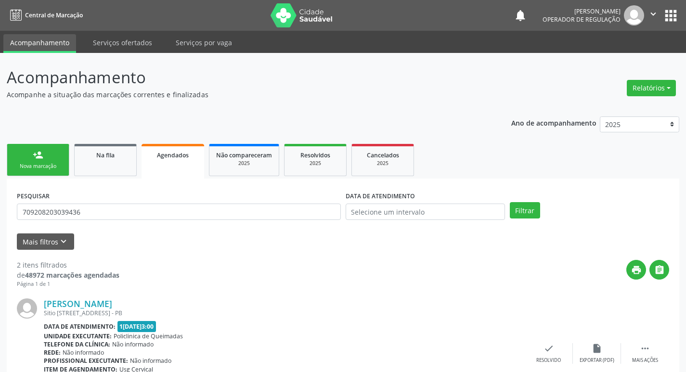
click at [22, 162] on link "person_add Nova marcação" at bounding box center [38, 160] width 63 height 32
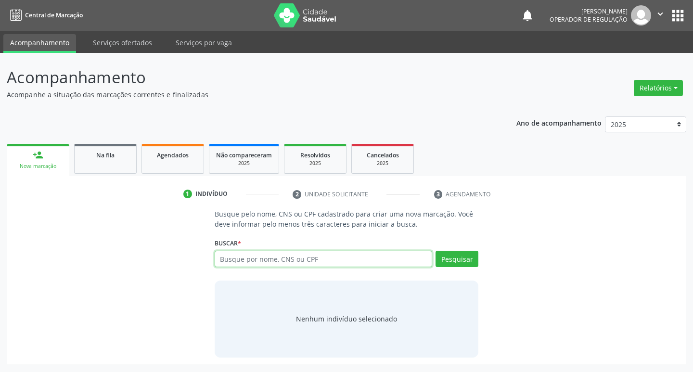
click at [270, 261] on input "text" at bounding box center [324, 259] width 218 height 16
type input "MARIA DA GUIA NUNES DE LIMA"
click at [442, 260] on button "Pesquisar" at bounding box center [457, 259] width 43 height 16
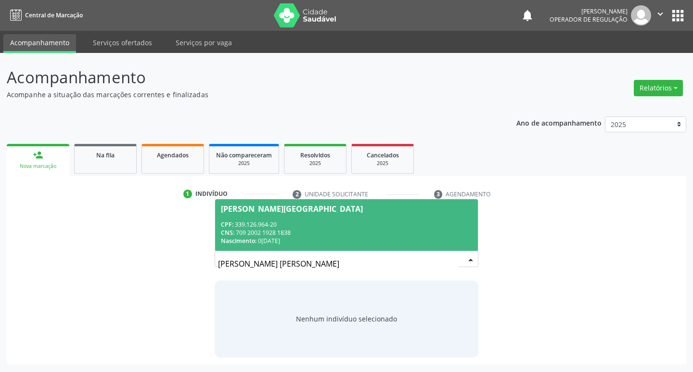
click at [269, 229] on div "CNS: 709 2002 1928 1838" at bounding box center [347, 233] width 252 height 8
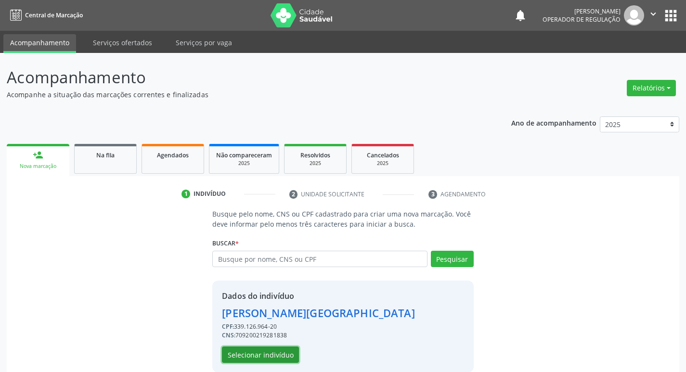
click at [262, 351] on button "Selecionar indivíduo" at bounding box center [260, 355] width 77 height 16
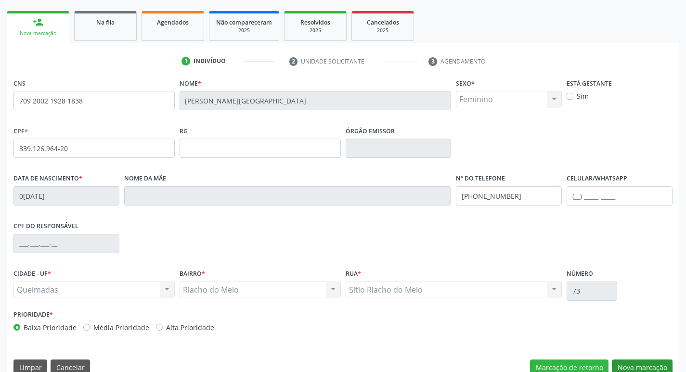
scroll to position [150, 0]
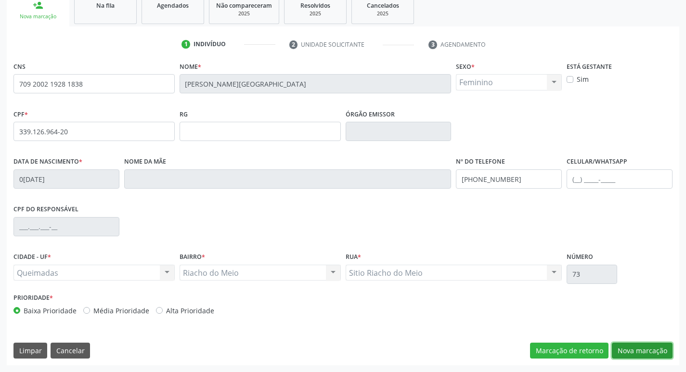
click at [634, 349] on button "Nova marcação" at bounding box center [642, 351] width 61 height 16
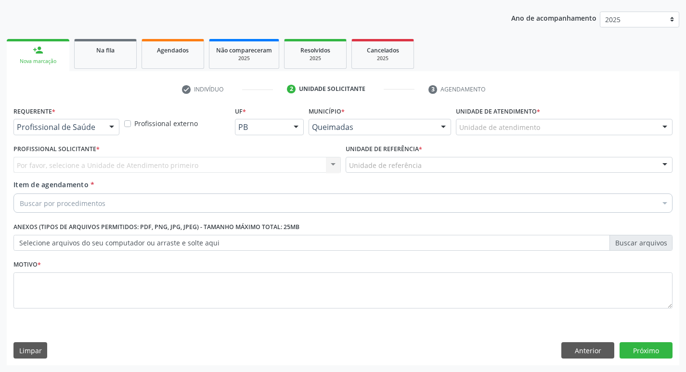
scroll to position [105, 0]
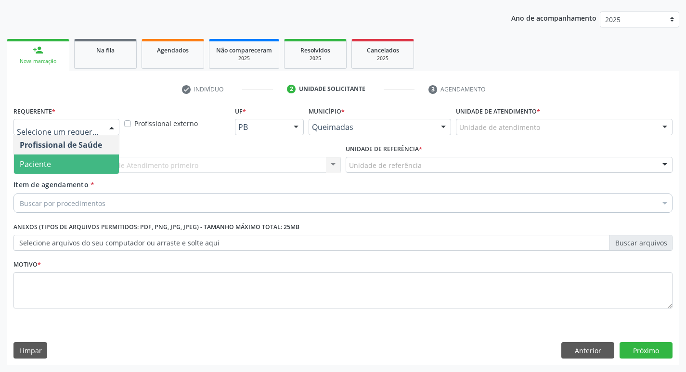
click at [63, 165] on span "Paciente" at bounding box center [66, 164] width 105 height 19
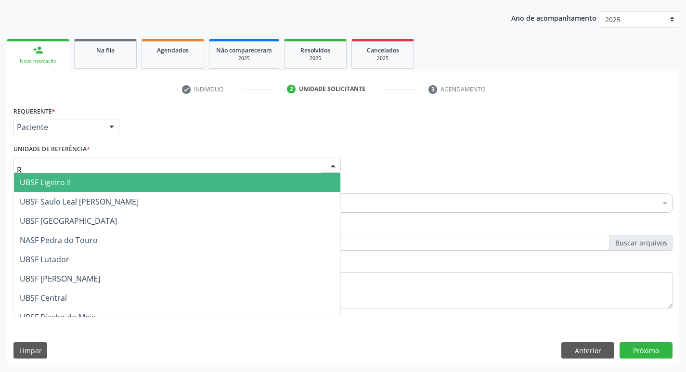
type input "RI"
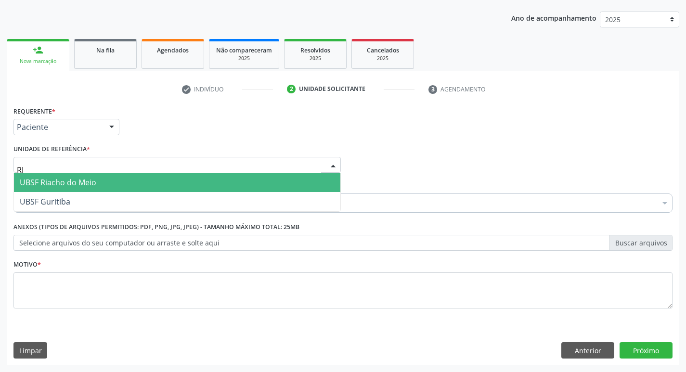
click at [65, 183] on span "UBSF Riacho do Meio" at bounding box center [58, 182] width 77 height 11
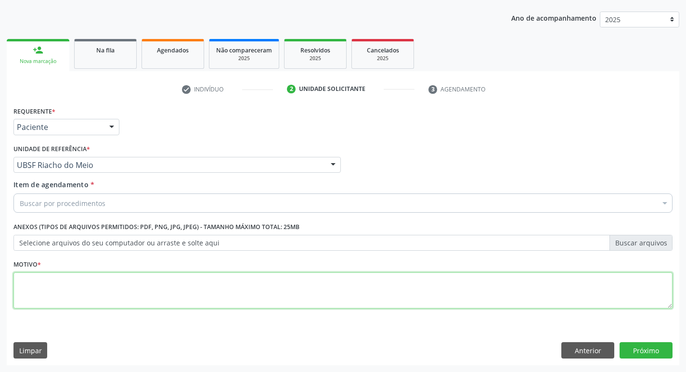
click at [65, 276] on textarea at bounding box center [342, 291] width 659 height 37
type textarea "AVALIACAO"
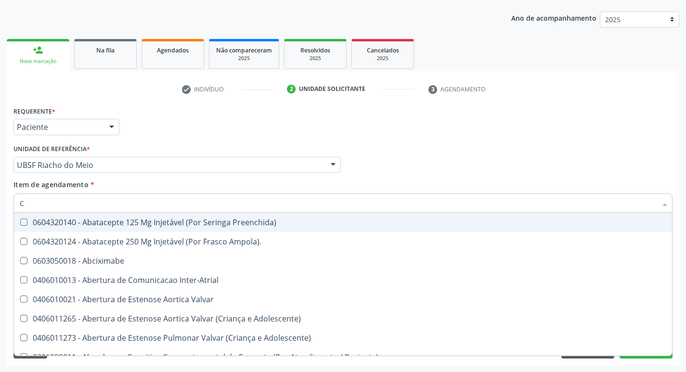
type input "CARDIOLO"
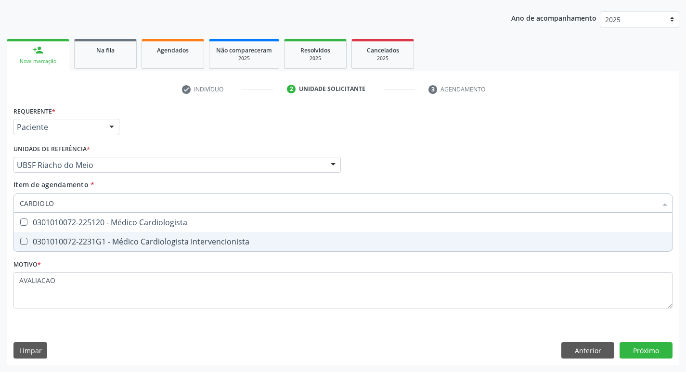
click at [181, 240] on div "0301010072-2231G1 - Médico Cardiologista Intervencionista" at bounding box center [343, 242] width 647 height 8
checkbox Intervencionista "true"
click at [646, 347] on div "Requerente * Paciente Profissional de Saúde Paciente Nenhum resultado encontrad…" at bounding box center [343, 234] width 673 height 261
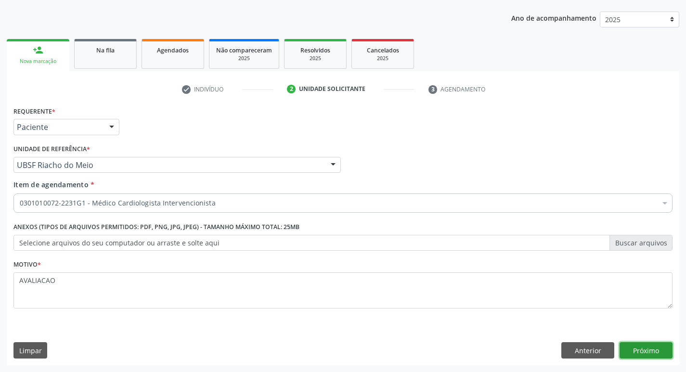
click at [647, 343] on button "Próximo" at bounding box center [646, 350] width 53 height 16
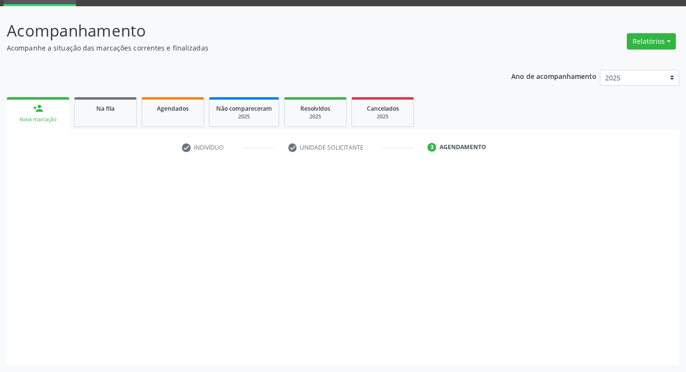
scroll to position [47, 0]
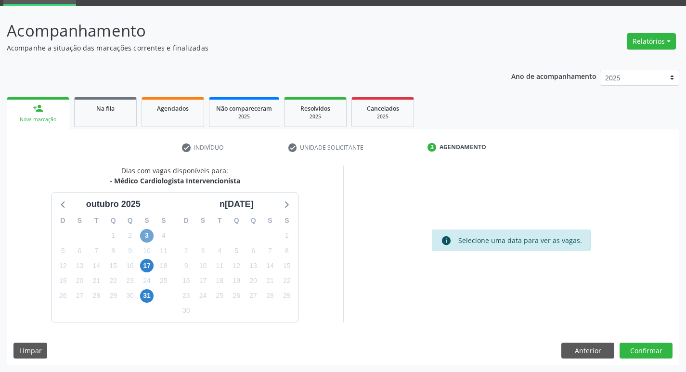
click at [146, 235] on span "3" at bounding box center [146, 235] width 13 height 13
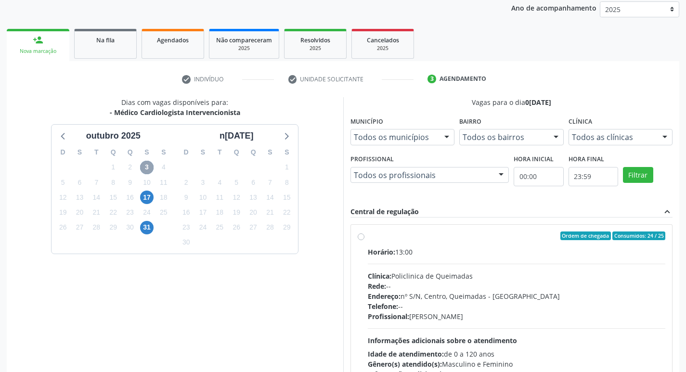
scroll to position [186, 0]
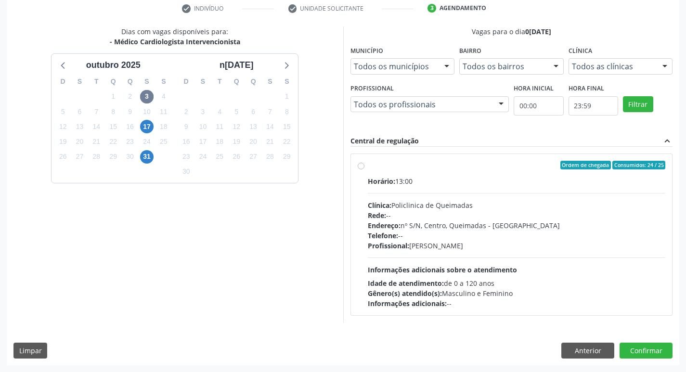
click at [488, 227] on div "Endereço: nº S/N, Centro, Queimadas - PB" at bounding box center [517, 226] width 298 height 10
click at [364, 169] on input "Ordem de chegada Consumidos: 24 / 25 Horário: 13:00 Clínica: Policlinica de Que…" at bounding box center [361, 165] width 7 height 9
radio input "true"
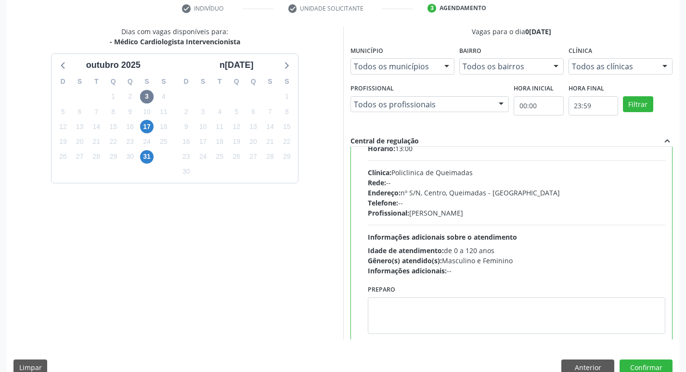
scroll to position [48, 0]
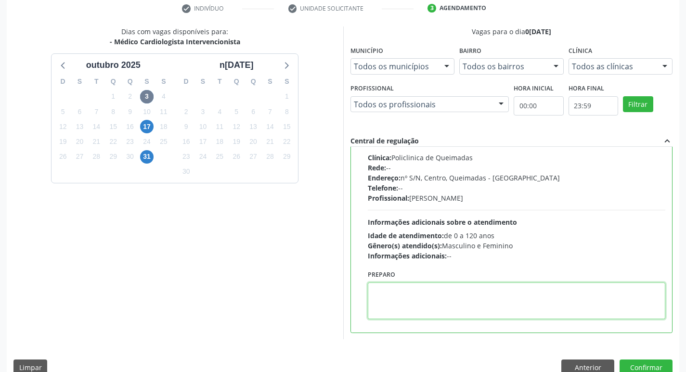
click at [408, 300] on textarea at bounding box center [517, 301] width 298 height 37
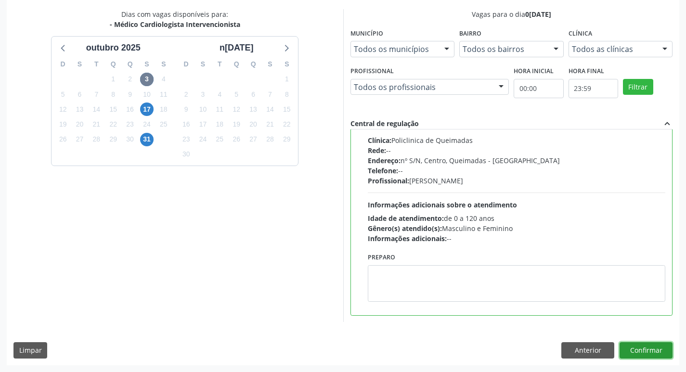
click at [655, 351] on button "Confirmar" at bounding box center [646, 350] width 53 height 16
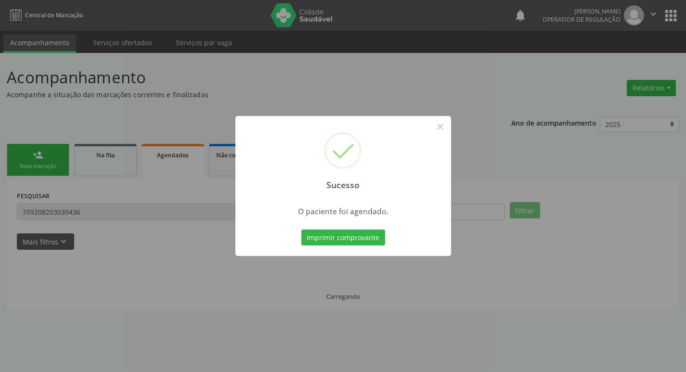
scroll to position [0, 0]
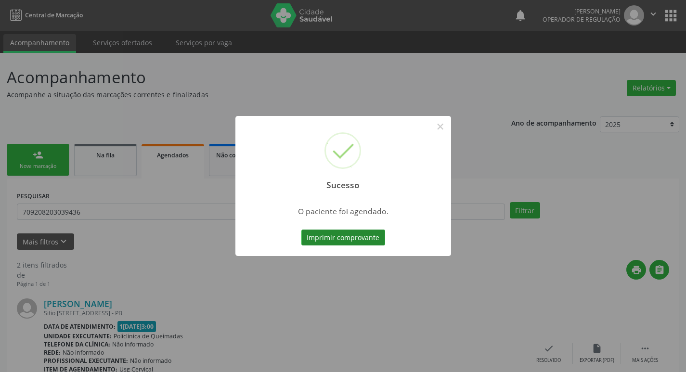
click at [367, 241] on button "Imprimir comprovante" at bounding box center [343, 238] width 84 height 16
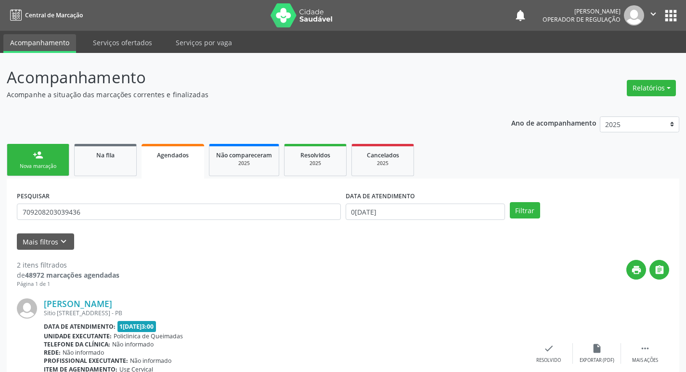
click at [38, 166] on div "Nova marcação" at bounding box center [38, 166] width 48 height 7
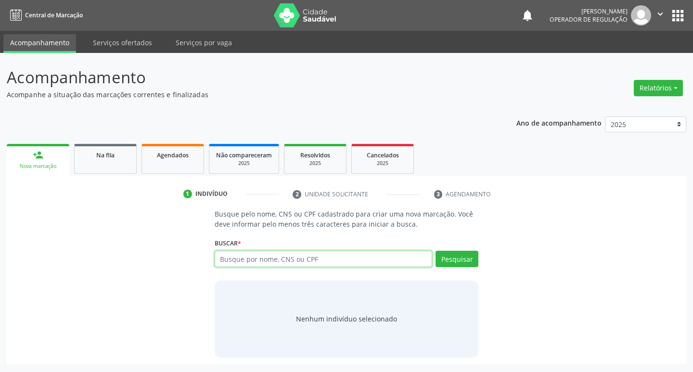
click at [266, 260] on input "text" at bounding box center [324, 259] width 218 height 16
click at [458, 253] on button "Pesquisar" at bounding box center [457, 259] width 43 height 16
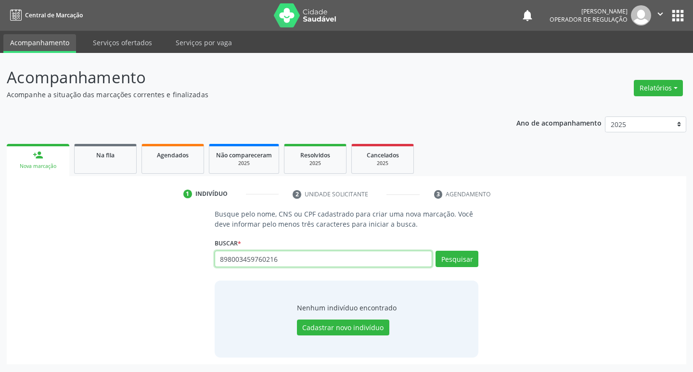
click at [307, 265] on input "898003459760216" at bounding box center [324, 259] width 218 height 16
type input "8"
click at [457, 259] on button "Pesquisar" at bounding box center [457, 259] width 43 height 16
click at [301, 265] on input "MARIA HELLOYSE T" at bounding box center [324, 259] width 218 height 16
type input "M"
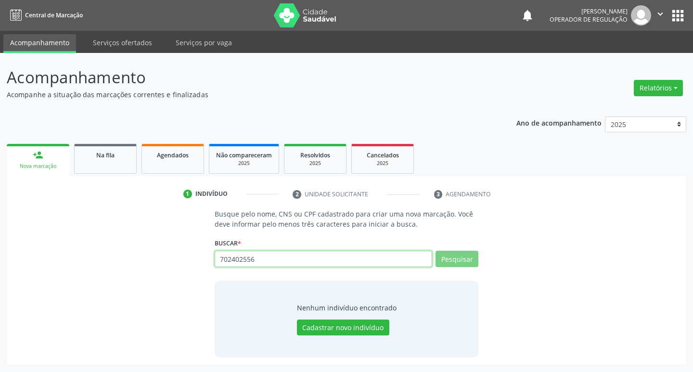
type input "7024025563"
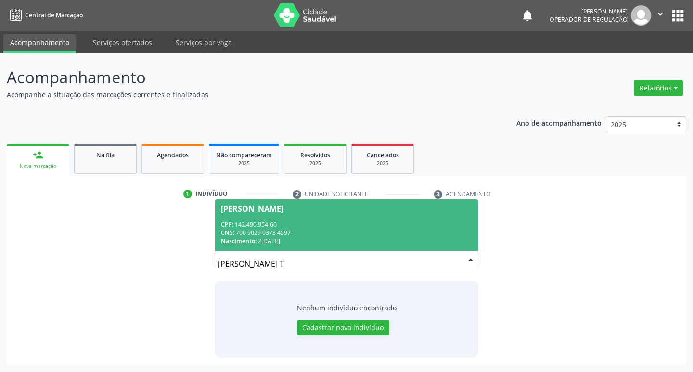
click at [301, 220] on span "Maria Helloyse Tavares Silva CPF: 142.490.954-60 CNS: 700 9029 0378 4597 Nascim…" at bounding box center [346, 225] width 263 height 52
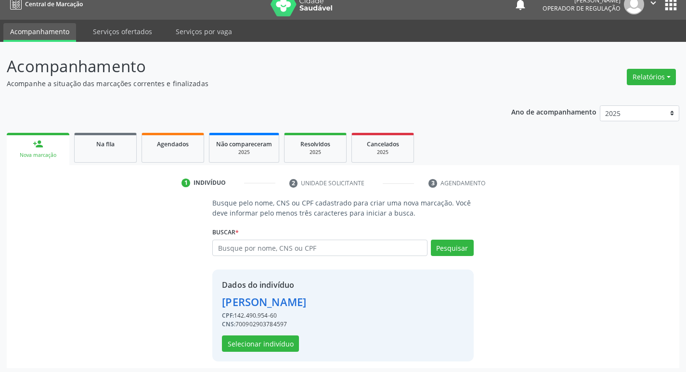
scroll to position [14, 0]
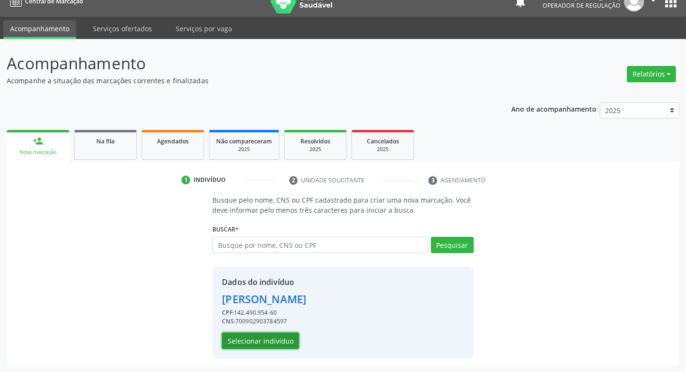
click at [235, 345] on button "Selecionar indivíduo" at bounding box center [260, 341] width 77 height 16
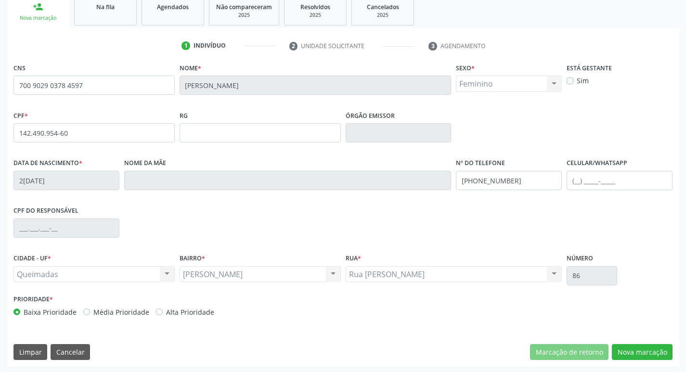
scroll to position [150, 0]
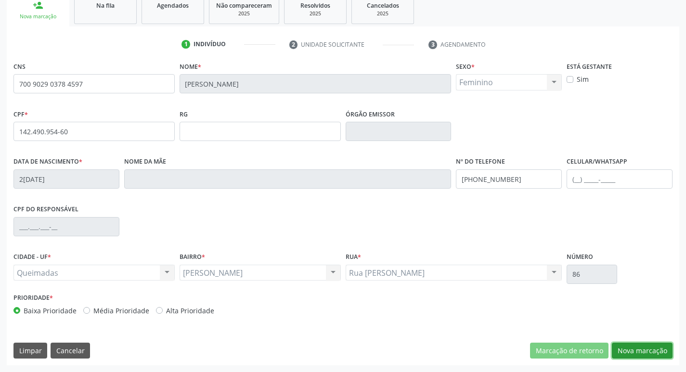
click at [642, 352] on button "Nova marcação" at bounding box center [642, 351] width 61 height 16
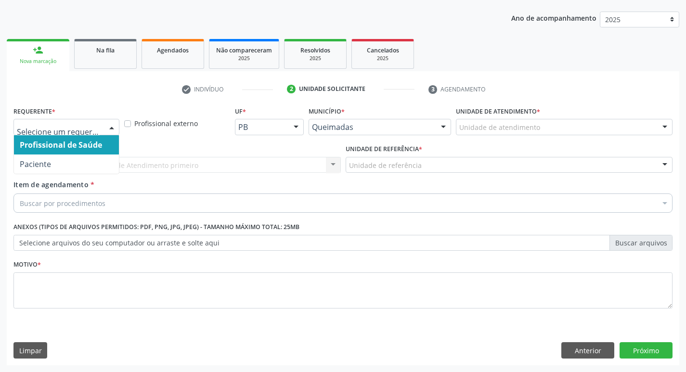
click at [32, 134] on div at bounding box center [66, 127] width 106 height 16
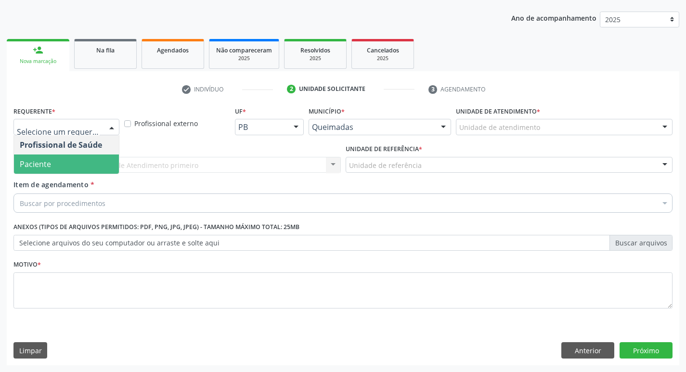
click at [37, 161] on span "Paciente" at bounding box center [35, 164] width 31 height 11
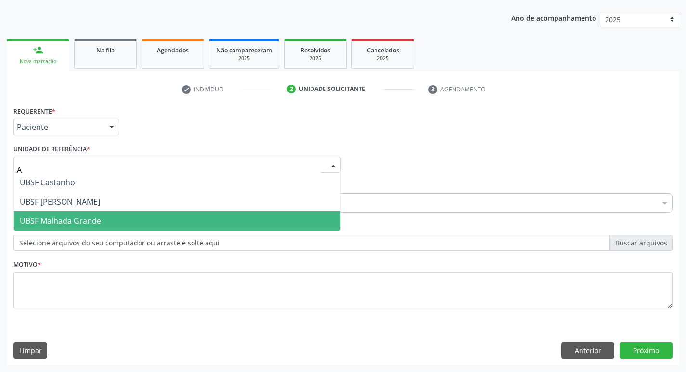
type input "AN"
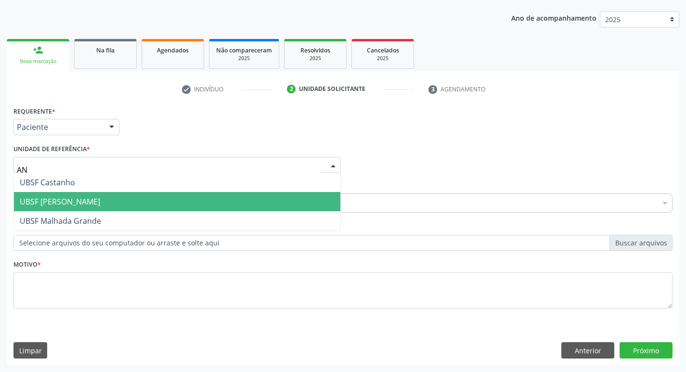
click at [97, 201] on span "UBSF [PERSON_NAME]" at bounding box center [177, 201] width 326 height 19
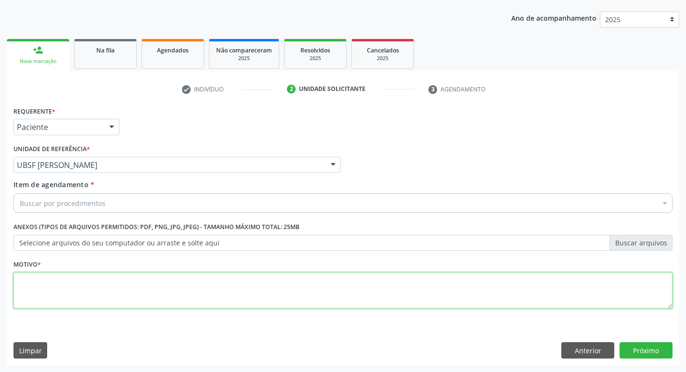
click at [74, 300] on textarea at bounding box center [342, 291] width 659 height 37
type textarea "AVALIACAO"
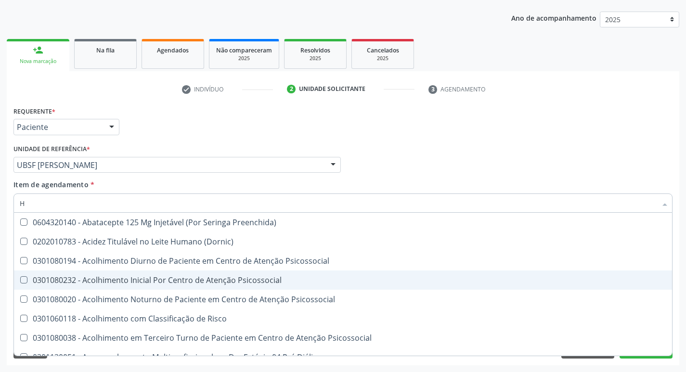
type input "HEMOGR"
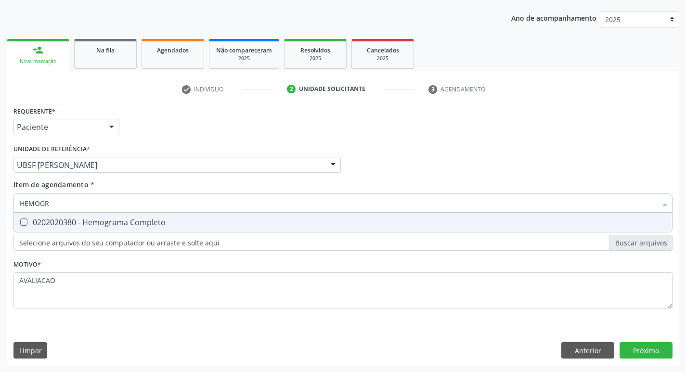
click at [120, 226] on div "0202020380 - Hemograma Completo" at bounding box center [343, 223] width 647 height 8
checkbox Completo "true"
type input "HEMOG"
checkbox Completo "false"
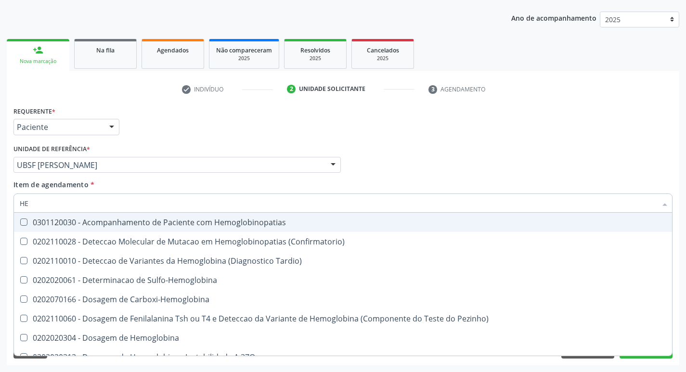
type input "H"
checkbox Completo "false"
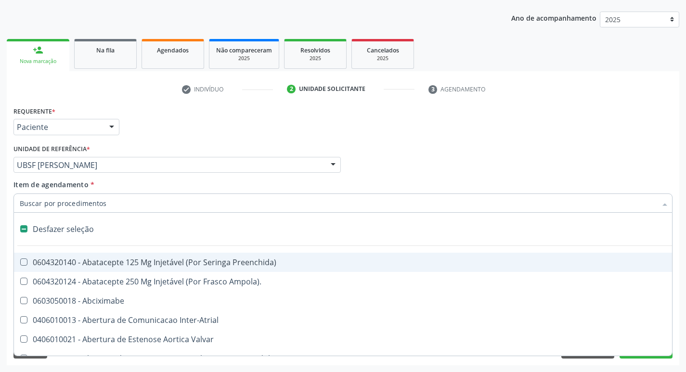
type input "G"
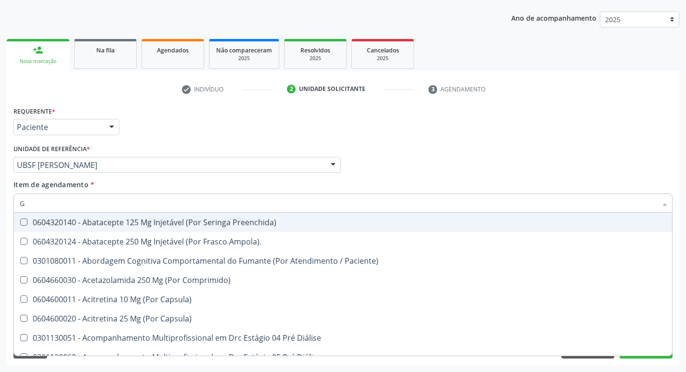
checkbox Completo "true"
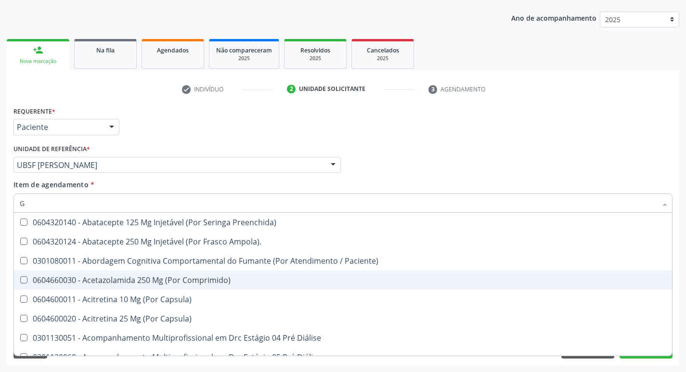
type input "GLICOSE"
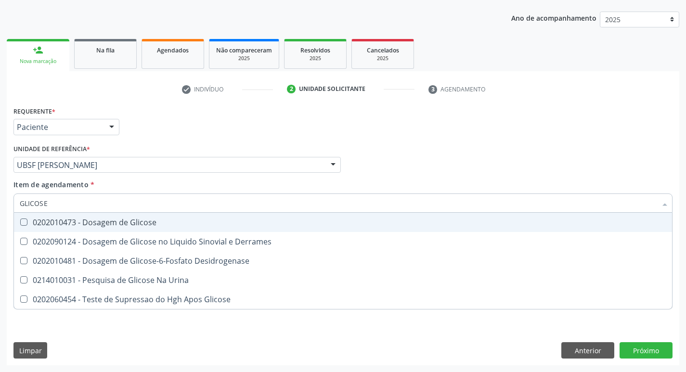
click at [107, 213] on span "0202010473 - Dosagem de Glicose" at bounding box center [343, 222] width 658 height 19
checkbox Glicose "true"
type input "GLICOS"
checkbox Glicose "false"
checkbox Derrames "true"
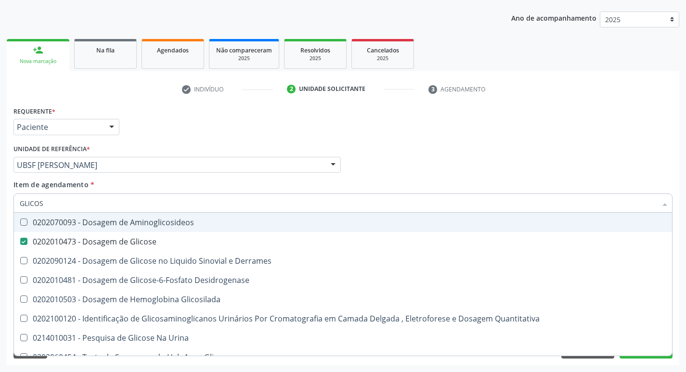
type input "GLICO"
checkbox Glicose "false"
checkbox Derrames "true"
type input "GLI"
checkbox Derrames "false"
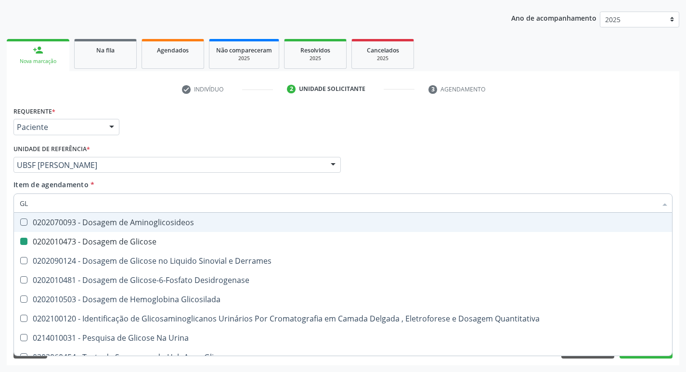
type input "G"
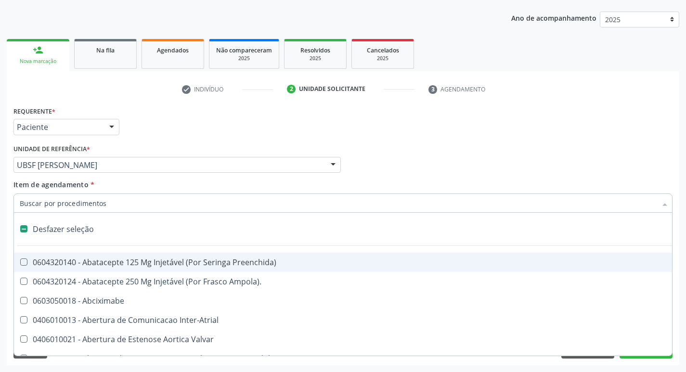
type input "H"
checkbox Convencional\) "true"
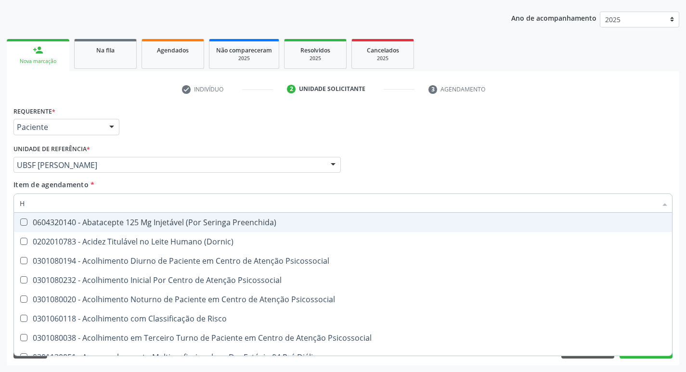
type input "HEMOGLOBINA G"
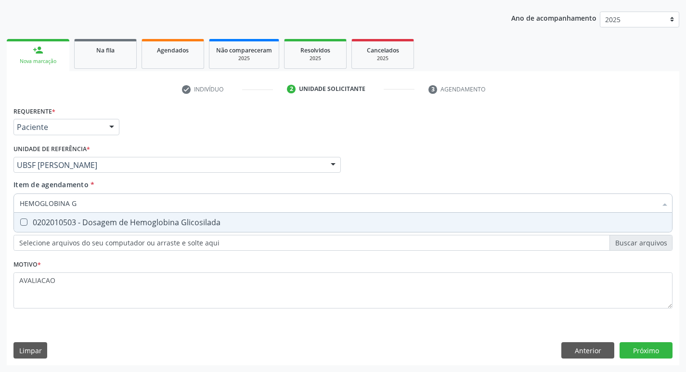
click at [135, 223] on div "0202010503 - Dosagem de Hemoglobina Glicosilada" at bounding box center [343, 223] width 647 height 8
checkbox Glicosilada "true"
type input "HEMOGLOBINA"
checkbox Glicosilada "false"
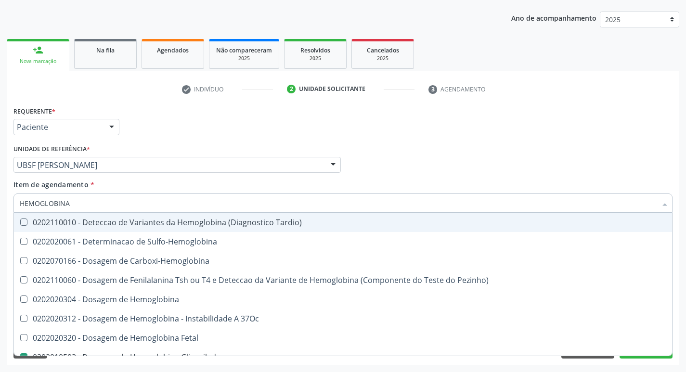
type input "HEMOGLOBIN"
checkbox Glicosilada "false"
checkbox Hemoglobina "true"
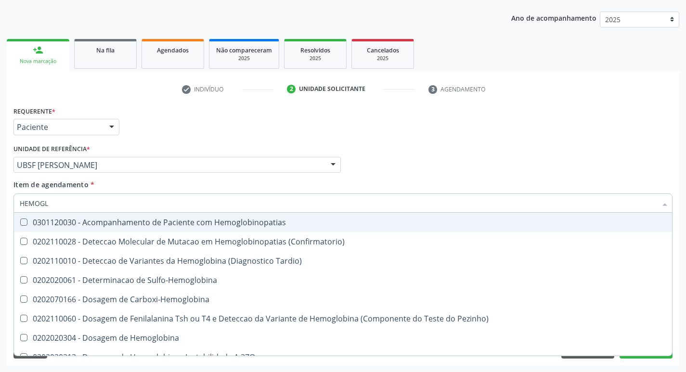
type input "HEMOG"
checkbox S "true"
type input "H"
checkbox Glicosilada "false"
checkbox S "false"
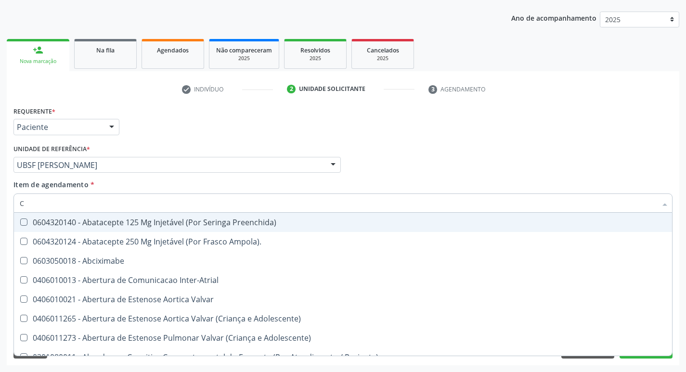
type input "CO"
checkbox Comprimido\) "true"
checkbox Transcutanea "true"
checkbox Osseo "true"
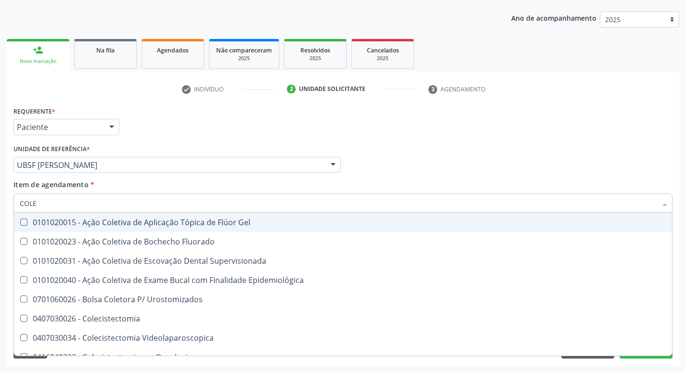
type input "COLES"
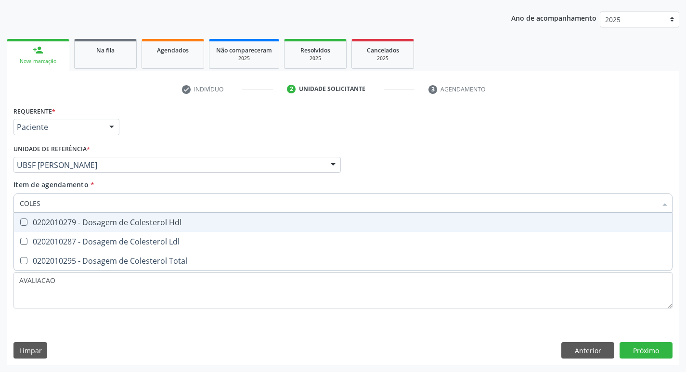
click at [135, 223] on div "0202010279 - Dosagem de Colesterol Hdl" at bounding box center [343, 223] width 647 height 8
checkbox Hdl "true"
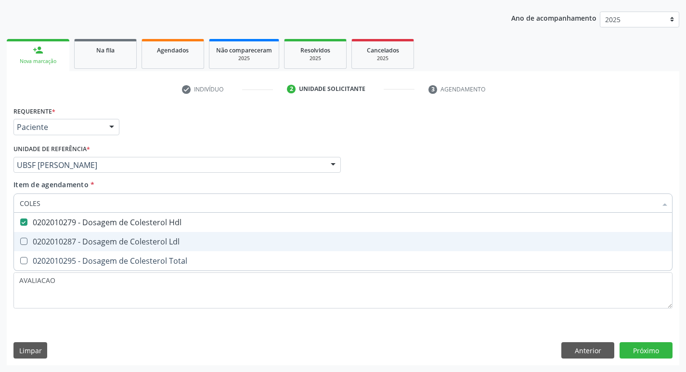
click at [148, 241] on div "0202010287 - Dosagem de Colesterol Ldl" at bounding box center [343, 242] width 647 height 8
checkbox Ldl "true"
type input "COLE"
checkbox Hdl "false"
checkbox Ldl "false"
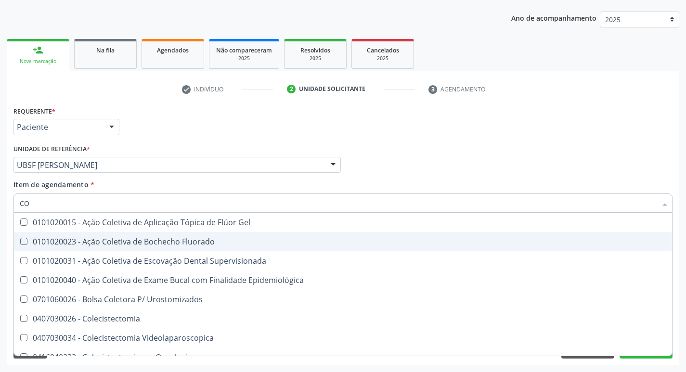
type input "C"
checkbox Hdl "false"
checkbox Ldl "false"
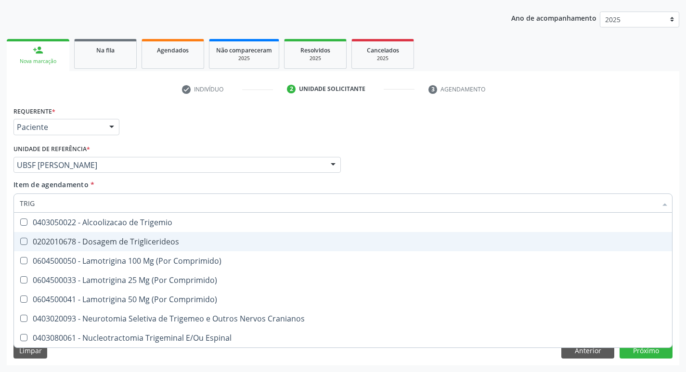
type input "TRIGL"
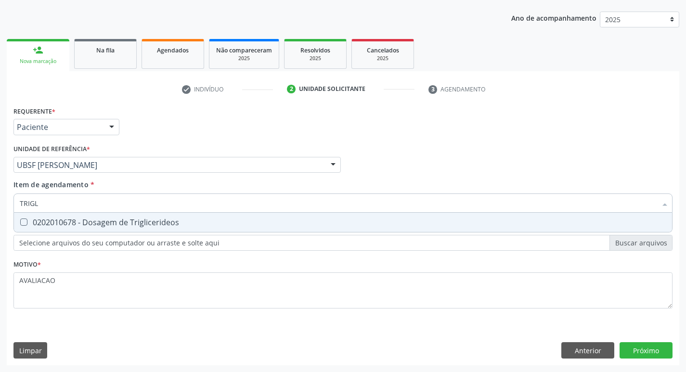
click at [157, 219] on div "0202010678 - Dosagem de Triglicerideos" at bounding box center [343, 223] width 647 height 8
checkbox Triglicerideos "true"
click at [631, 352] on div "Requerente * Paciente Profissional de Saúde Paciente Nenhum resultado encontrad…" at bounding box center [343, 234] width 673 height 261
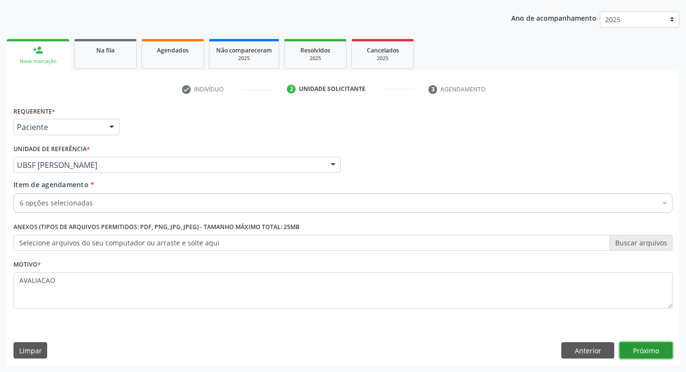
click at [654, 347] on button "Próximo" at bounding box center [646, 350] width 53 height 16
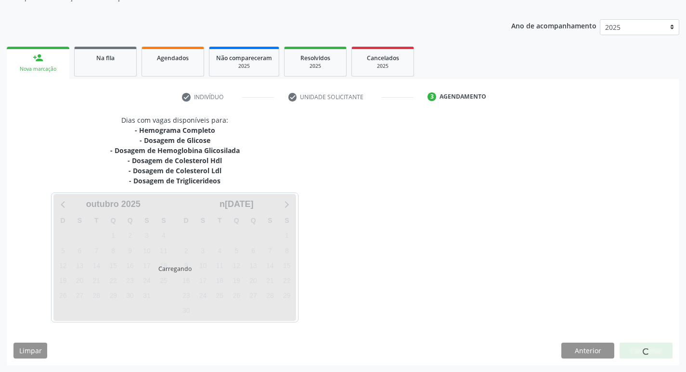
scroll to position [97, 0]
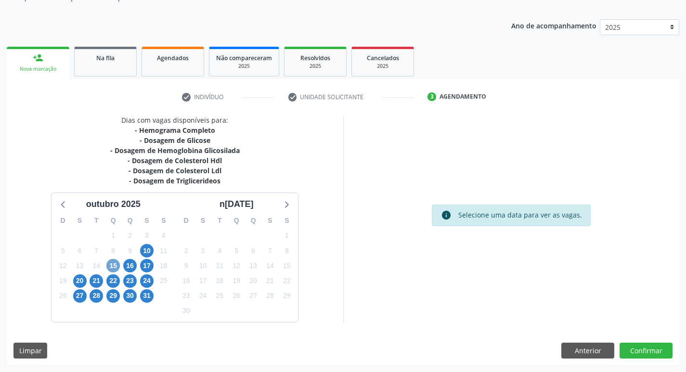
click at [117, 260] on span "15" at bounding box center [112, 265] width 13 height 13
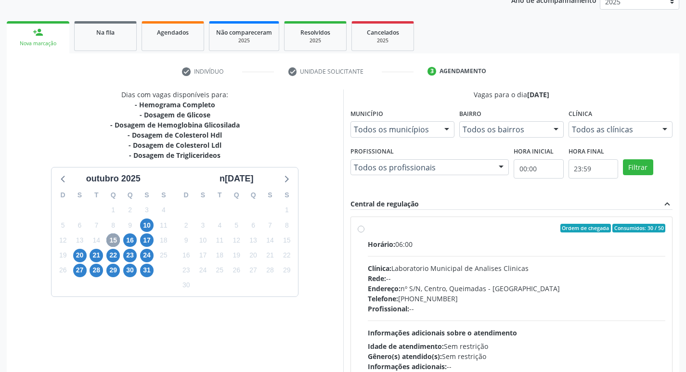
scroll to position [145, 0]
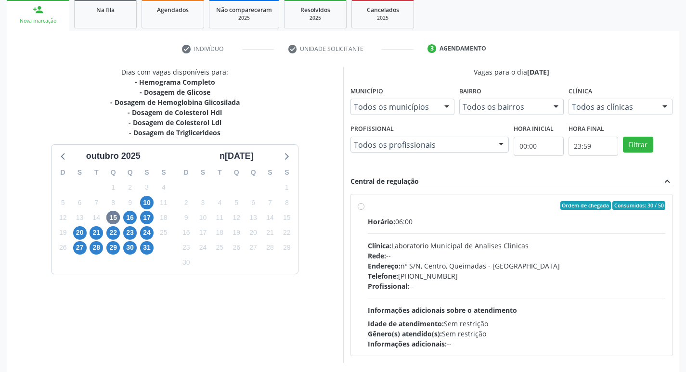
click at [478, 235] on div "Horário: 06:00 Clínica: Laboratorio Municipal de Analises Clinicas Rede: -- End…" at bounding box center [517, 283] width 298 height 132
click at [364, 210] on input "Ordem de chegada Consumidos: 30 / 50 Horário: 06:00 Clínica: Laboratorio Munici…" at bounding box center [361, 205] width 7 height 9
radio input "true"
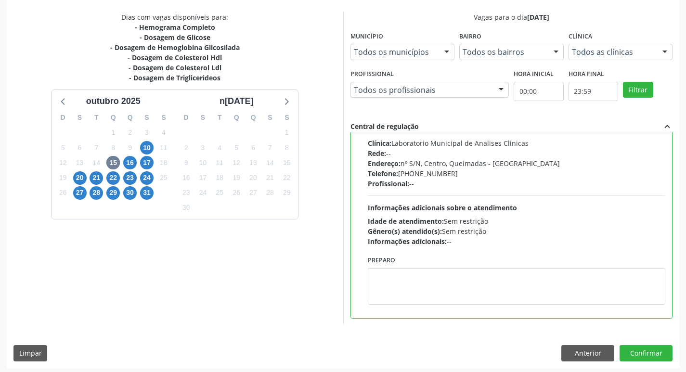
scroll to position [203, 0]
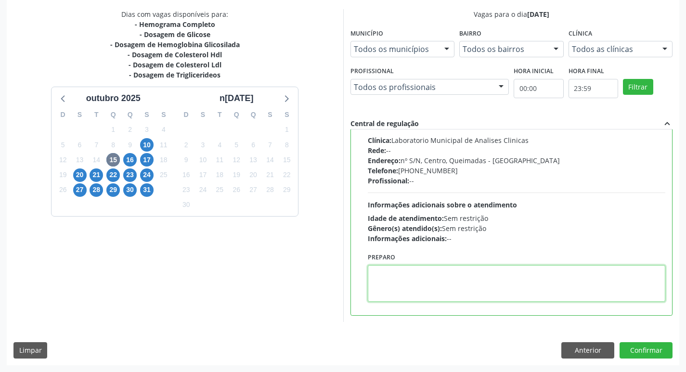
click at [418, 299] on textarea at bounding box center [517, 283] width 298 height 37
paste textarea "IR EM JEJUM"
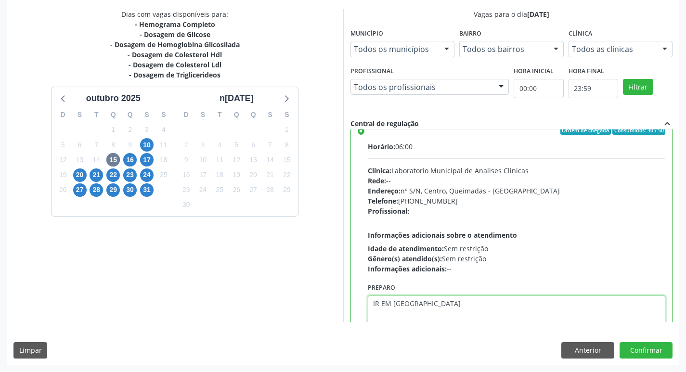
scroll to position [48, 0]
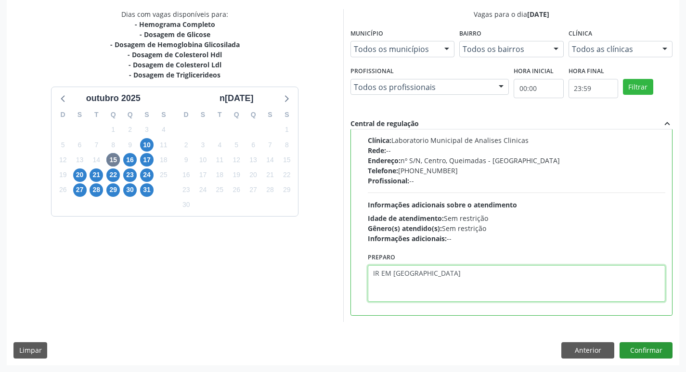
type textarea "IR EM JEJUM"
click at [645, 345] on button "Confirmar" at bounding box center [646, 350] width 53 height 16
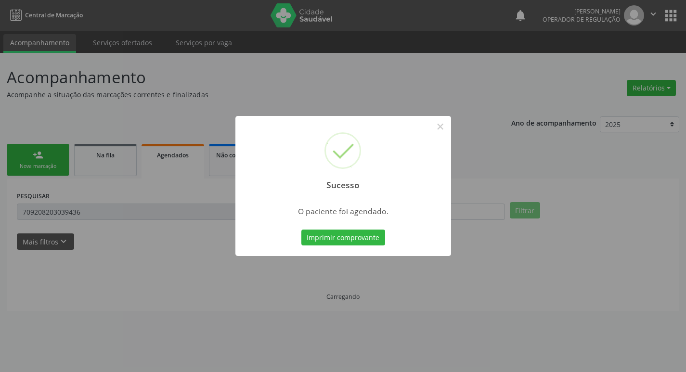
scroll to position [0, 0]
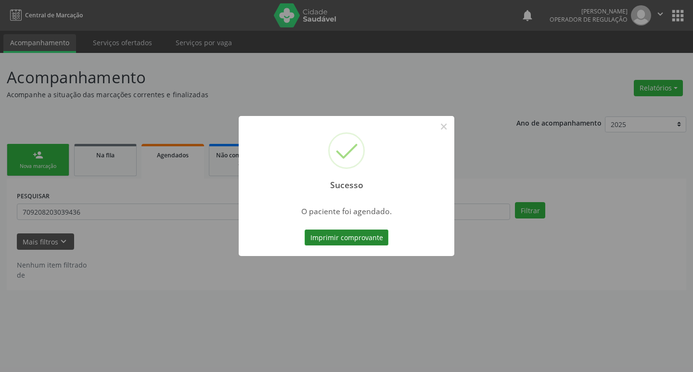
click at [353, 239] on button "Imprimir comprovante" at bounding box center [347, 238] width 84 height 16
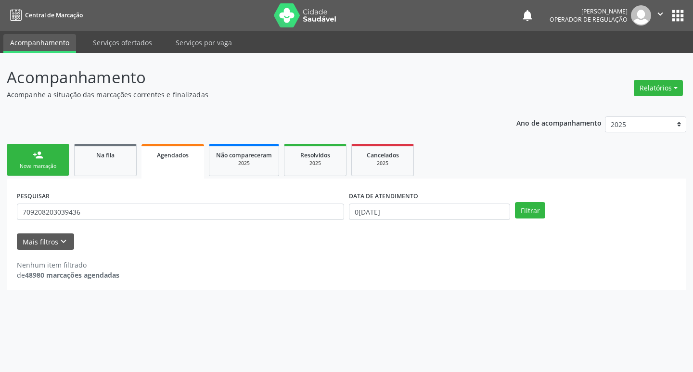
click at [49, 158] on link "person_add Nova marcação" at bounding box center [38, 160] width 63 height 32
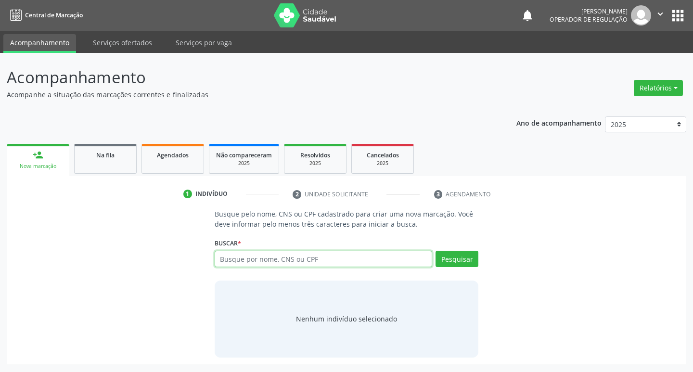
click at [235, 260] on input "text" at bounding box center [324, 259] width 218 height 16
type input "703100604556290"
click at [460, 269] on div "Pesquisar" at bounding box center [455, 262] width 46 height 23
click at [458, 255] on button "Pesquisar" at bounding box center [457, 259] width 43 height 16
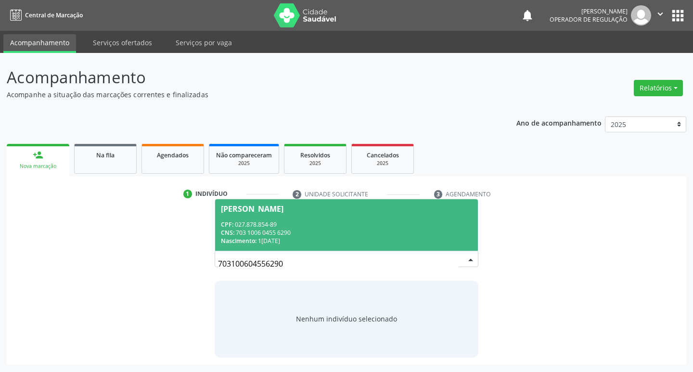
click at [261, 222] on div "CPF: 027.878.854-89" at bounding box center [347, 225] width 252 height 8
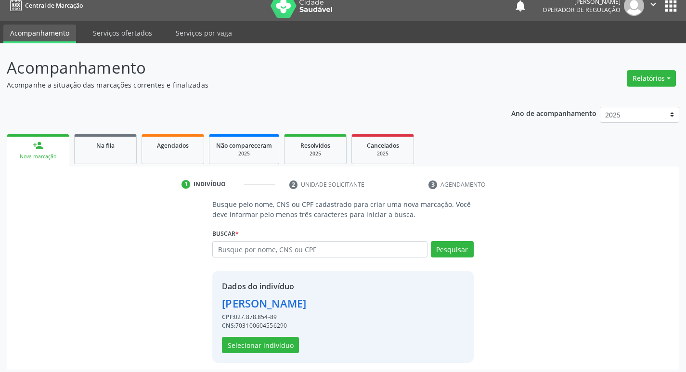
scroll to position [14, 0]
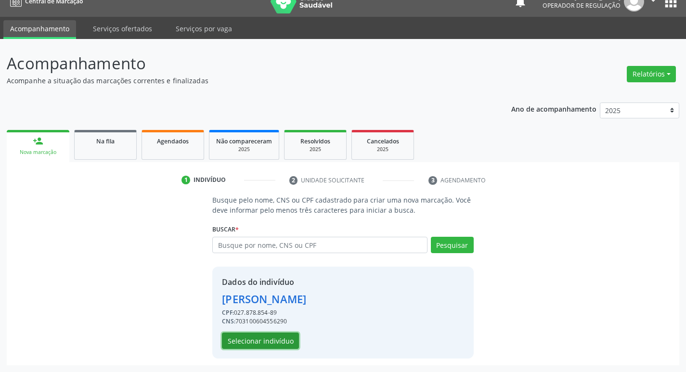
click at [262, 344] on button "Selecionar indivíduo" at bounding box center [260, 341] width 77 height 16
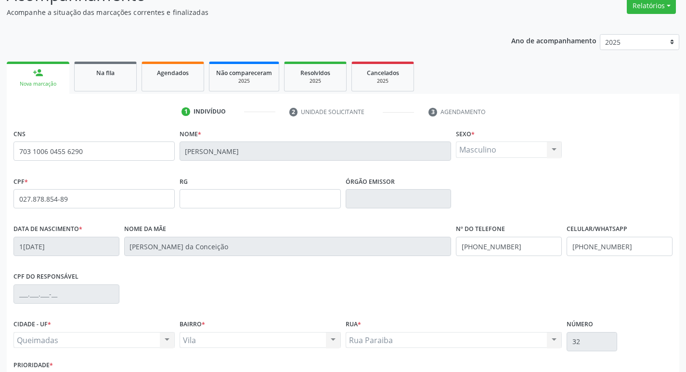
scroll to position [150, 0]
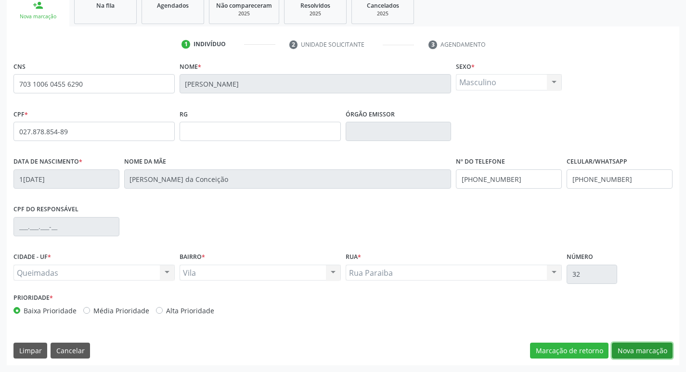
click at [632, 356] on button "Nova marcação" at bounding box center [642, 351] width 61 height 16
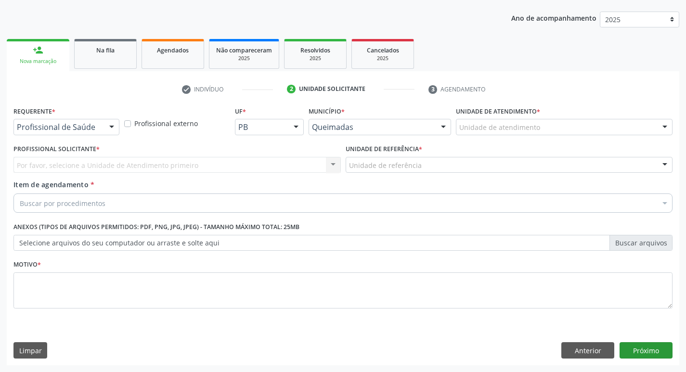
scroll to position [105, 0]
click at [59, 120] on div "Profissional de Saúde" at bounding box center [66, 127] width 106 height 16
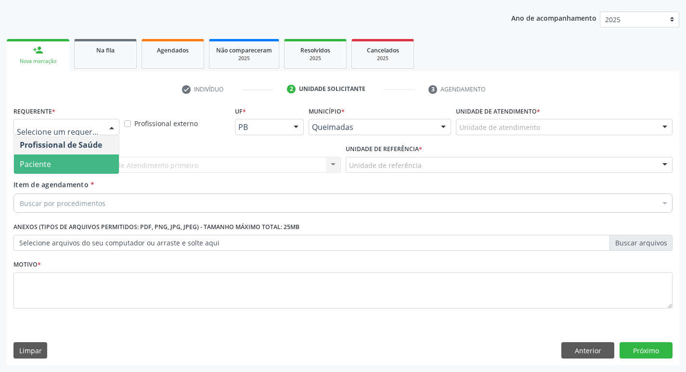
click at [69, 166] on span "Paciente" at bounding box center [66, 164] width 105 height 19
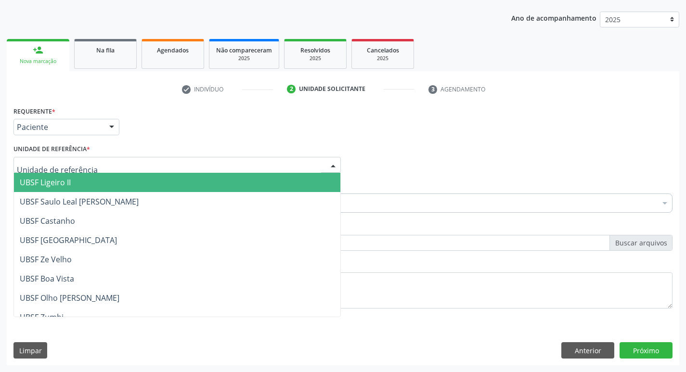
type input "V"
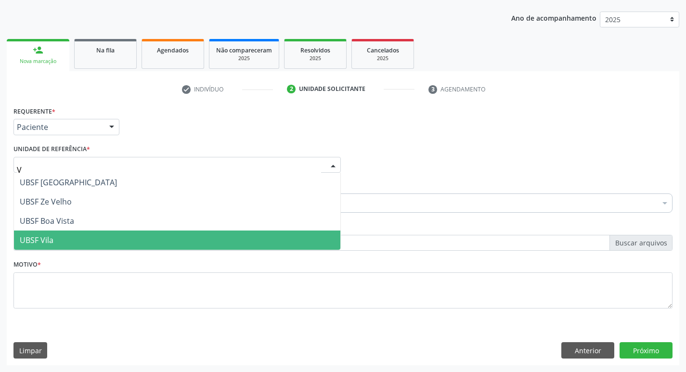
click at [65, 234] on span "UBSF Vila" at bounding box center [177, 240] width 326 height 19
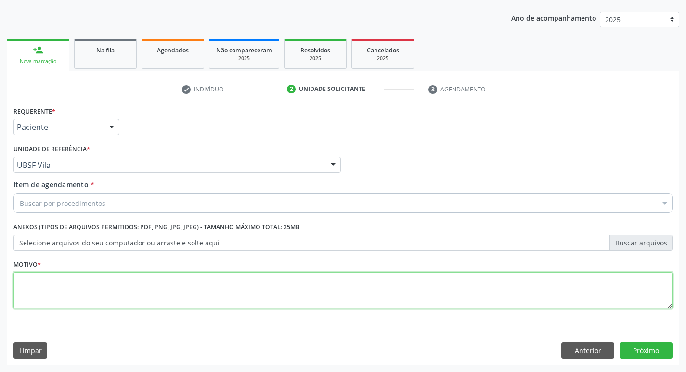
click at [65, 280] on textarea at bounding box center [342, 291] width 659 height 37
type textarea "AVALIACAO"
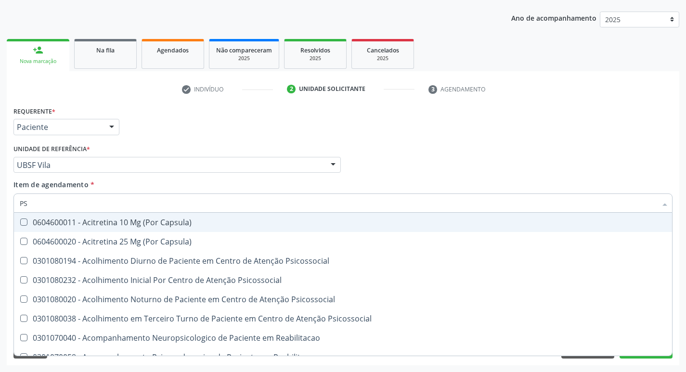
type input "PSA"
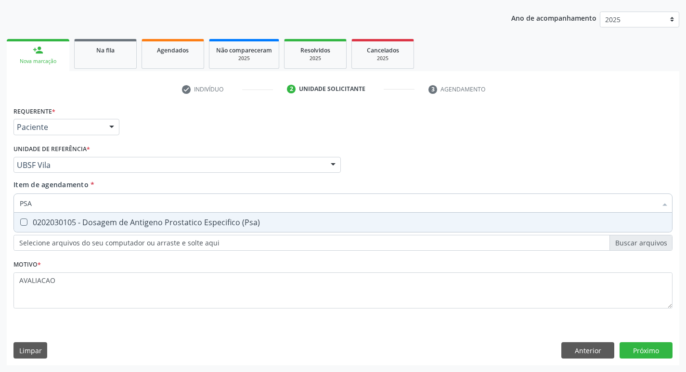
click at [175, 226] on div "0202030105 - Dosagem de Antigeno Prostatico Especifico (Psa)" at bounding box center [343, 223] width 647 height 8
checkbox \(Psa\) "true"
click at [645, 339] on div "Requerente * Paciente Profissional de Saúde Paciente Nenhum resultado encontrad…" at bounding box center [343, 234] width 673 height 261
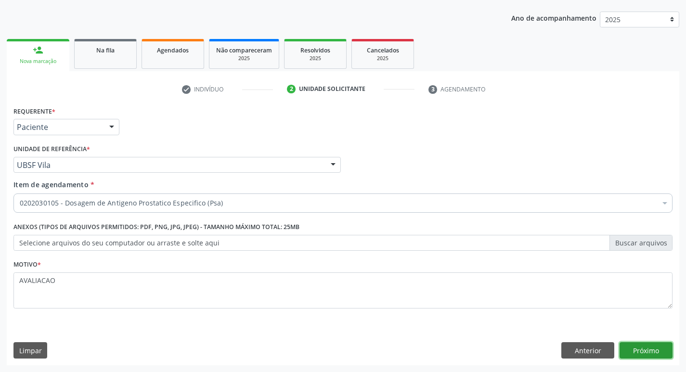
click at [649, 345] on button "Próximo" at bounding box center [646, 350] width 53 height 16
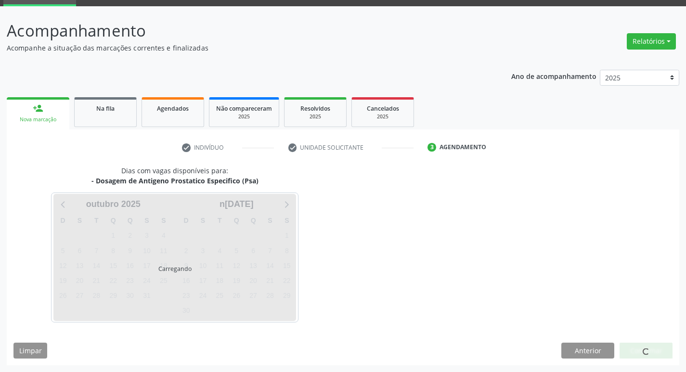
scroll to position [47, 0]
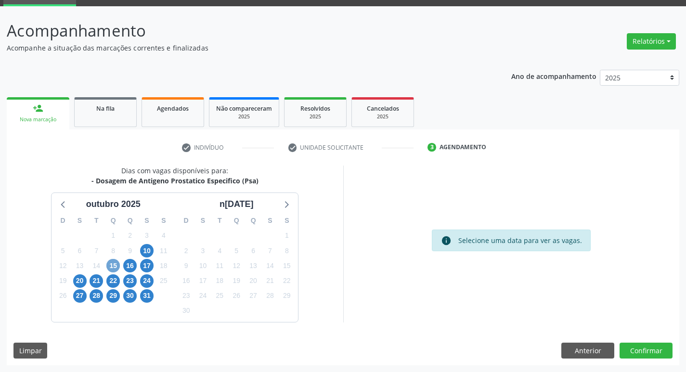
click at [108, 265] on span "15" at bounding box center [112, 265] width 13 height 13
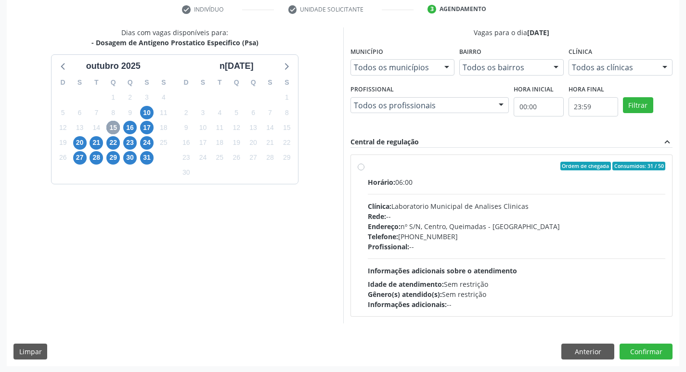
scroll to position [186, 0]
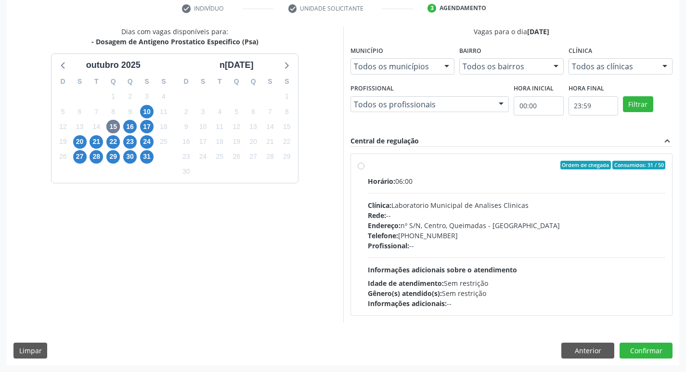
click at [441, 213] on div "Rede: --" at bounding box center [517, 215] width 298 height 10
click at [364, 169] on input "Ordem de chegada Consumidos: 31 / 50 Horário: 06:00 Clínica: Laboratorio Munici…" at bounding box center [361, 165] width 7 height 9
radio input "true"
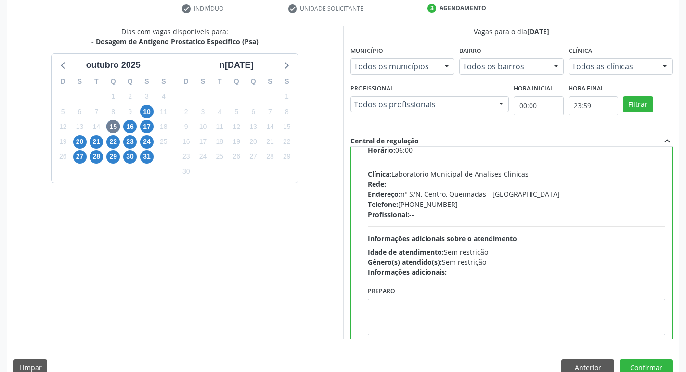
scroll to position [48, 0]
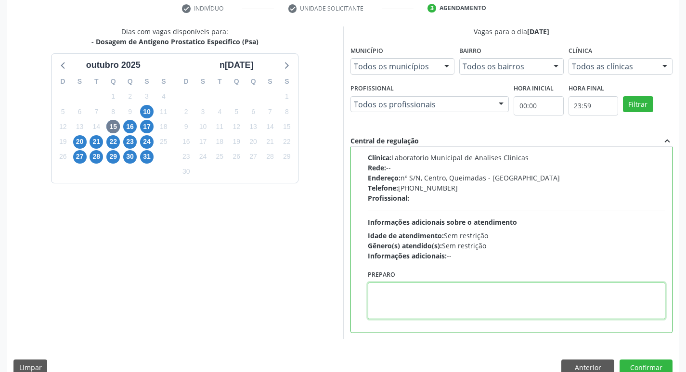
click at [415, 304] on textarea at bounding box center [517, 301] width 298 height 37
paste textarea "IR EM JEJUM"
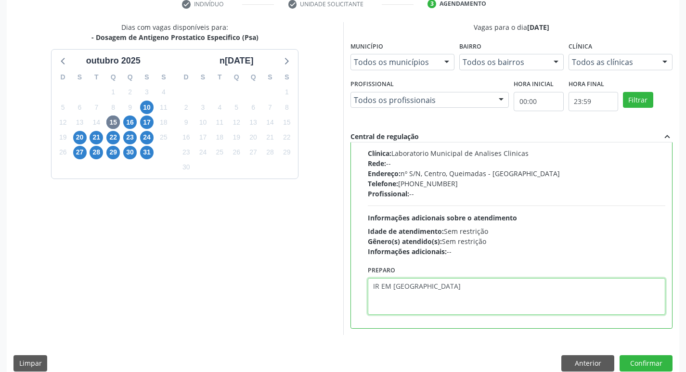
scroll to position [203, 0]
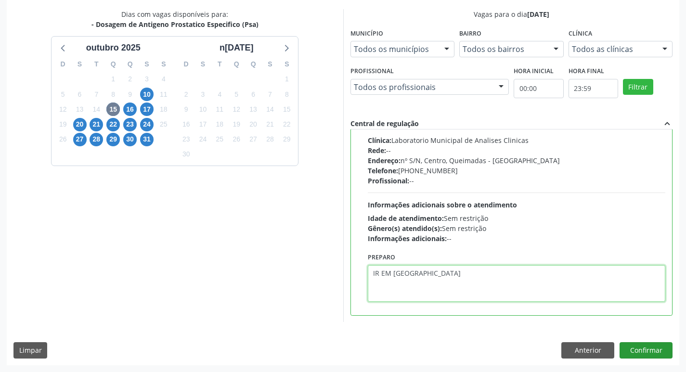
type textarea "IR EM JEJUM"
click at [641, 349] on button "Confirmar" at bounding box center [646, 350] width 53 height 16
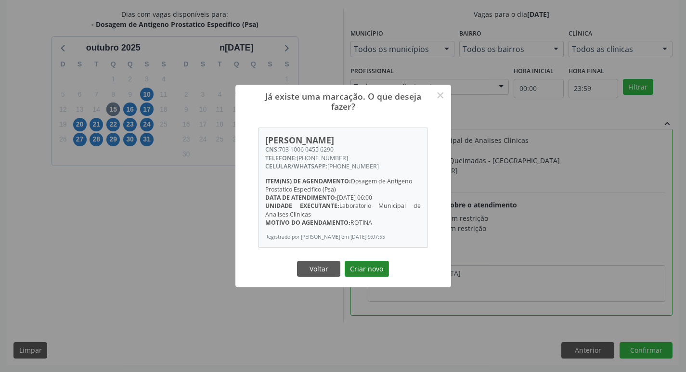
click at [376, 272] on button "Criar novo" at bounding box center [367, 269] width 44 height 16
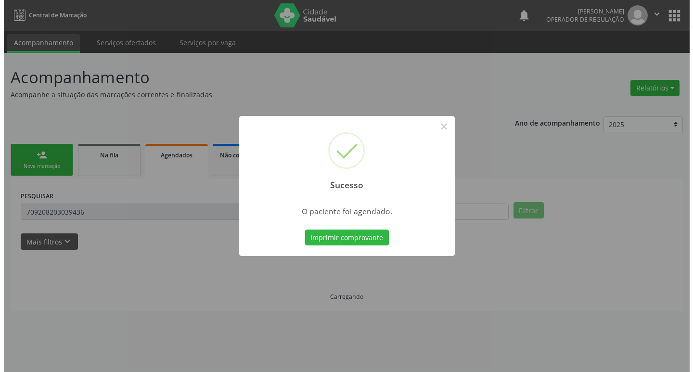
scroll to position [0, 0]
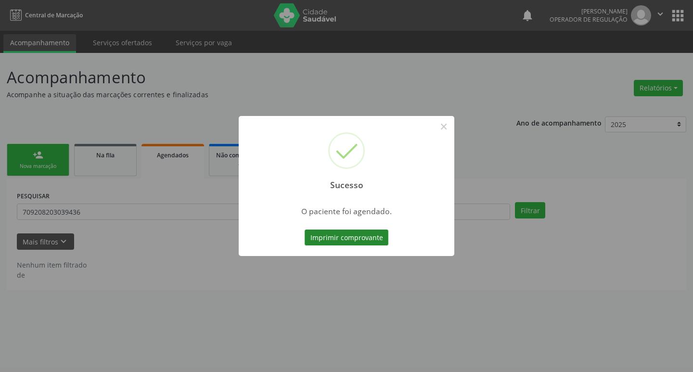
click at [321, 235] on button "Imprimir comprovante" at bounding box center [347, 238] width 84 height 16
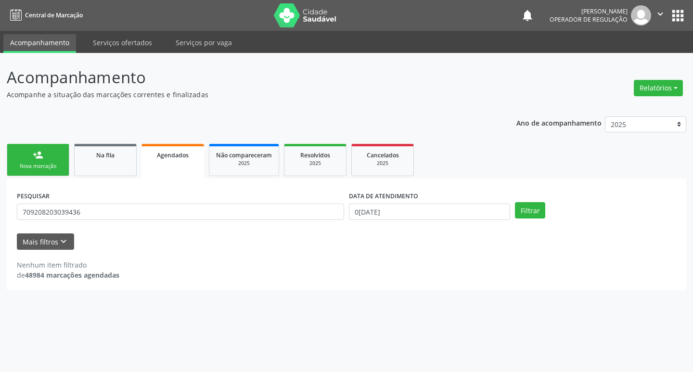
click at [33, 160] on div "person_add" at bounding box center [38, 155] width 11 height 11
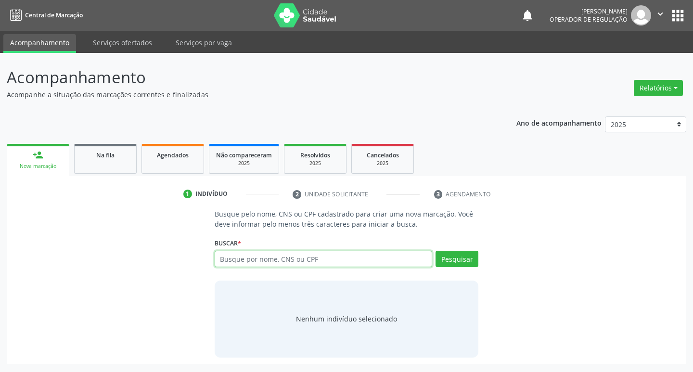
click at [242, 263] on input "text" at bounding box center [324, 259] width 218 height 16
type input "PAULO ROBERTO GOMES FARIAS"
drag, startPoint x: 454, startPoint y: 259, endPoint x: 454, endPoint y: 274, distance: 14.9
click at [454, 260] on button "Pesquisar" at bounding box center [457, 259] width 43 height 16
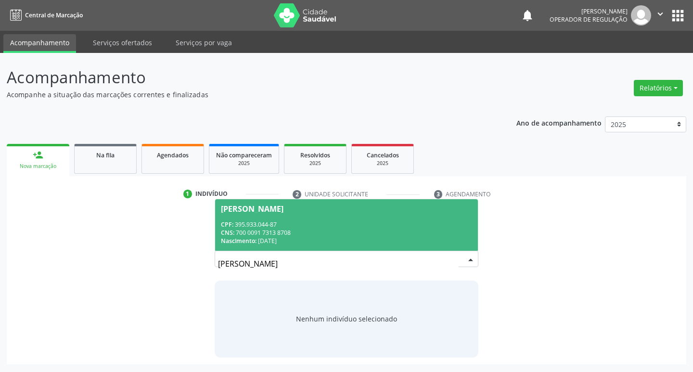
click at [295, 232] on div "CNS: 700 0091 7313 8708" at bounding box center [347, 233] width 252 height 8
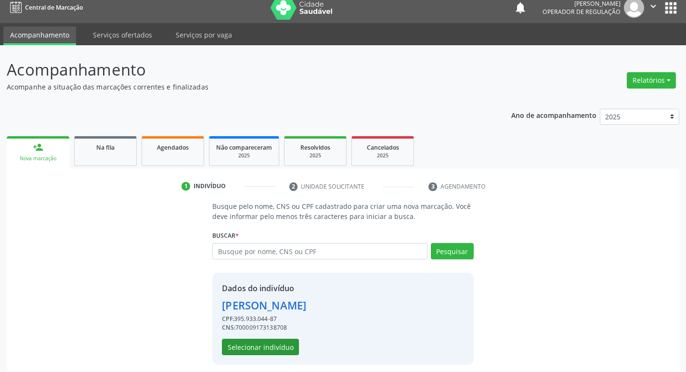
scroll to position [14, 0]
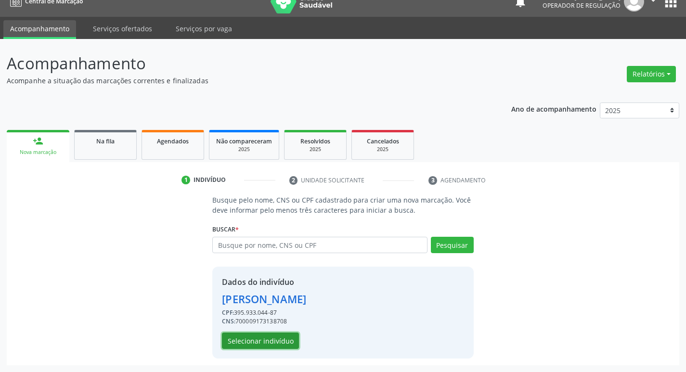
click at [280, 336] on button "Selecionar indivíduo" at bounding box center [260, 341] width 77 height 16
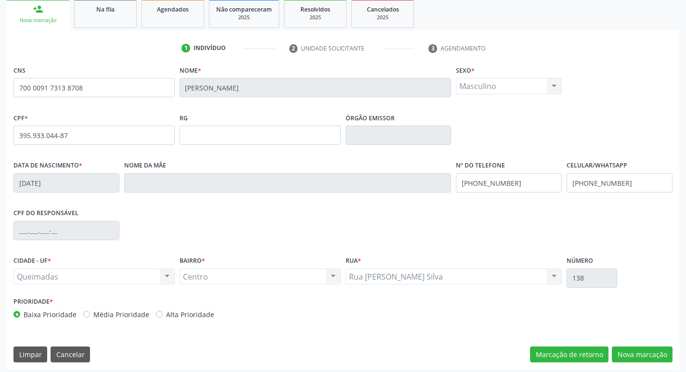
scroll to position [150, 0]
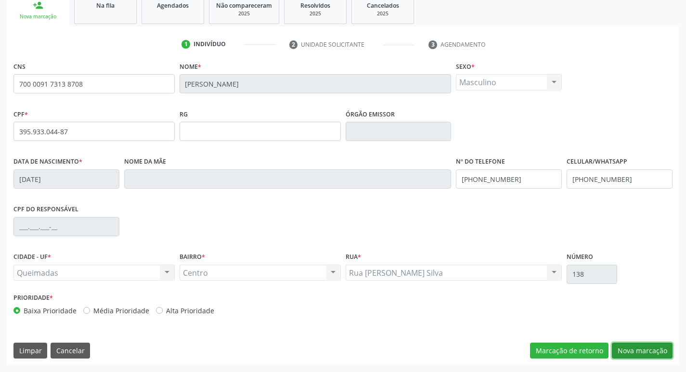
click at [641, 350] on button "Nova marcação" at bounding box center [642, 351] width 61 height 16
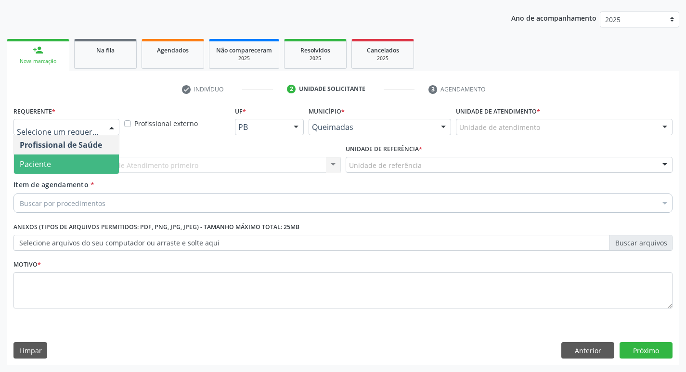
click at [52, 165] on span "Paciente" at bounding box center [66, 164] width 105 height 19
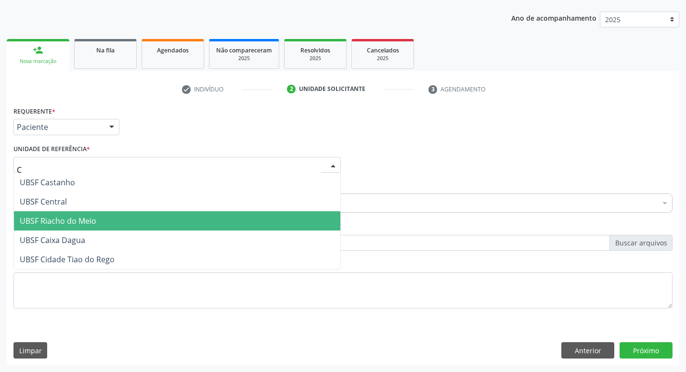
type input "CE"
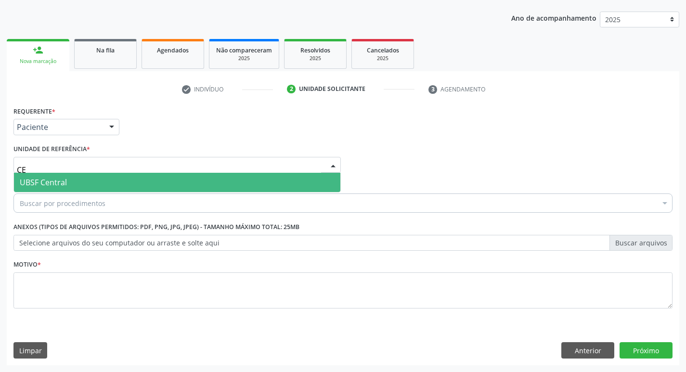
click at [50, 177] on span "UBSF Central" at bounding box center [43, 182] width 47 height 11
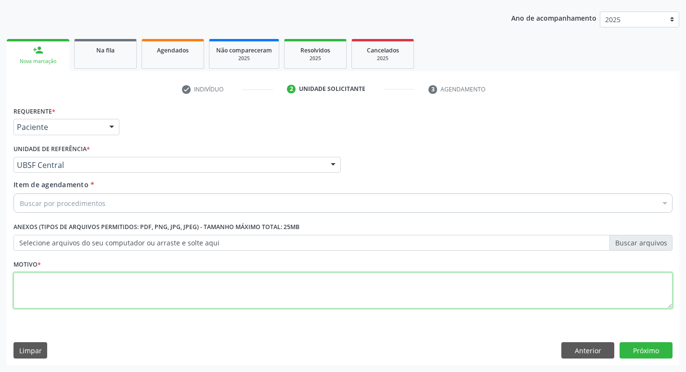
click at [46, 280] on textarea at bounding box center [342, 291] width 659 height 37
type textarea "AVALIACAO"
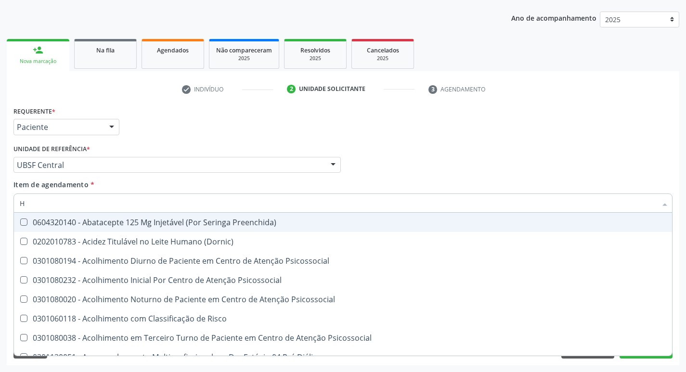
type input "HEMOGR"
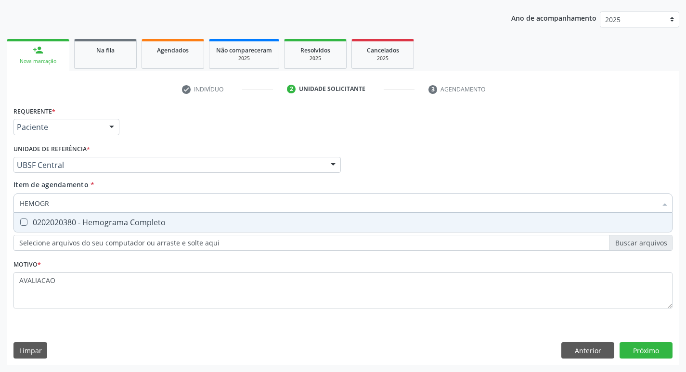
click at [125, 224] on div "0202020380 - Hemograma Completo" at bounding box center [343, 223] width 647 height 8
checkbox Completo "true"
type input "HEMOG"
checkbox Completo "false"
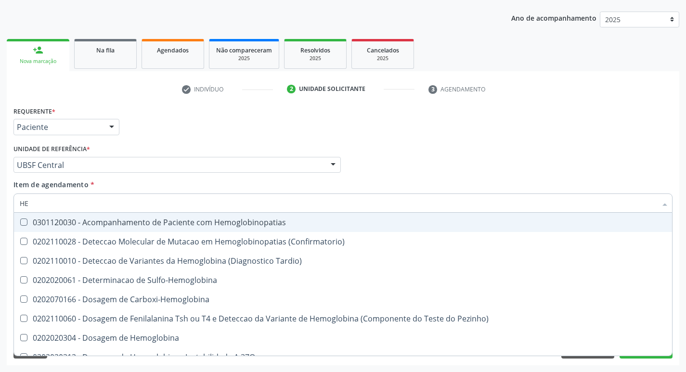
type input "H"
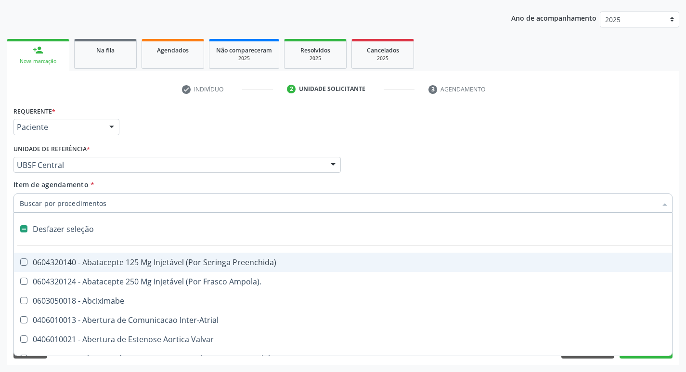
checkbox Capsula\) "false"
type input "G"
checkbox Persistente "true"
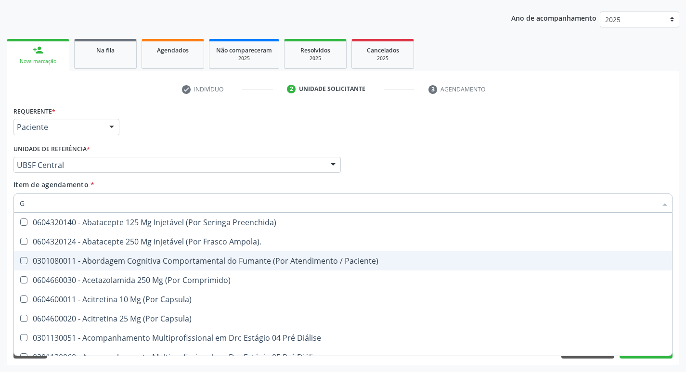
type input "GLICOSE"
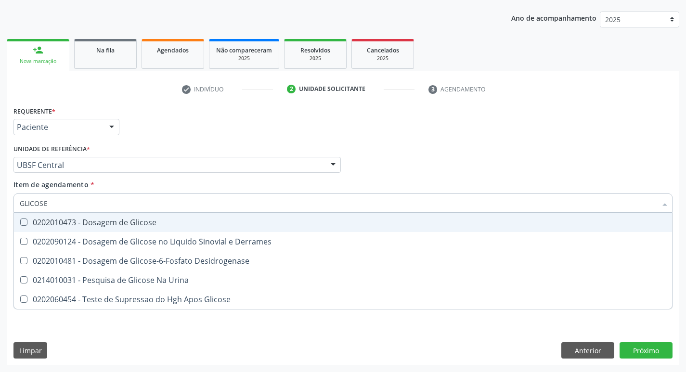
click at [160, 211] on input "GLICOSE" at bounding box center [338, 203] width 637 height 19
click at [159, 220] on div "0202010473 - Dosagem de Glicose" at bounding box center [343, 223] width 647 height 8
checkbox Glicose "true"
type input "GLICOS"
checkbox Glicose "false"
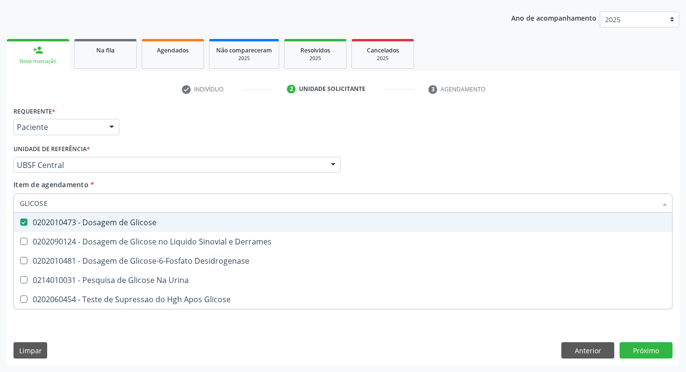
checkbox Derrames "true"
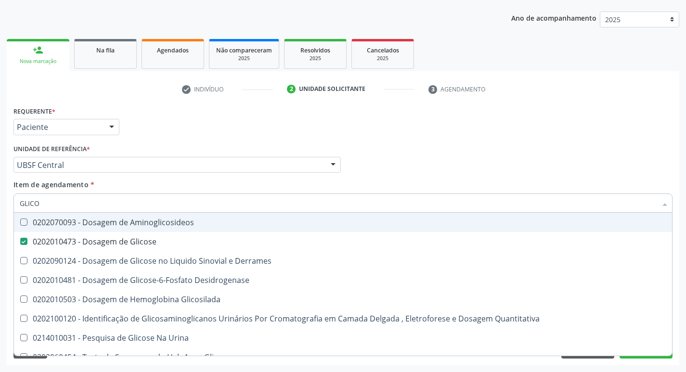
type input "GLIC"
checkbox Glicose "false"
checkbox Derrames "false"
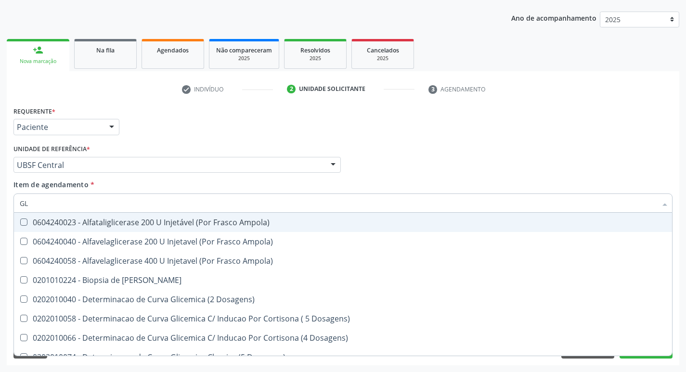
type input "G"
checkbox Glicose "false"
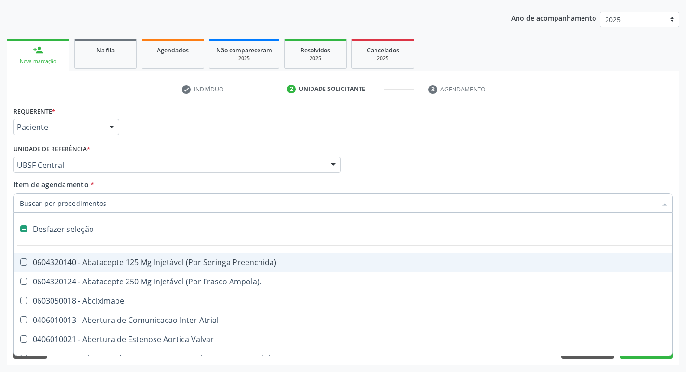
type input "H"
checkbox Convencional\) "true"
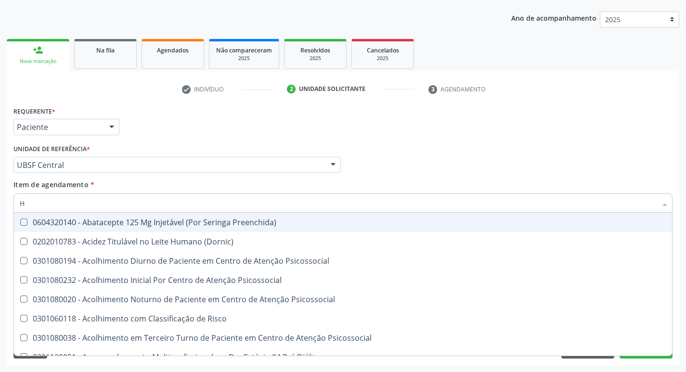
type input "HEMOGLOBINA G"
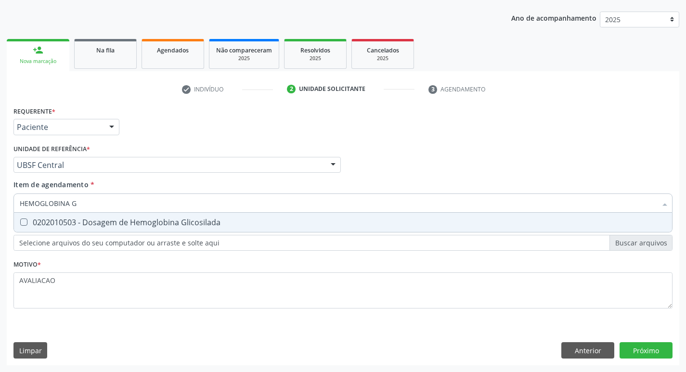
click at [150, 223] on div "0202010503 - Dosagem de Hemoglobina Glicosilada" at bounding box center [343, 223] width 647 height 8
checkbox Glicosilada "true"
type input "HEMOGLOBINA"
checkbox Glicosilada "false"
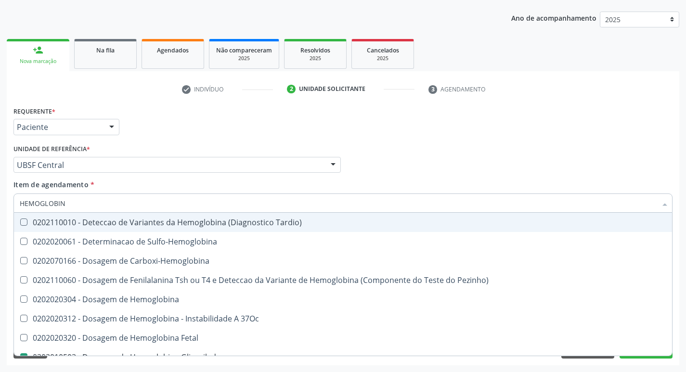
type input "HEMOGLOBI"
checkbox Glicosilada "false"
checkbox Hemoglobina "true"
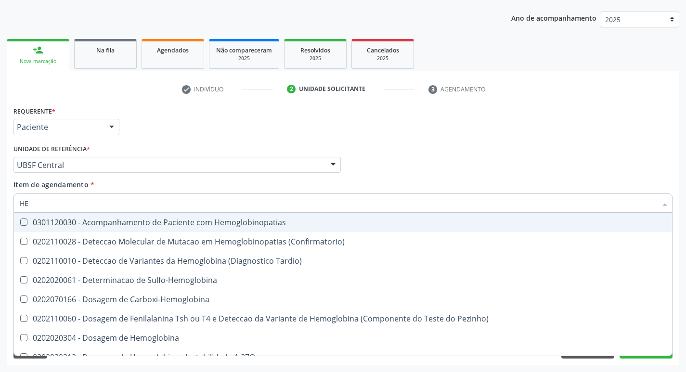
type input "H"
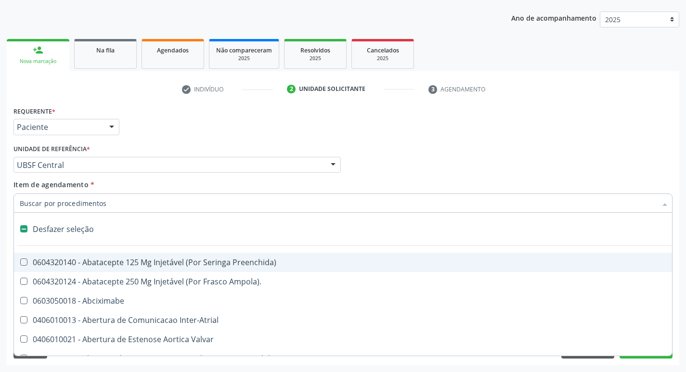
checkbox Dente\) "false"
checkbox Capsula\) "false"
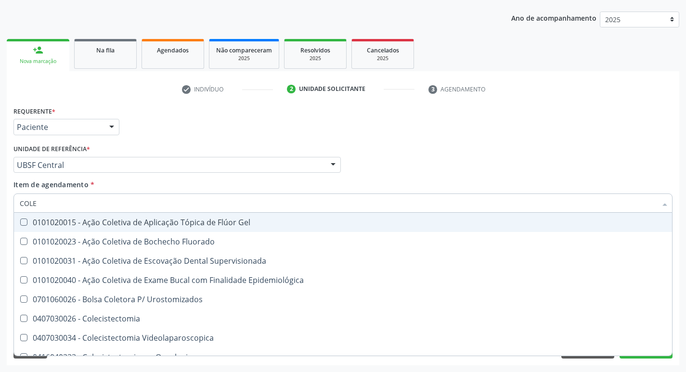
type input "COLES"
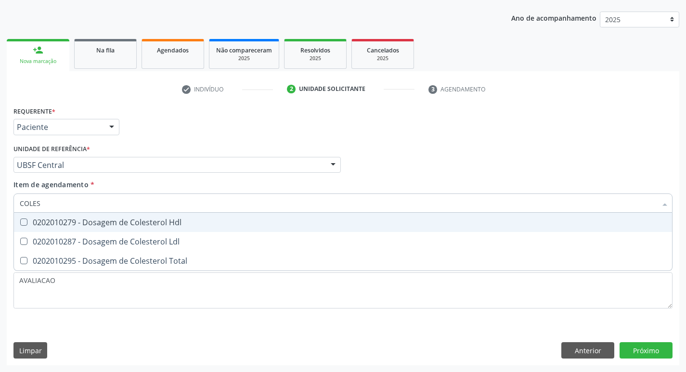
click at [157, 221] on div "0202010279 - Dosagem de Colesterol Hdl" at bounding box center [343, 223] width 647 height 8
checkbox Hdl "true"
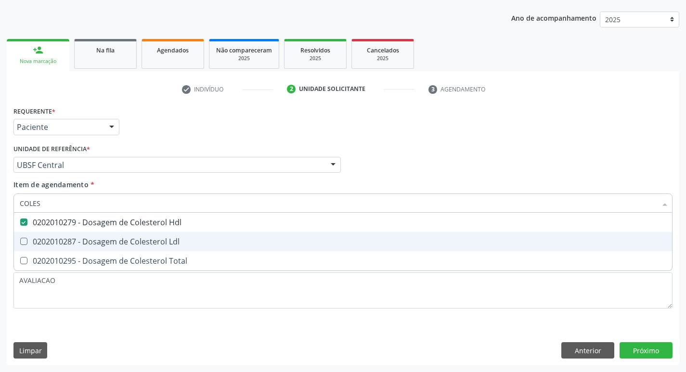
click at [157, 247] on span "0202010287 - Dosagem de Colesterol Ldl" at bounding box center [343, 241] width 658 height 19
checkbox Ldl "true"
type input "COLE"
checkbox Hdl "false"
checkbox Ldl "false"
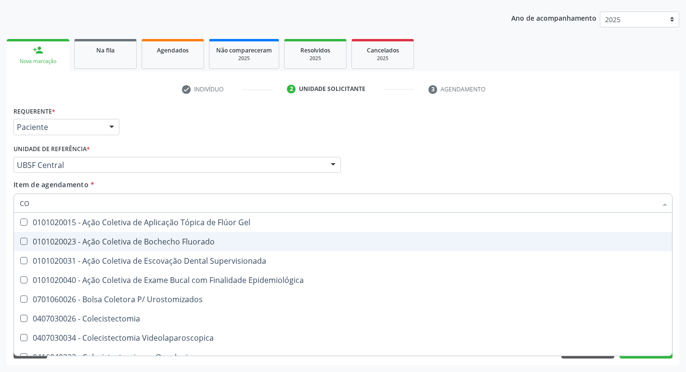
type input "C"
checkbox Hdl "false"
checkbox Ldl "false"
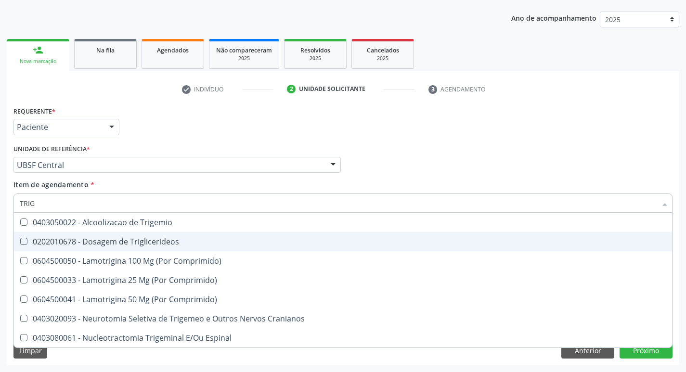
type input "TRIGL"
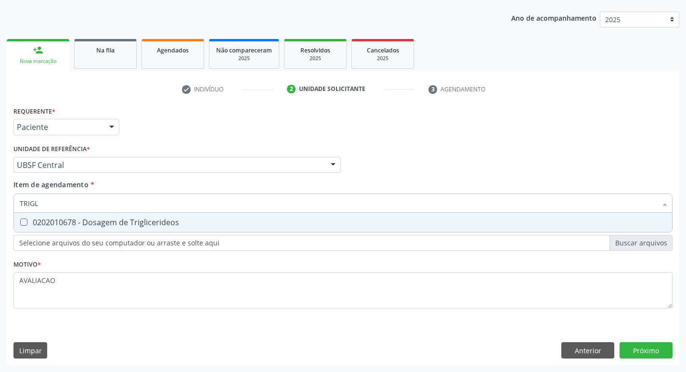
click at [152, 225] on div "0202010678 - Dosagem de Triglicerideos" at bounding box center [343, 223] width 647 height 8
checkbox Triglicerideos "true"
type input "TRIG"
checkbox Triglicerideos "false"
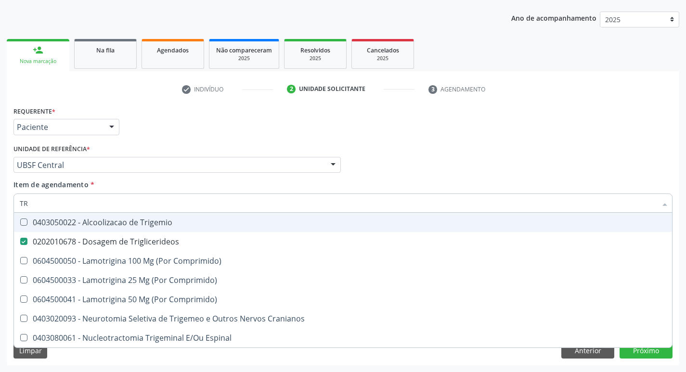
type input "T"
type input "TG"
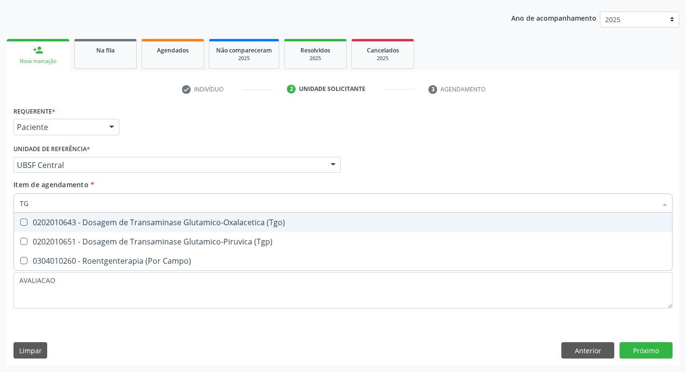
checkbox \(Tgp\) "false"
drag, startPoint x: 149, startPoint y: 223, endPoint x: 163, endPoint y: 232, distance: 16.8
click at [149, 223] on div "0202010643 - Dosagem de Transaminase Glutamico-Oxalacetica (Tgo)" at bounding box center [343, 223] width 647 height 8
checkbox \(Tgo\) "true"
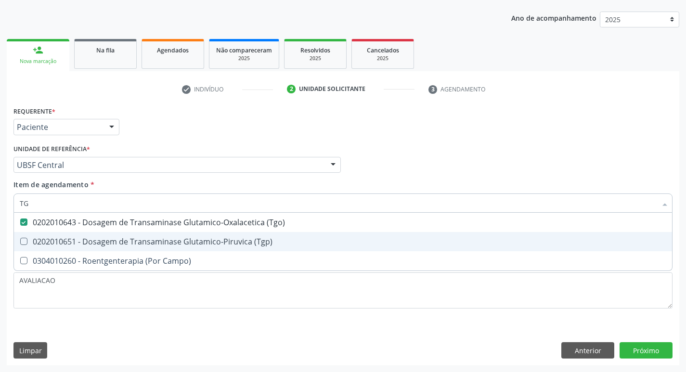
click at [166, 234] on span "0202010651 - Dosagem de Transaminase Glutamico-Piruvica (Tgp)" at bounding box center [343, 241] width 658 height 19
checkbox \(Tgp\) "true"
type input "T"
checkbox \(Tgo\) "false"
checkbox \(Tgp\) "false"
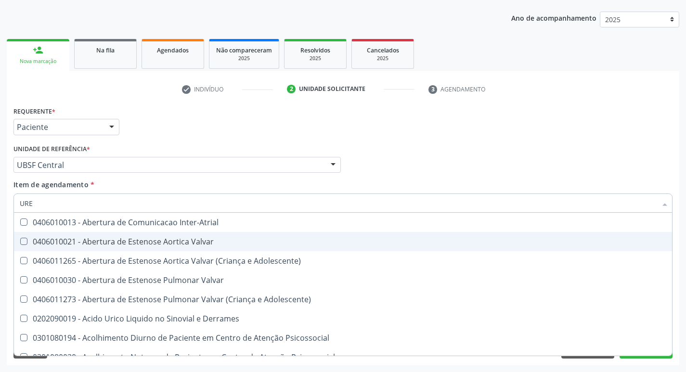
type input "UREI"
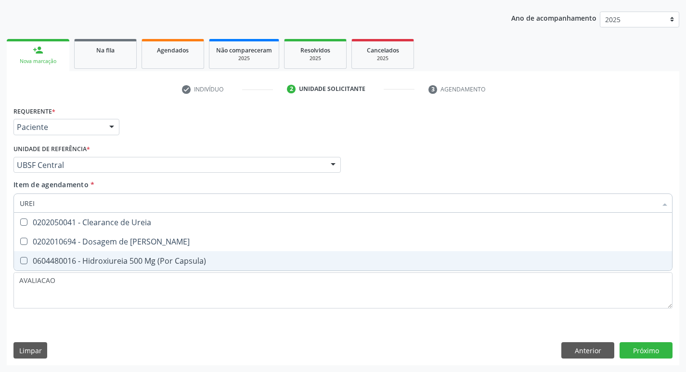
click at [171, 252] on span "0604480016 - Hidroxiureia 500 Mg (Por Capsula)" at bounding box center [343, 260] width 658 height 19
checkbox Capsula\) "false"
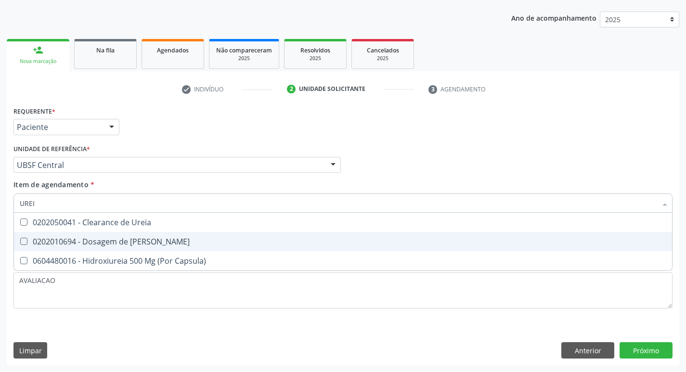
click at [164, 237] on span "0202010694 - Dosagem de [PERSON_NAME]" at bounding box center [343, 241] width 658 height 19
checkbox Ureia "true"
type input "URE"
checkbox Ureia "false"
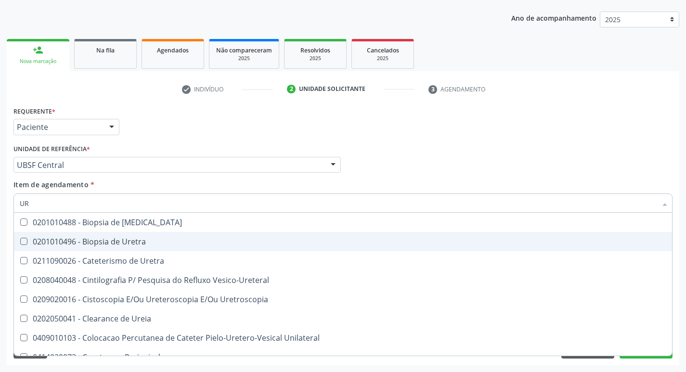
type input "U"
checkbox Ureia "false"
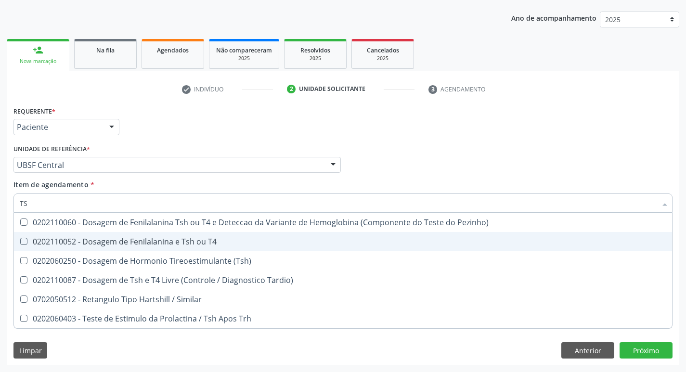
type input "TSH"
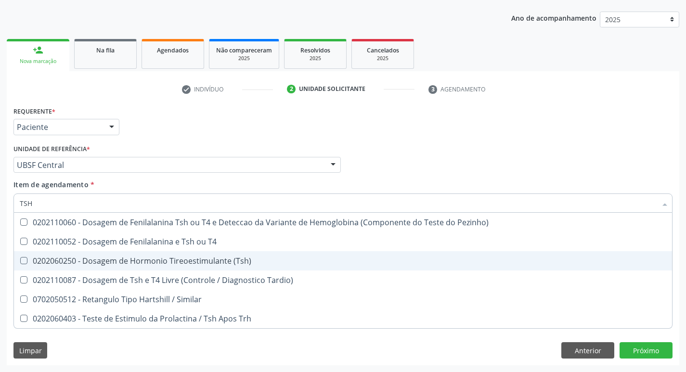
click at [188, 258] on div "0202060250 - Dosagem de Hormonio Tireoestimulante (Tsh)" at bounding box center [343, 261] width 647 height 8
checkbox \(Tsh\) "true"
type input "TS"
checkbox \(Tsh\) "false"
checkbox Tardio\) "true"
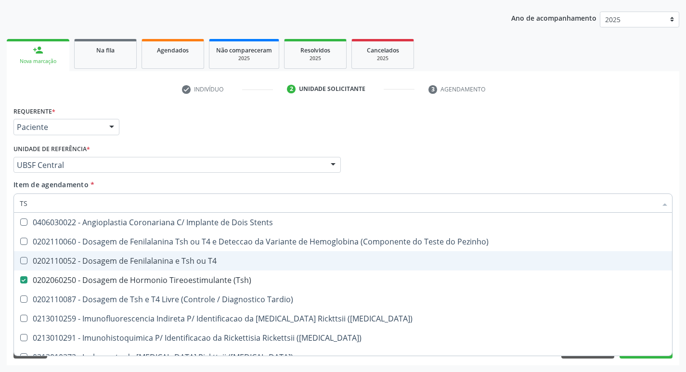
type input "T"
checkbox \(Tsh\) "false"
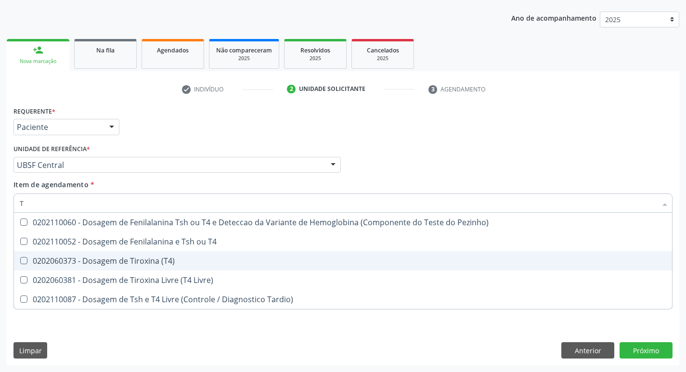
type input "T4"
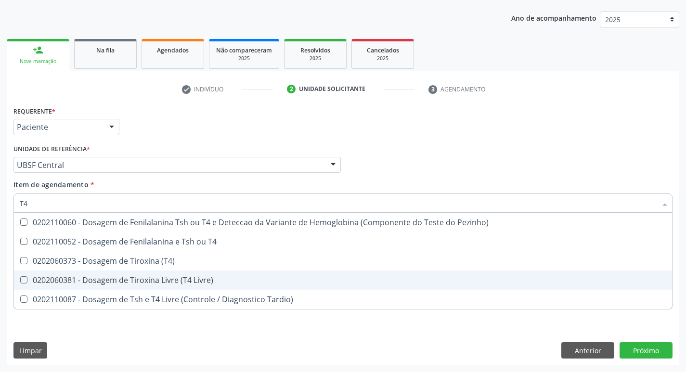
click at [196, 278] on div "0202060381 - Dosagem de Tiroxina Livre (T4 Livre)" at bounding box center [343, 280] width 647 height 8
checkbox Livre\) "true"
type input "T"
checkbox Livre\) "false"
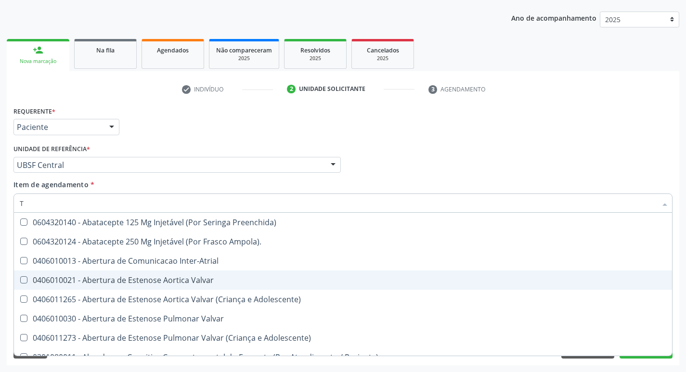
type input "TE"
checkbox Aspiracao "true"
checkbox Projecoes\) "true"
checkbox Videolaparoscopia "true"
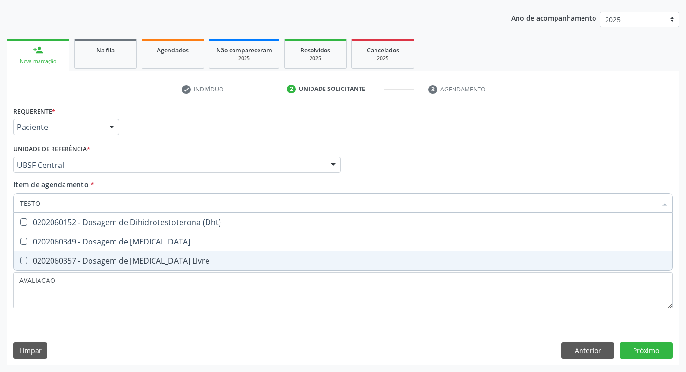
type input "TESTOS"
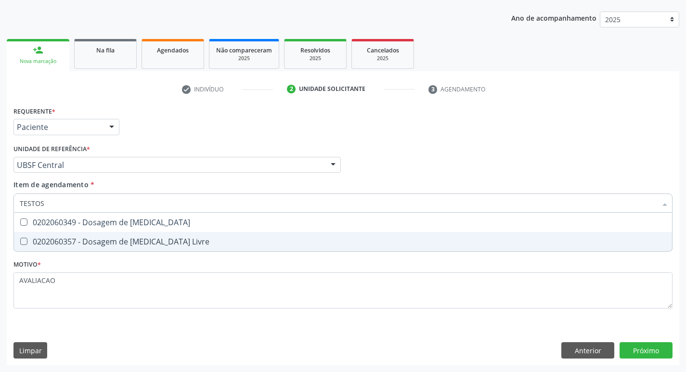
click at [171, 220] on div "0202060349 - Dosagem de [MEDICAL_DATA]" at bounding box center [343, 223] width 647 height 8
checkbox Testosterona "true"
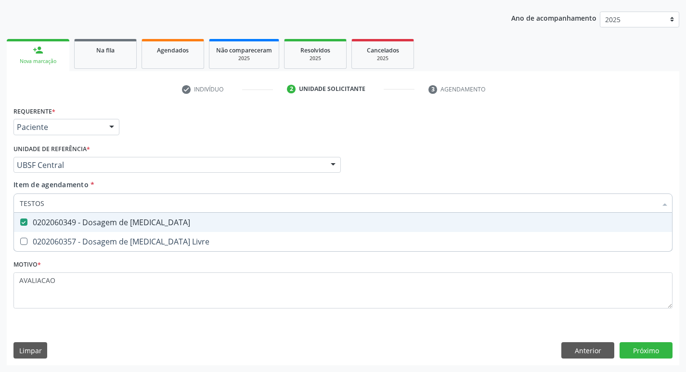
type input "TESTO"
checkbox Testosterona "false"
checkbox Livre "true"
type input "T"
checkbox Testosterona "false"
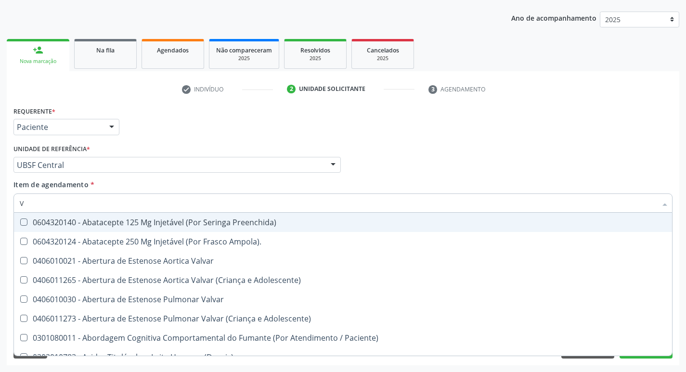
type input "VI"
checkbox Psicoterapia "true"
checkbox Livre\) "false"
checkbox \(Tgp\) "false"
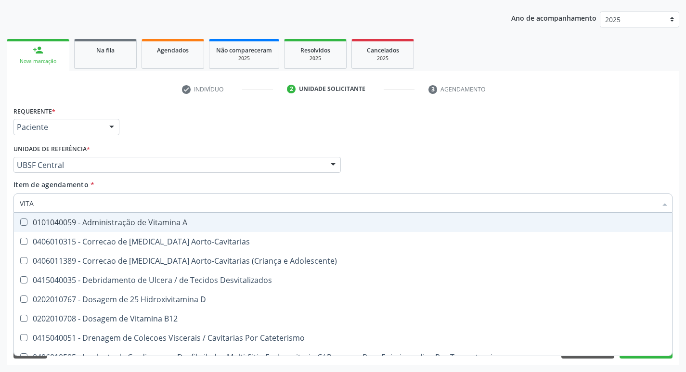
type input "VITAM"
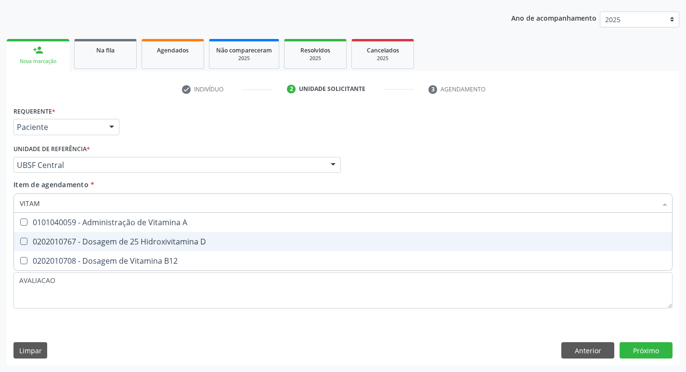
click at [184, 234] on span "0202010767 - Dosagem de 25 Hidroxivitamina D" at bounding box center [343, 241] width 658 height 19
checkbox D "true"
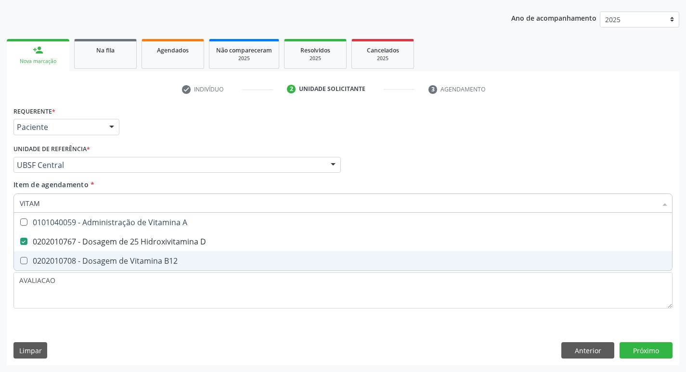
click at [186, 259] on div "0202010708 - Dosagem de Vitamina B12" at bounding box center [343, 261] width 647 height 8
checkbox B12 "true"
type input "VITA"
checkbox D "false"
checkbox B12 "false"
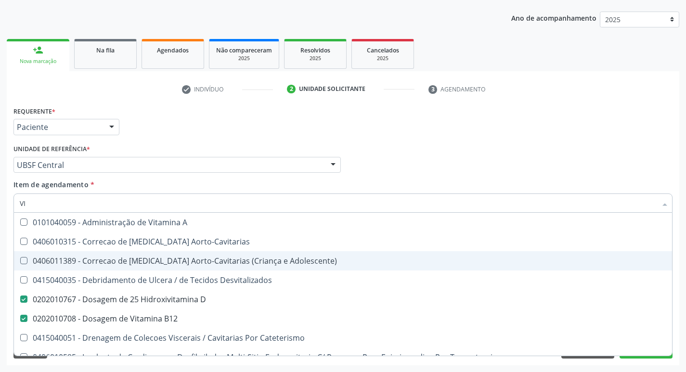
type input "V"
checkbox D "false"
checkbox B12 "false"
checkbox Cateterismo "false"
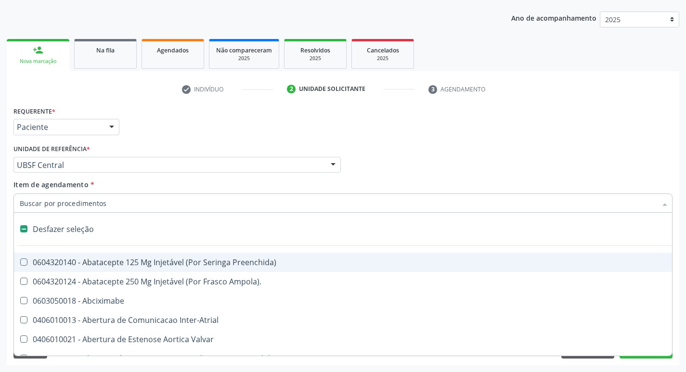
type input "P"
checkbox Aortico "true"
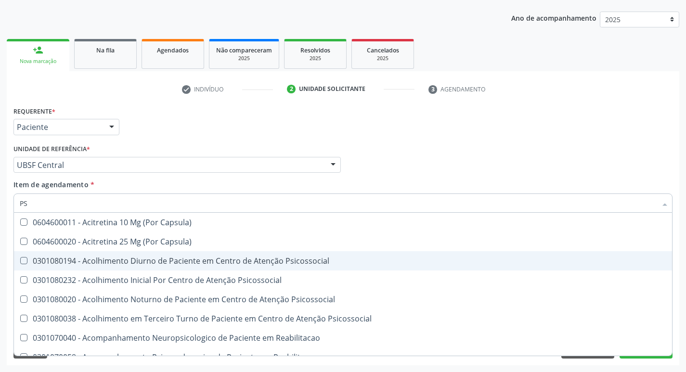
type input "PSA"
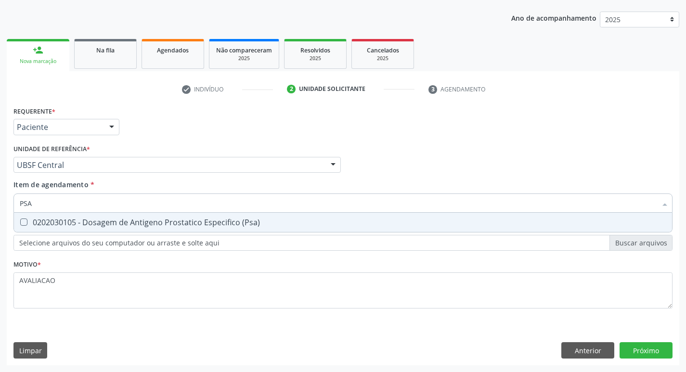
click at [193, 222] on div "0202030105 - Dosagem de Antigeno Prostatico Especifico (Psa)" at bounding box center [343, 223] width 647 height 8
checkbox \(Psa\) "true"
type input "PS"
checkbox \(Psa\) "false"
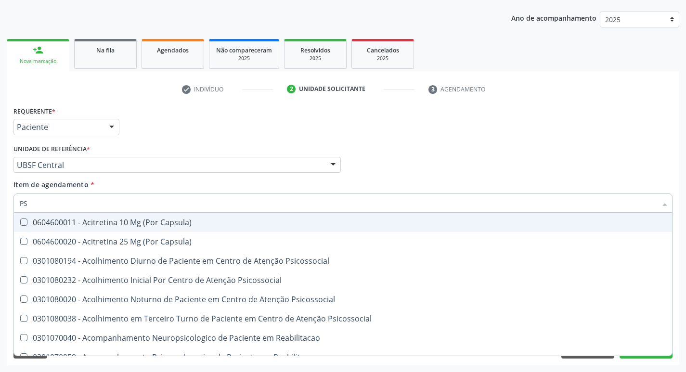
type input "P"
checkbox \(Psa\) "false"
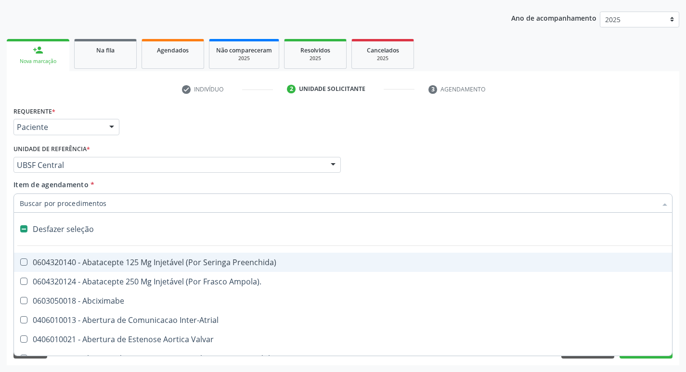
type input "2"
checkbox Total "true"
checkbox \(Coloscopia\) "true"
checkbox Monopolar "true"
checkbox Quadril "true"
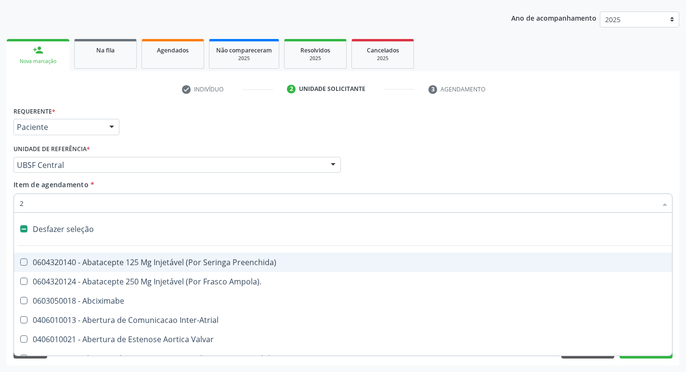
checkbox Vagina "true"
checkbox Puerperal "true"
checkbox Internado "true"
checkbox Sistemico "true"
checkbox Anos\) "true"
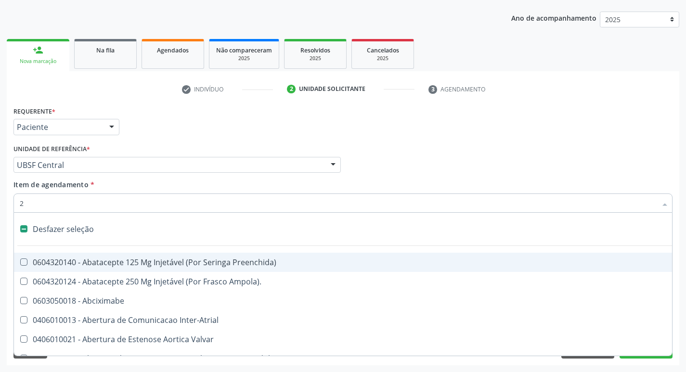
checkbox Congenita "true"
checkbox Adolescente\) "true"
checkbox Aorto-Cavitarias "true"
checkbox Congenita "true"
checkbox Adolescente\) "true"
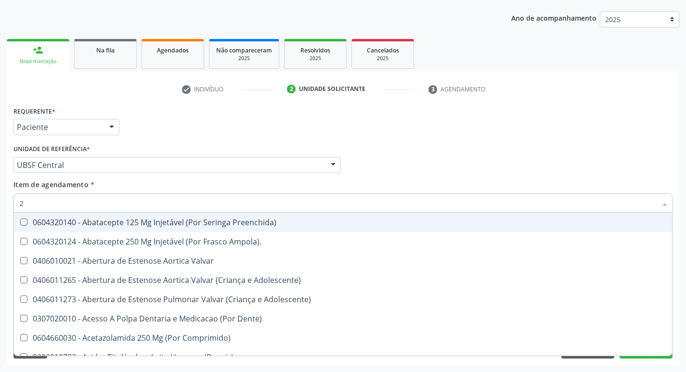
type input "20205001"
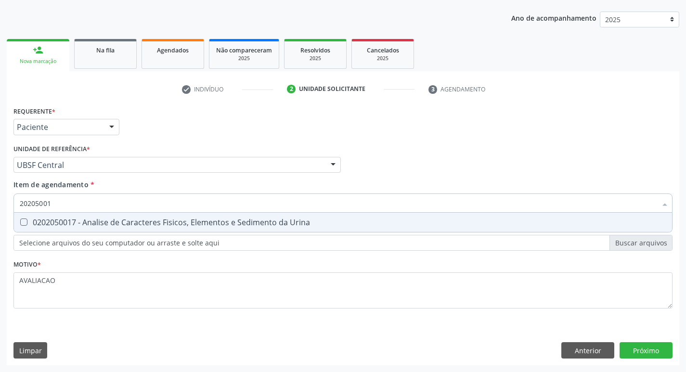
click at [181, 214] on span "0202050017 - Analise de Caracteres Fisicos, Elementos e Sedimento da Urina" at bounding box center [343, 222] width 658 height 19
checkbox Urina "true"
click at [632, 346] on div "Requerente * Paciente Profissional de Saúde Paciente Nenhum resultado encontrad…" at bounding box center [343, 234] width 673 height 261
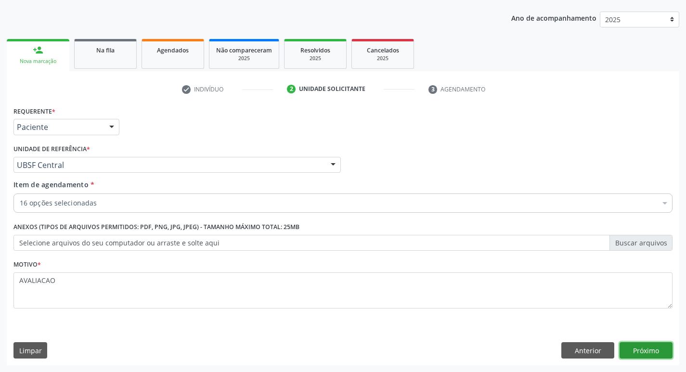
click at [647, 353] on button "Próximo" at bounding box center [646, 350] width 53 height 16
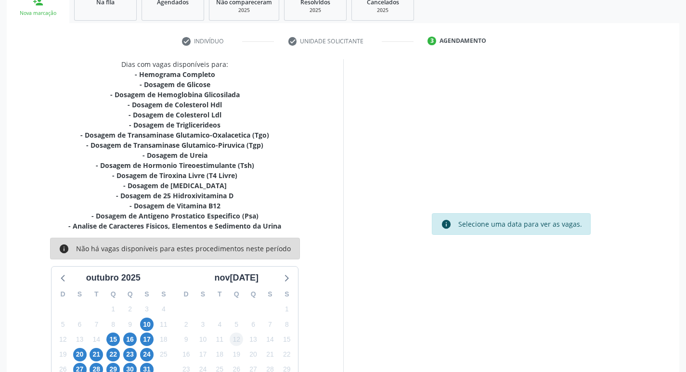
scroll to position [198, 0]
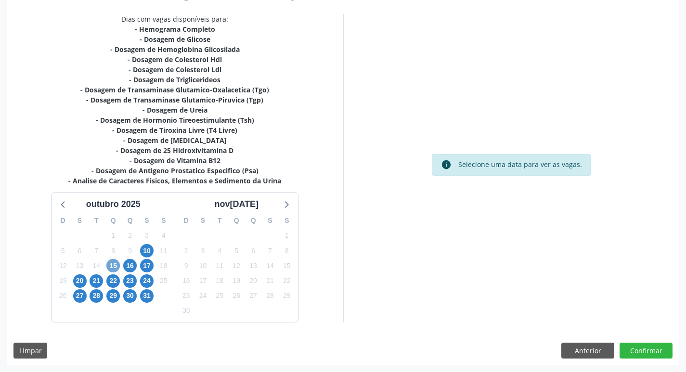
click at [117, 260] on span "15" at bounding box center [112, 265] width 13 height 13
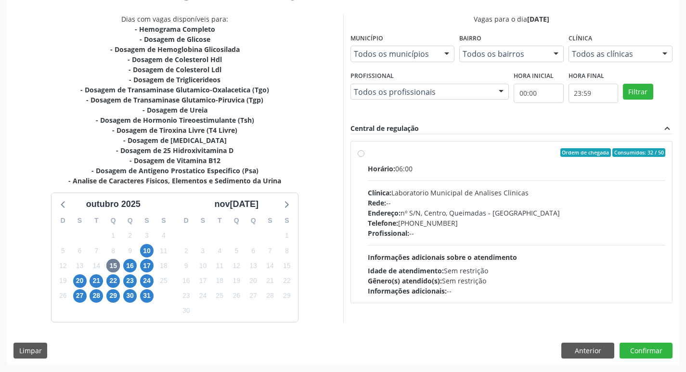
click at [480, 194] on div "Clínica: Laboratorio Municipal de Analises Clinicas" at bounding box center [517, 193] width 298 height 10
click at [364, 157] on input "Ordem de chegada Consumidos: 32 / 50 Horário: 06:00 Clínica: Laboratorio Munici…" at bounding box center [361, 152] width 7 height 9
radio input "true"
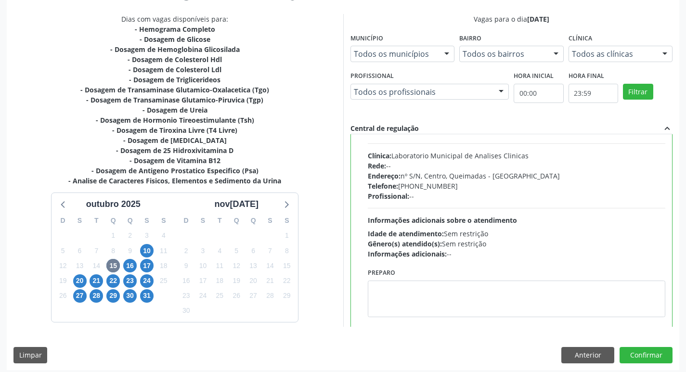
scroll to position [48, 0]
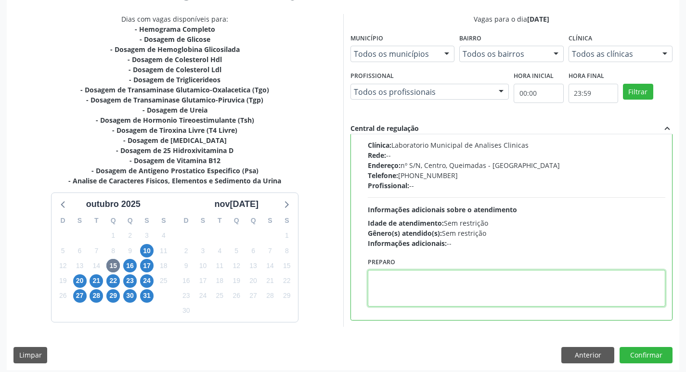
click at [404, 287] on textarea at bounding box center [517, 288] width 298 height 37
paste textarea "IR EM [GEOGRAPHIC_DATA]"
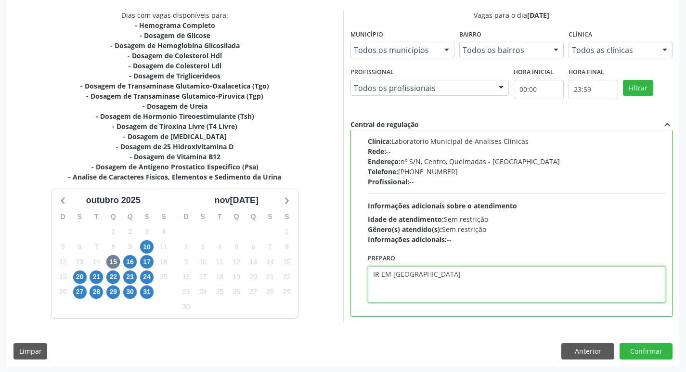
scroll to position [203, 0]
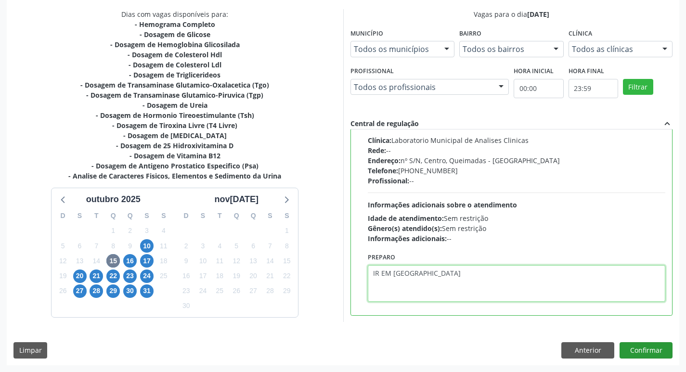
type textarea "IR EM [GEOGRAPHIC_DATA]"
click at [647, 354] on button "Confirmar" at bounding box center [646, 350] width 53 height 16
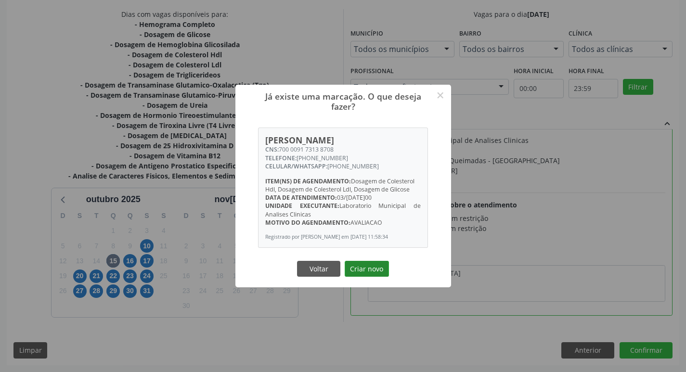
click at [374, 272] on button "Criar novo" at bounding box center [367, 269] width 44 height 16
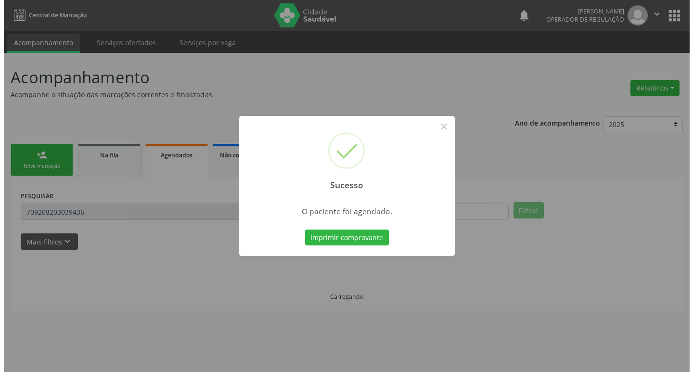
scroll to position [0, 0]
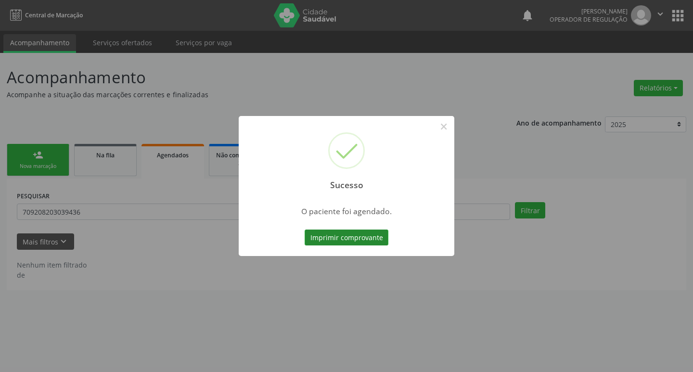
click at [335, 232] on button "Imprimir comprovante" at bounding box center [347, 238] width 84 height 16
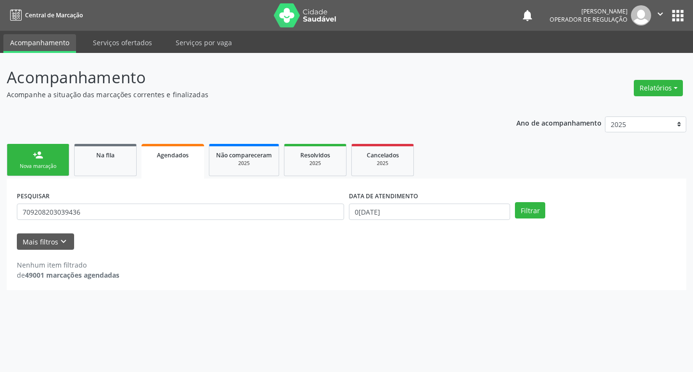
click at [50, 156] on link "person_add Nova marcação" at bounding box center [38, 160] width 63 height 32
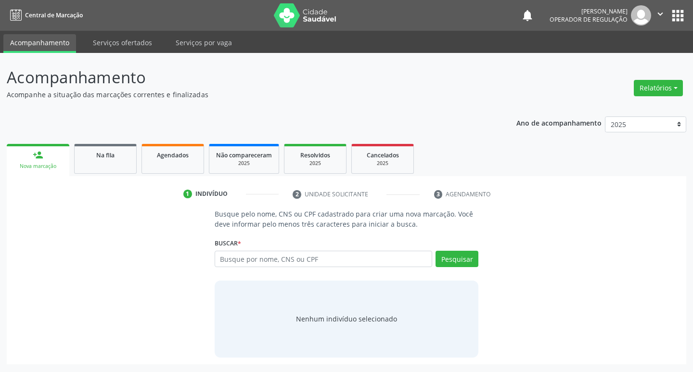
click at [233, 246] on label "Buscar *" at bounding box center [228, 243] width 26 height 15
click at [235, 260] on input "text" at bounding box center [324, 259] width 218 height 16
click at [290, 261] on input "708408775532960" at bounding box center [324, 259] width 218 height 16
type input "7"
type input "708408775532960"
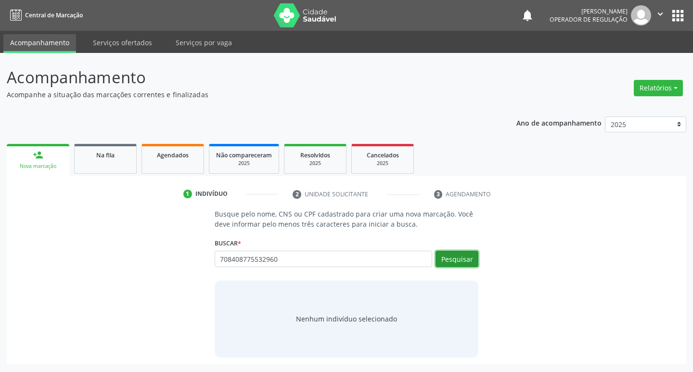
click at [444, 260] on button "Pesquisar" at bounding box center [457, 259] width 43 height 16
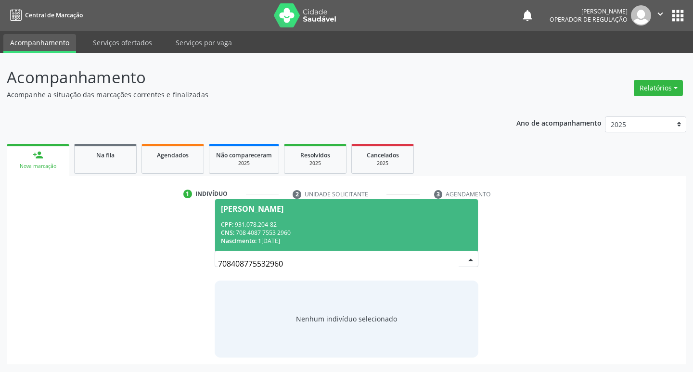
click at [276, 236] on div "CNS: 708 4087 7553 2960" at bounding box center [347, 233] width 252 height 8
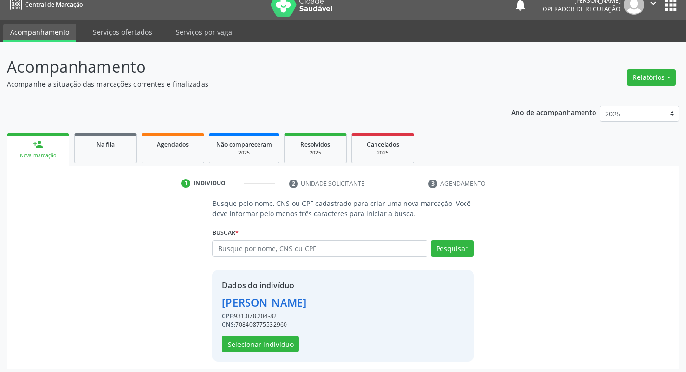
scroll to position [14, 0]
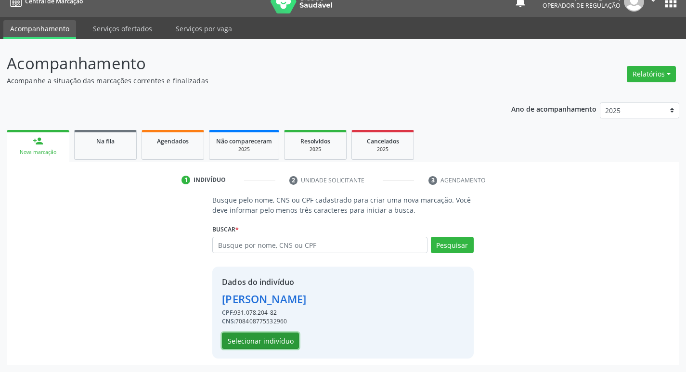
click at [243, 342] on button "Selecionar indivíduo" at bounding box center [260, 341] width 77 height 16
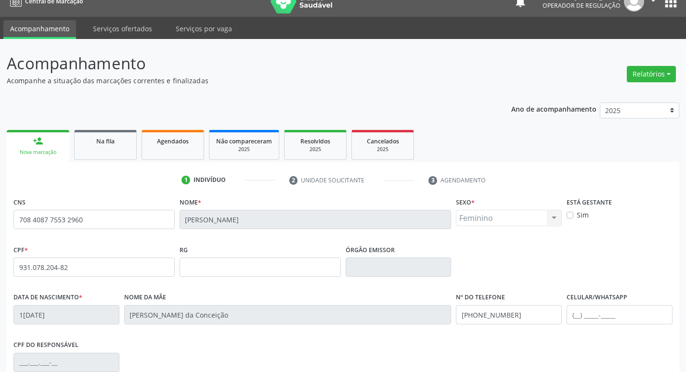
scroll to position [150, 0]
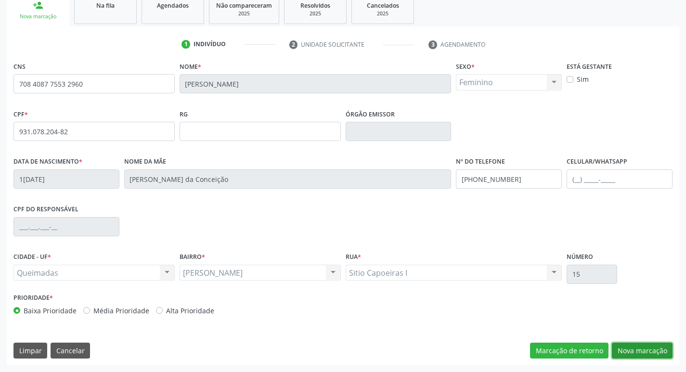
click at [633, 350] on button "Nova marcação" at bounding box center [642, 351] width 61 height 16
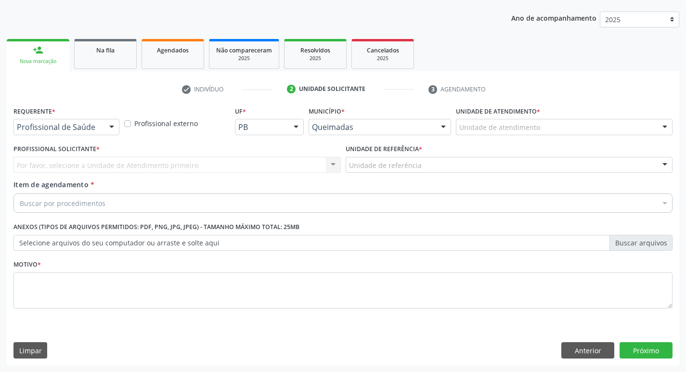
scroll to position [105, 0]
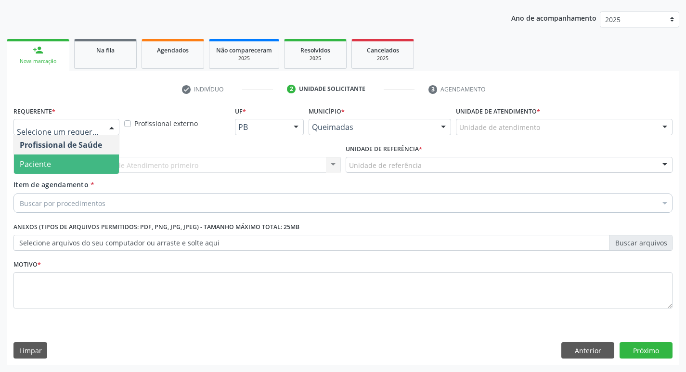
click at [62, 168] on span "Paciente" at bounding box center [66, 164] width 105 height 19
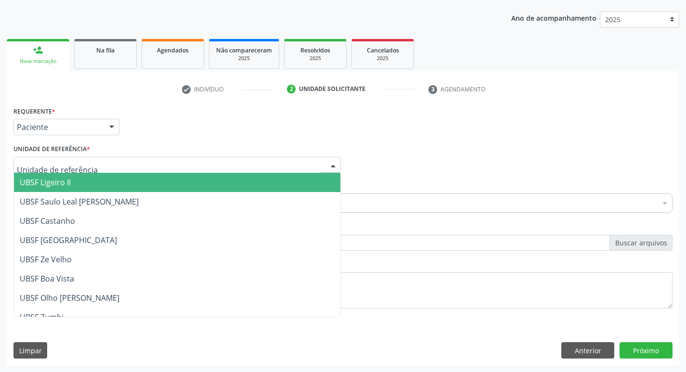
type input "C"
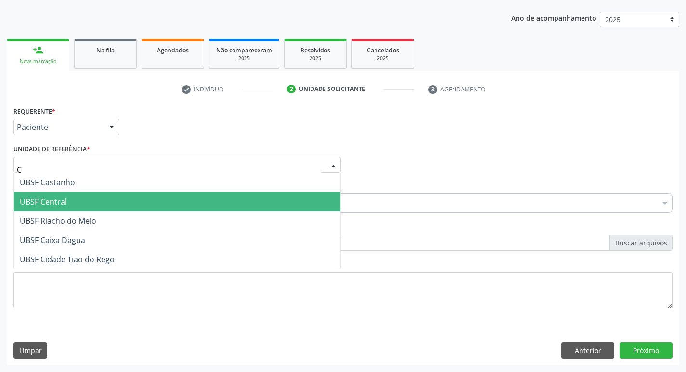
click at [55, 202] on span "UBSF Central" at bounding box center [43, 201] width 47 height 11
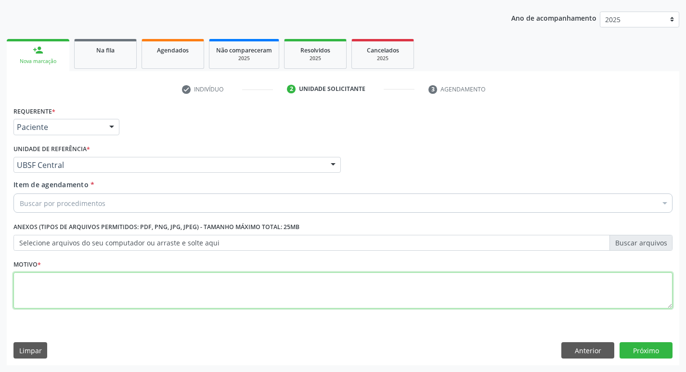
click at [49, 293] on textarea at bounding box center [342, 291] width 659 height 37
type textarea "RETORNO"
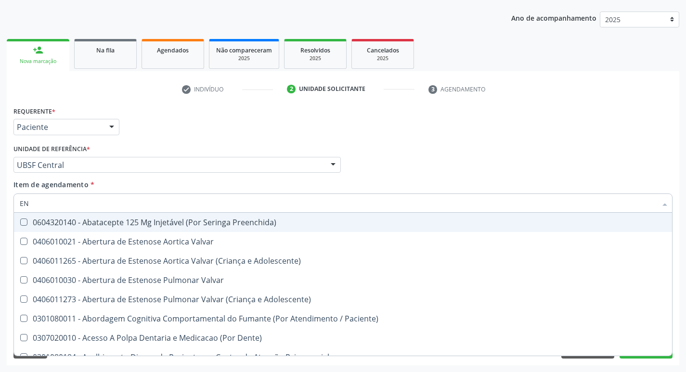
type input "ENDOCR"
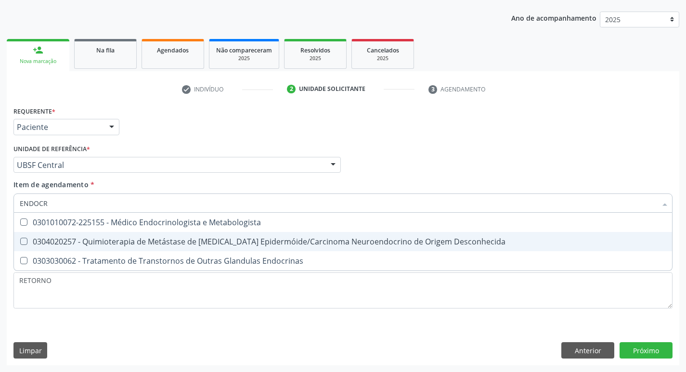
click at [169, 225] on div "0301010072-225155 - Médico Endocrinologista e Metabologista" at bounding box center [343, 223] width 647 height 8
checkbox Metabologista "true"
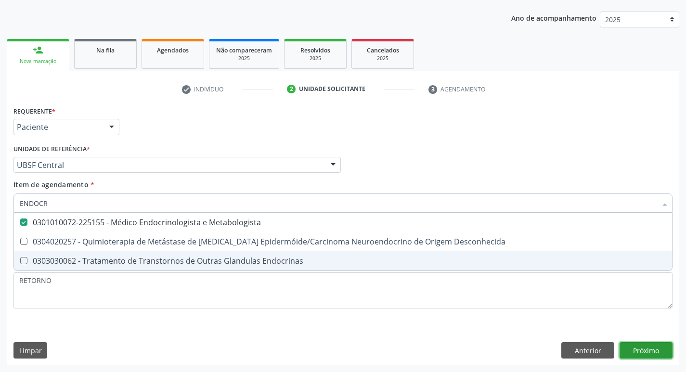
click at [649, 348] on div "Requerente * Paciente Profissional de Saúde Paciente Nenhum resultado encontrad…" at bounding box center [343, 234] width 673 height 261
checkbox Desconhecida "true"
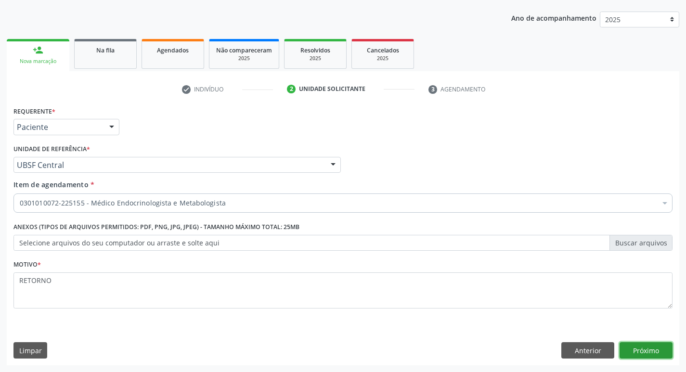
click at [649, 348] on button "Próximo" at bounding box center [646, 350] width 53 height 16
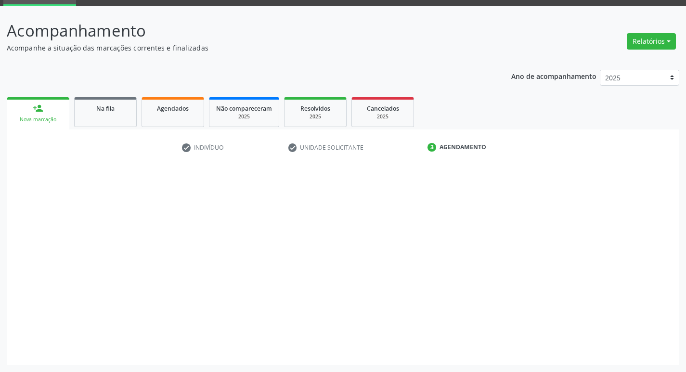
scroll to position [47, 0]
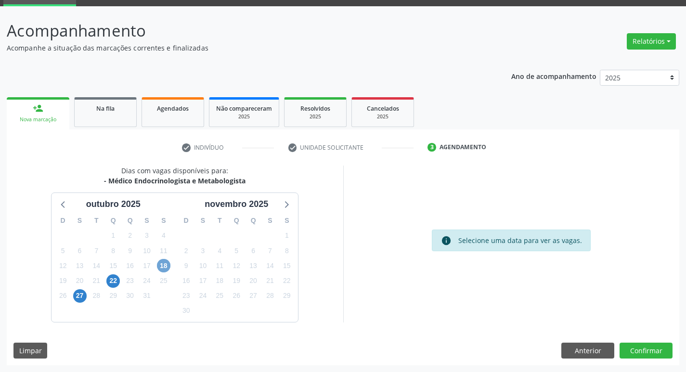
click at [165, 270] on span "18" at bounding box center [163, 265] width 13 height 13
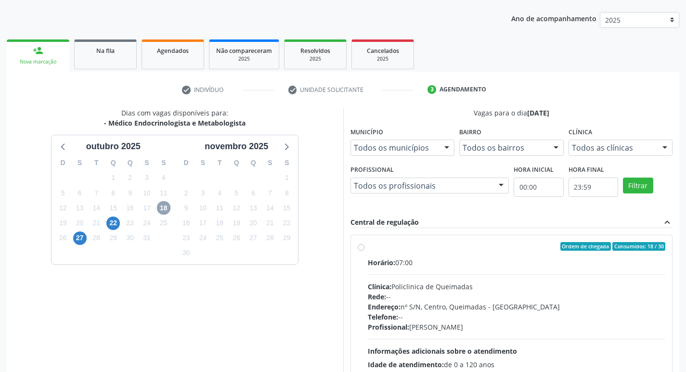
scroll to position [186, 0]
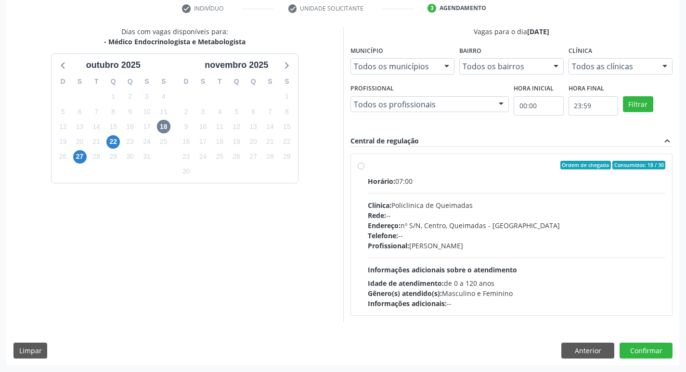
click at [437, 235] on div "Telefone: --" at bounding box center [517, 236] width 298 height 10
click at [364, 169] on input "Ordem de chegada Consumidos: 18 / 30 Horário: 07:00 Clínica: Policlinica de Que…" at bounding box center [361, 165] width 7 height 9
radio input "true"
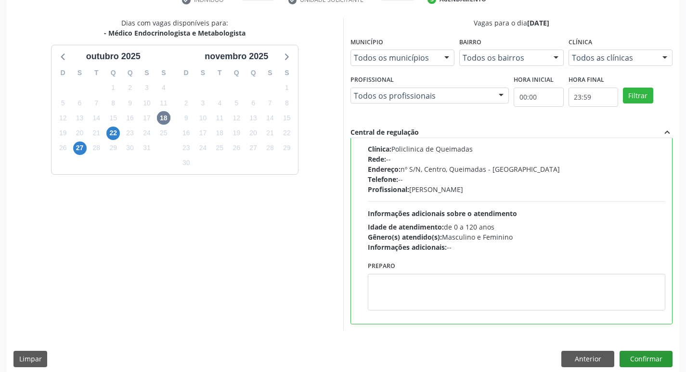
scroll to position [203, 0]
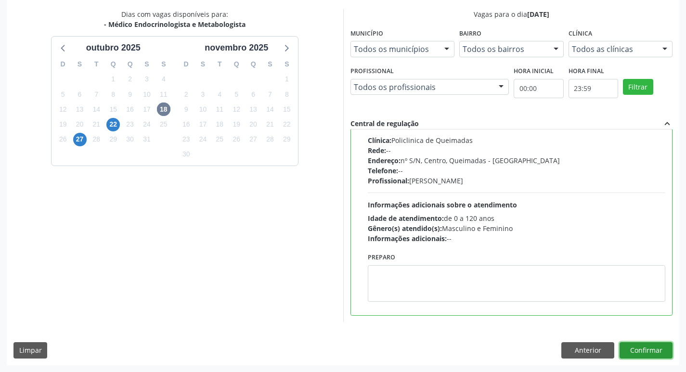
click at [632, 348] on button "Confirmar" at bounding box center [646, 350] width 53 height 16
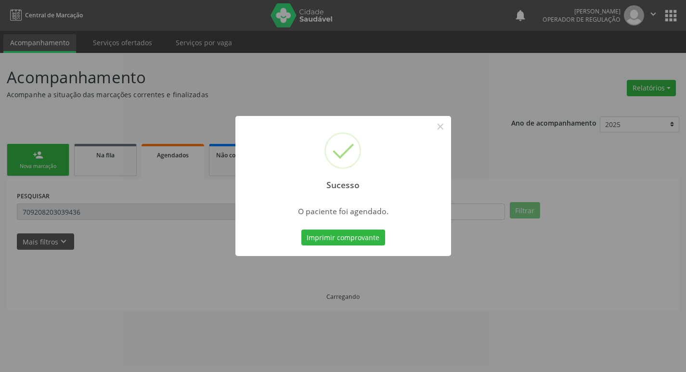
scroll to position [0, 0]
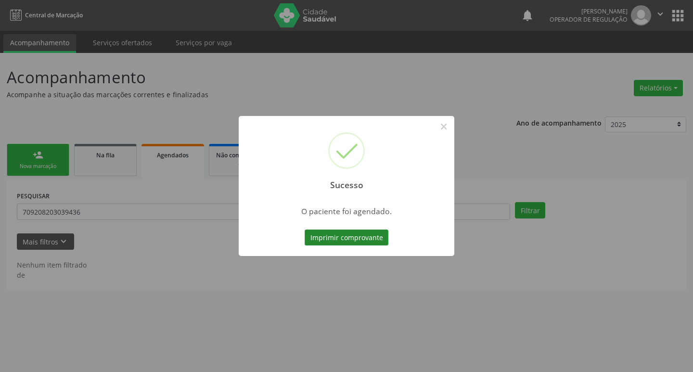
click at [328, 241] on button "Imprimir comprovante" at bounding box center [347, 238] width 84 height 16
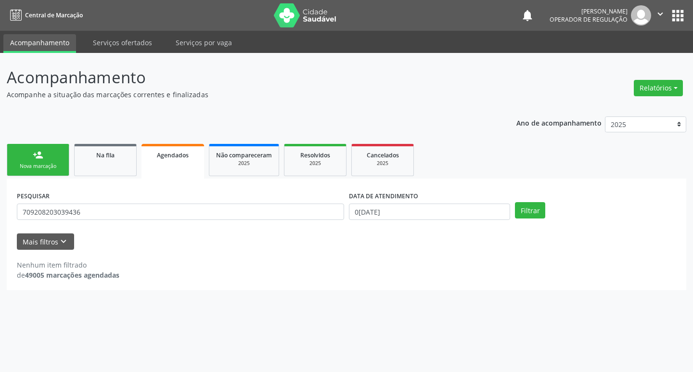
click at [66, 159] on link "person_add Nova marcação" at bounding box center [38, 160] width 63 height 32
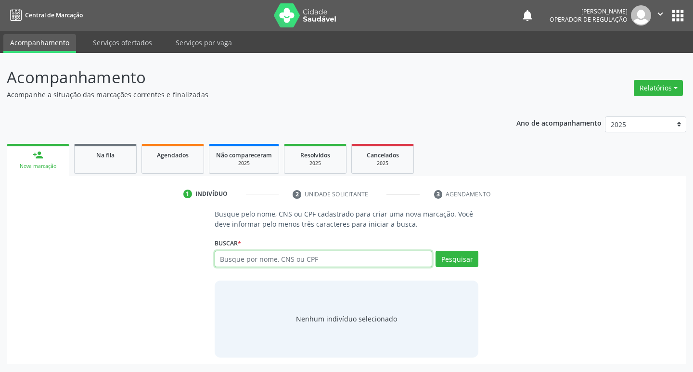
click at [221, 261] on input "text" at bounding box center [324, 259] width 218 height 16
type input "700407133156750"
click at [460, 267] on button "Pesquisar" at bounding box center [457, 259] width 43 height 16
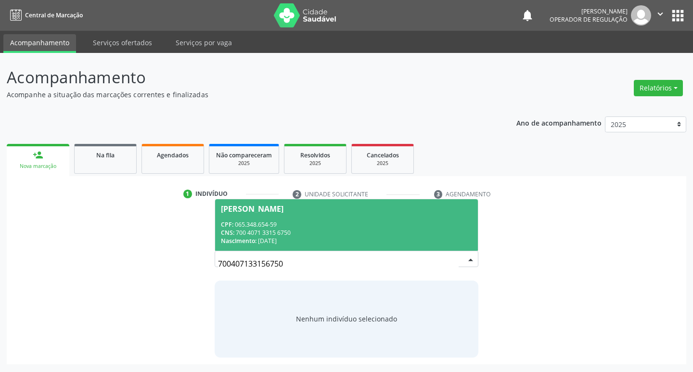
click at [266, 217] on span "[PERSON_NAME] CPF: 065.348.654-59 CNS: 700 4071 3315 6750 Nascimento: [DATE]" at bounding box center [346, 225] width 263 height 52
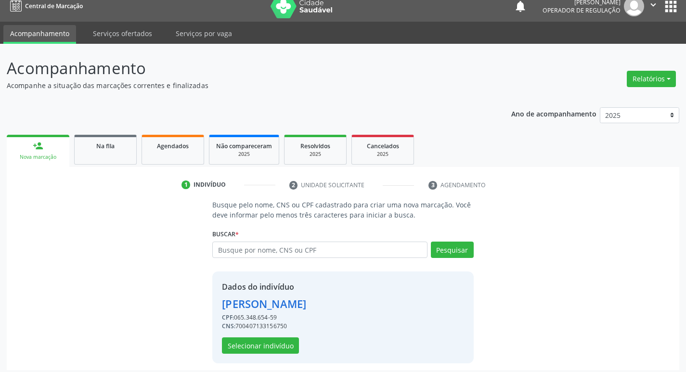
scroll to position [14, 0]
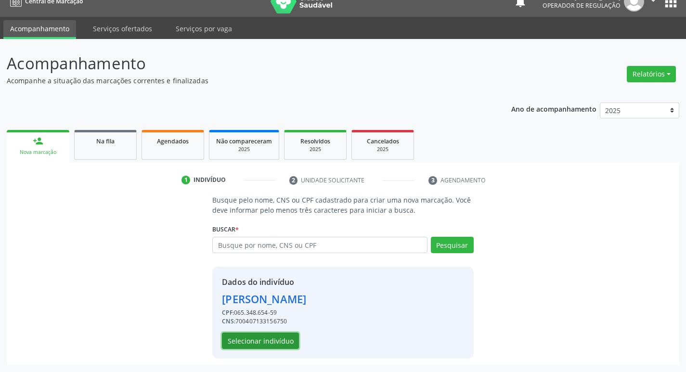
click at [273, 337] on button "Selecionar indivíduo" at bounding box center [260, 341] width 77 height 16
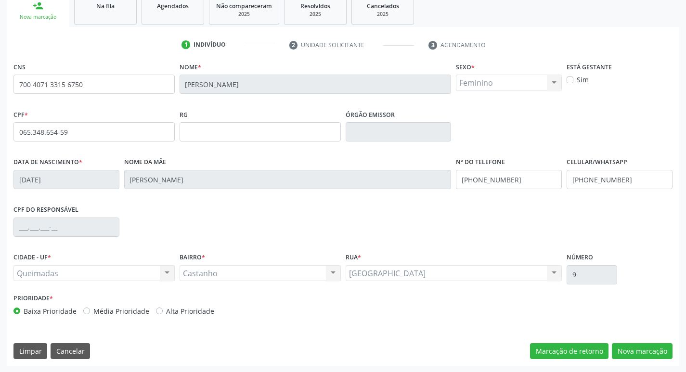
scroll to position [150, 0]
click at [643, 351] on button "Nova marcação" at bounding box center [642, 351] width 61 height 16
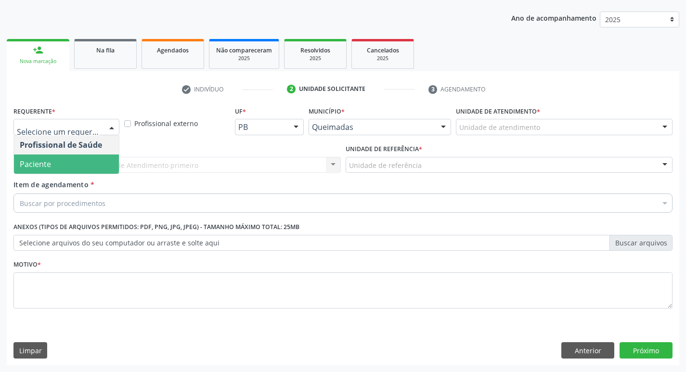
click at [76, 160] on span "Paciente" at bounding box center [66, 164] width 105 height 19
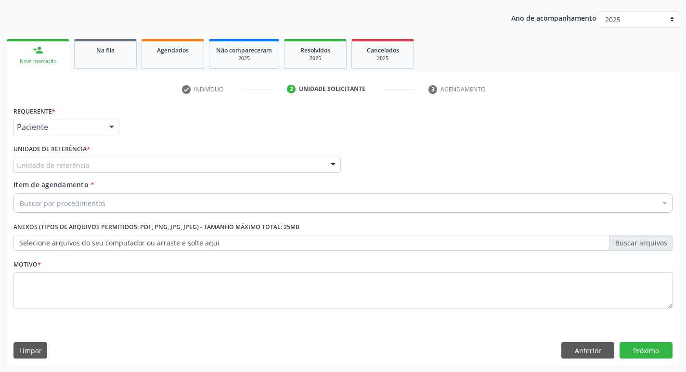
click at [77, 170] on div "Unidade de referência" at bounding box center [176, 165] width 327 height 16
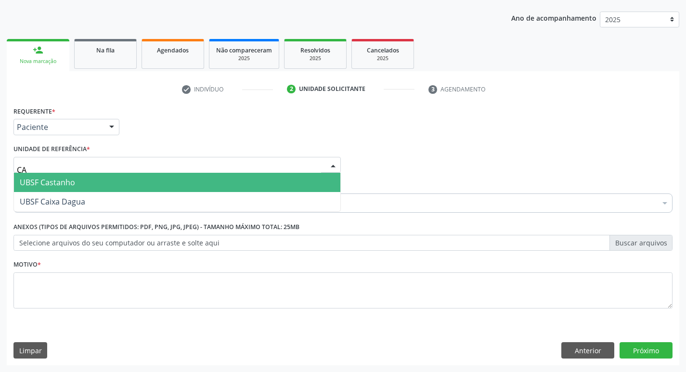
type input "CAS"
click at [80, 188] on span "UBSF Castanho" at bounding box center [177, 182] width 326 height 19
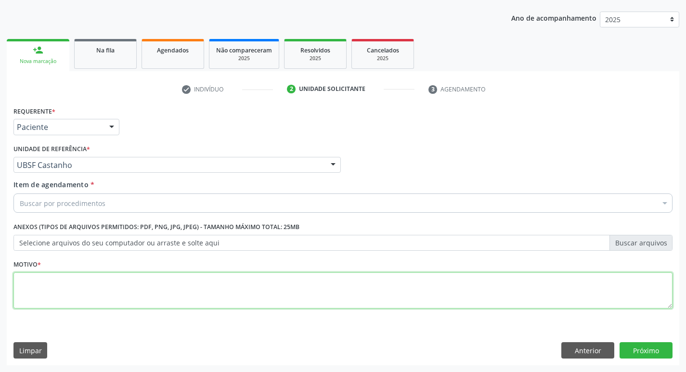
click at [62, 282] on textarea at bounding box center [342, 291] width 659 height 37
type textarea "AVALIACAO"
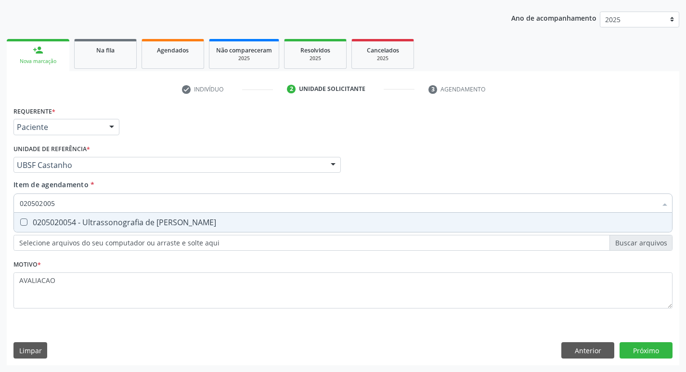
type input "0205020054"
click at [172, 228] on span "0205020054 - Ultrassonografia de [PERSON_NAME]" at bounding box center [343, 222] width 658 height 19
checkbox Urinario "true"
click at [658, 350] on div "Requerente * Paciente Profissional de Saúde Paciente Nenhum resultado encontrad…" at bounding box center [343, 234] width 673 height 261
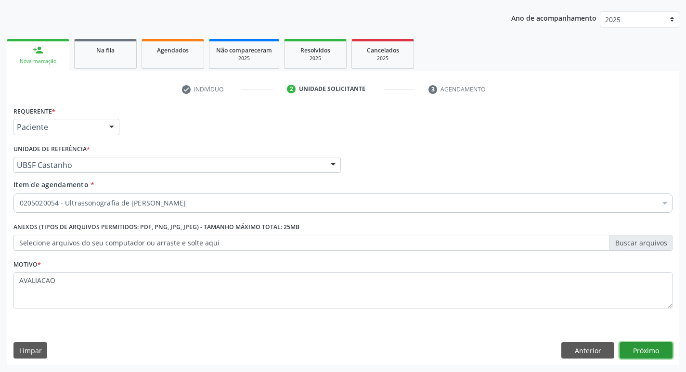
click at [660, 354] on button "Próximo" at bounding box center [646, 350] width 53 height 16
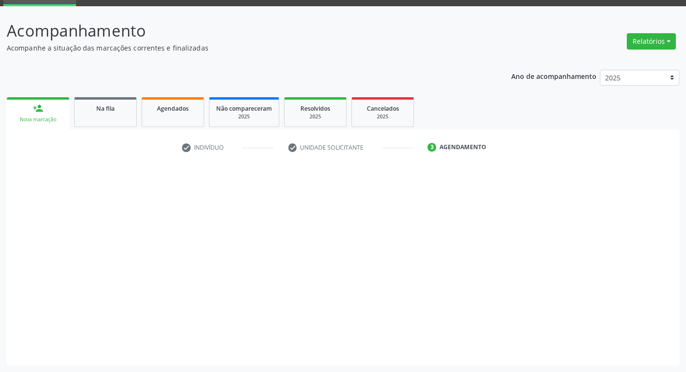
scroll to position [47, 0]
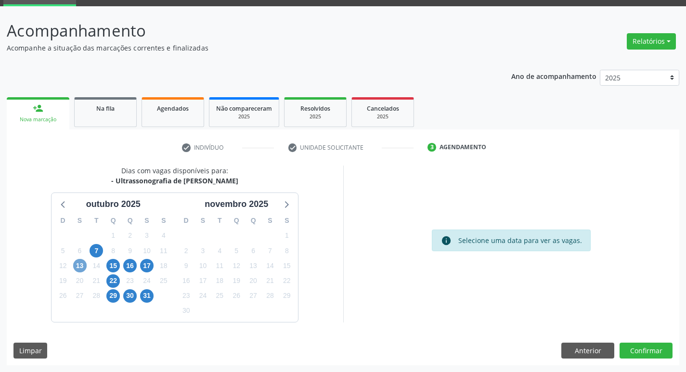
click at [84, 269] on span "13" at bounding box center [79, 265] width 13 height 13
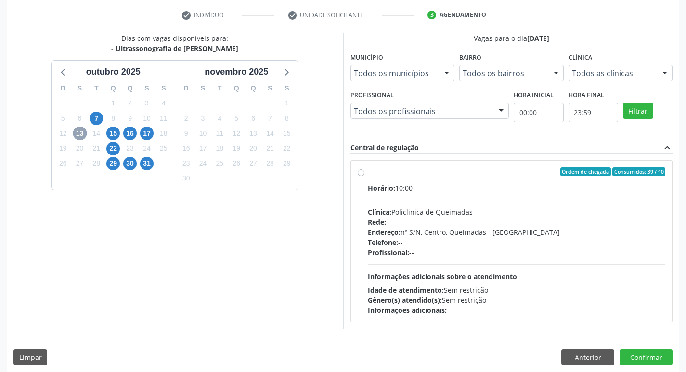
scroll to position [186, 0]
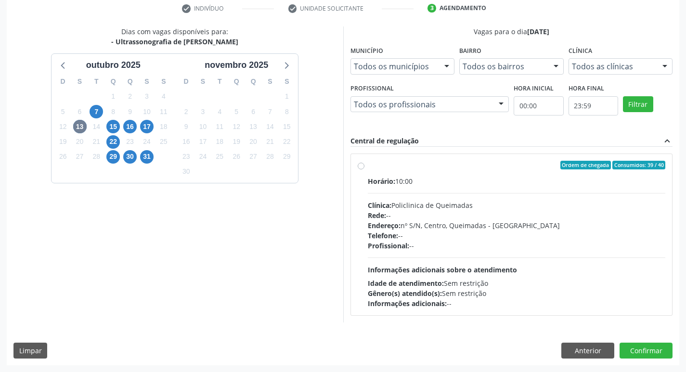
click at [455, 214] on div "Rede: --" at bounding box center [517, 215] width 298 height 10
click at [364, 169] on input "Ordem de chegada Consumidos: 39 / 40 Horário: 10:00 Clínica: Policlinica de Que…" at bounding box center [361, 165] width 7 height 9
radio input "true"
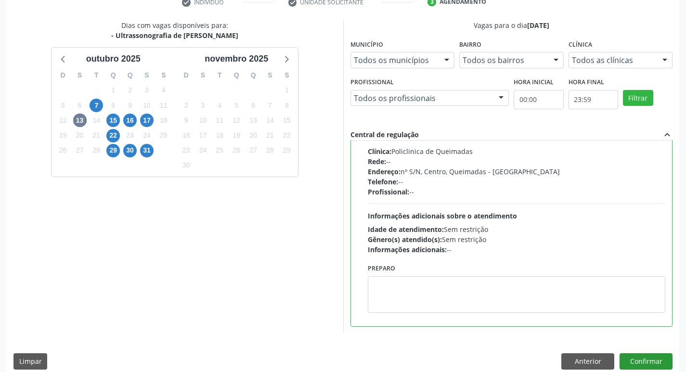
scroll to position [203, 0]
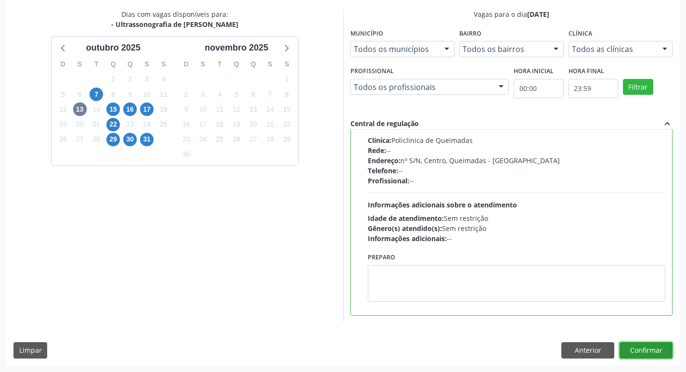
click at [640, 355] on button "Confirmar" at bounding box center [646, 350] width 53 height 16
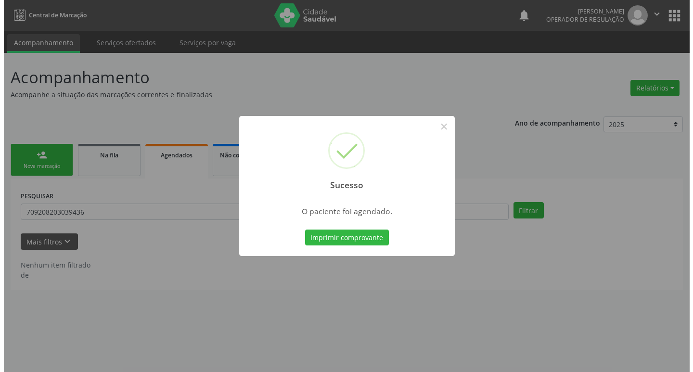
scroll to position [0, 0]
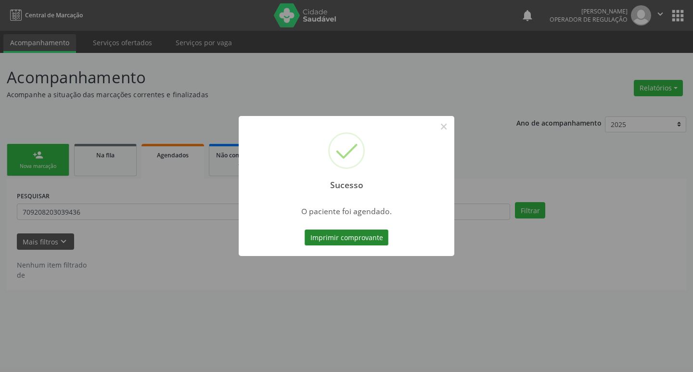
click at [333, 241] on button "Imprimir comprovante" at bounding box center [347, 238] width 84 height 16
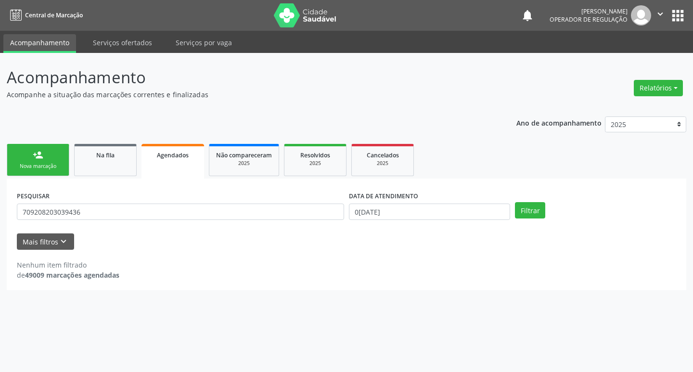
click at [41, 169] on div "Nova marcação" at bounding box center [38, 166] width 48 height 7
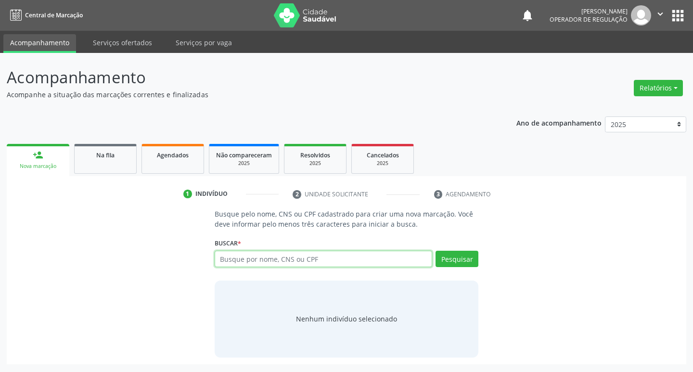
click at [240, 262] on input "text" at bounding box center [324, 259] width 218 height 16
click at [448, 261] on button "Pesquisar" at bounding box center [457, 259] width 43 height 16
click at [312, 262] on input "[PERSON_NAME]" at bounding box center [324, 259] width 218 height 16
type input "M"
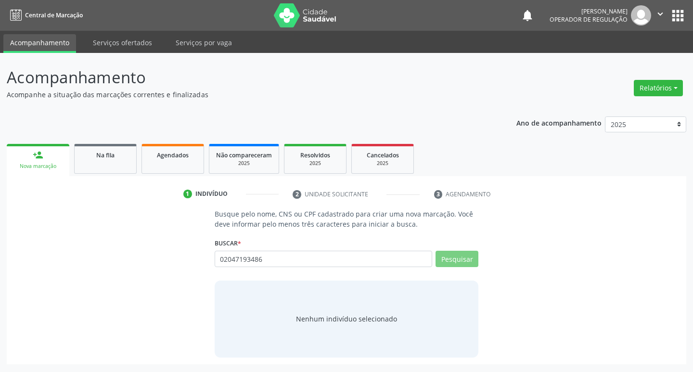
click at [437, 258] on div "Pesquisar" at bounding box center [455, 262] width 46 height 23
click at [402, 287] on div "Nenhum indivíduo selecionado" at bounding box center [347, 319] width 264 height 77
drag, startPoint x: 296, startPoint y: 243, endPoint x: 298, endPoint y: 255, distance: 11.7
click at [296, 244] on div "Buscar * [PERSON_NAME] por nome, CNS ou CPF Nenhum resultado encontrado para: "…" at bounding box center [347, 255] width 264 height 38
click at [298, 255] on input "02047193486" at bounding box center [324, 259] width 218 height 16
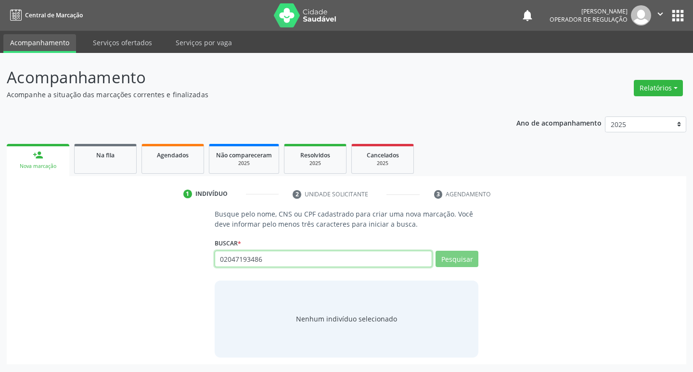
click at [265, 258] on input "02047193486" at bounding box center [324, 259] width 218 height 16
type input "0"
type input "020"
click at [455, 267] on button "Pesquisar" at bounding box center [457, 259] width 43 height 16
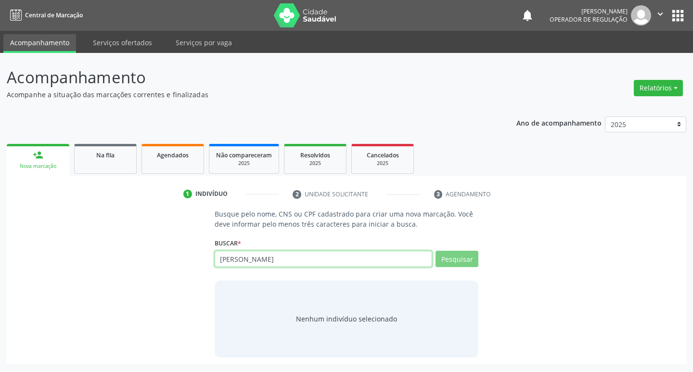
click at [330, 258] on input "[PERSON_NAME]" at bounding box center [324, 259] width 218 height 16
type input "[PERSON_NAME]"
